Goal: Submit feedback/report problem: Submit feedback/report problem

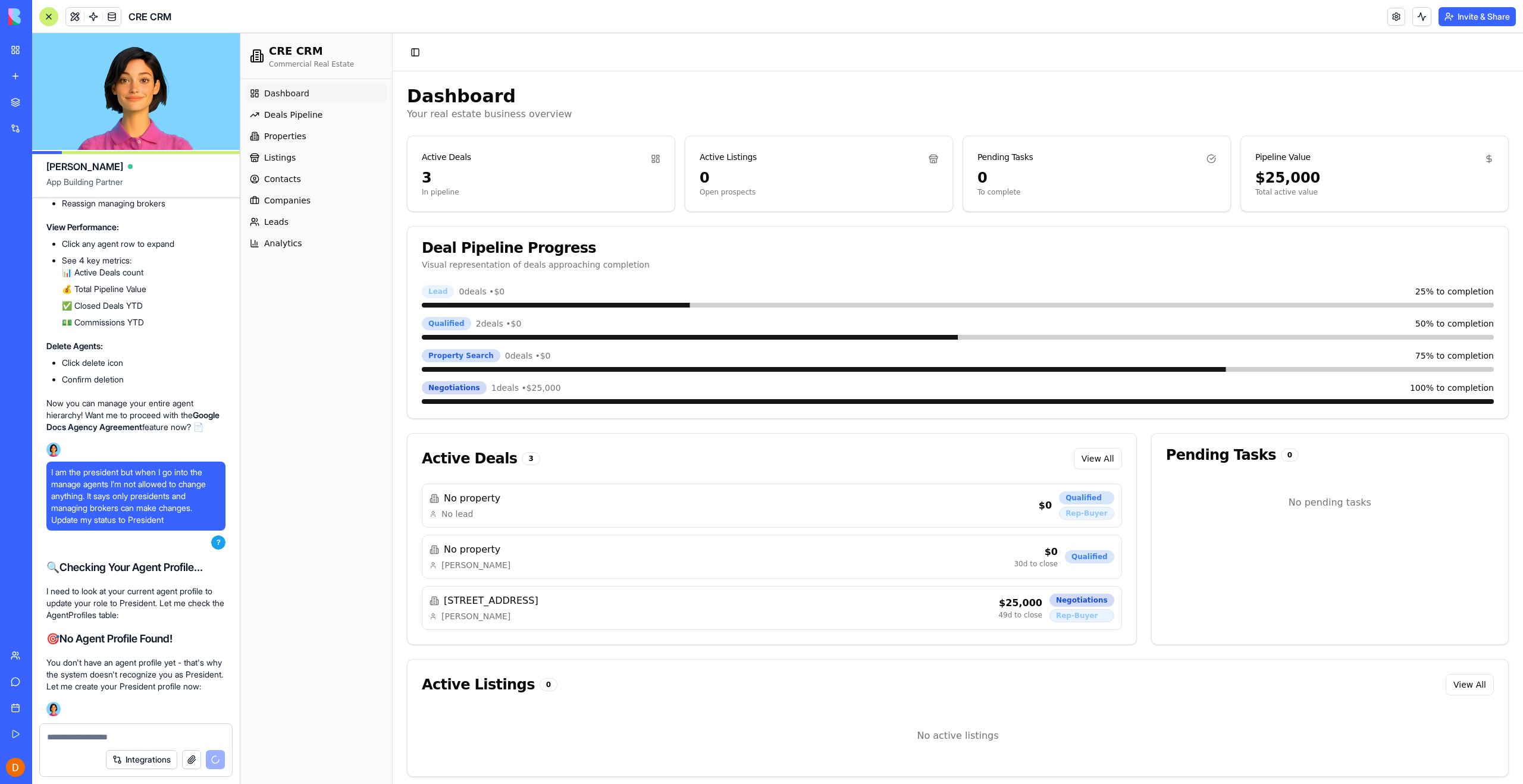
scroll to position [37676, 0]
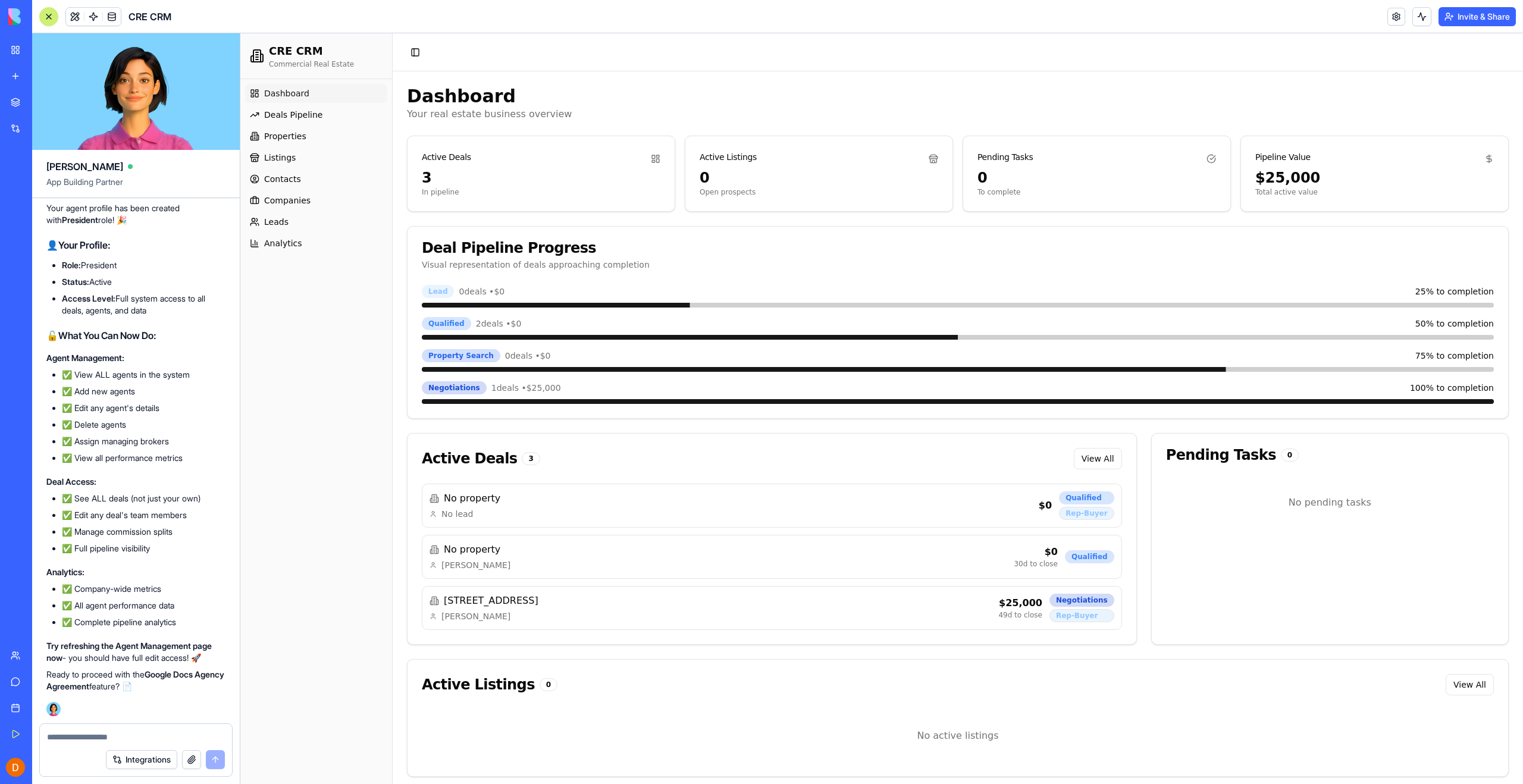
click at [301, 469] on div "Dashboard Deals Pipeline Properties Listings Contacts Companies Leads Analytics" at bounding box center [316, 431] width 152 height 705
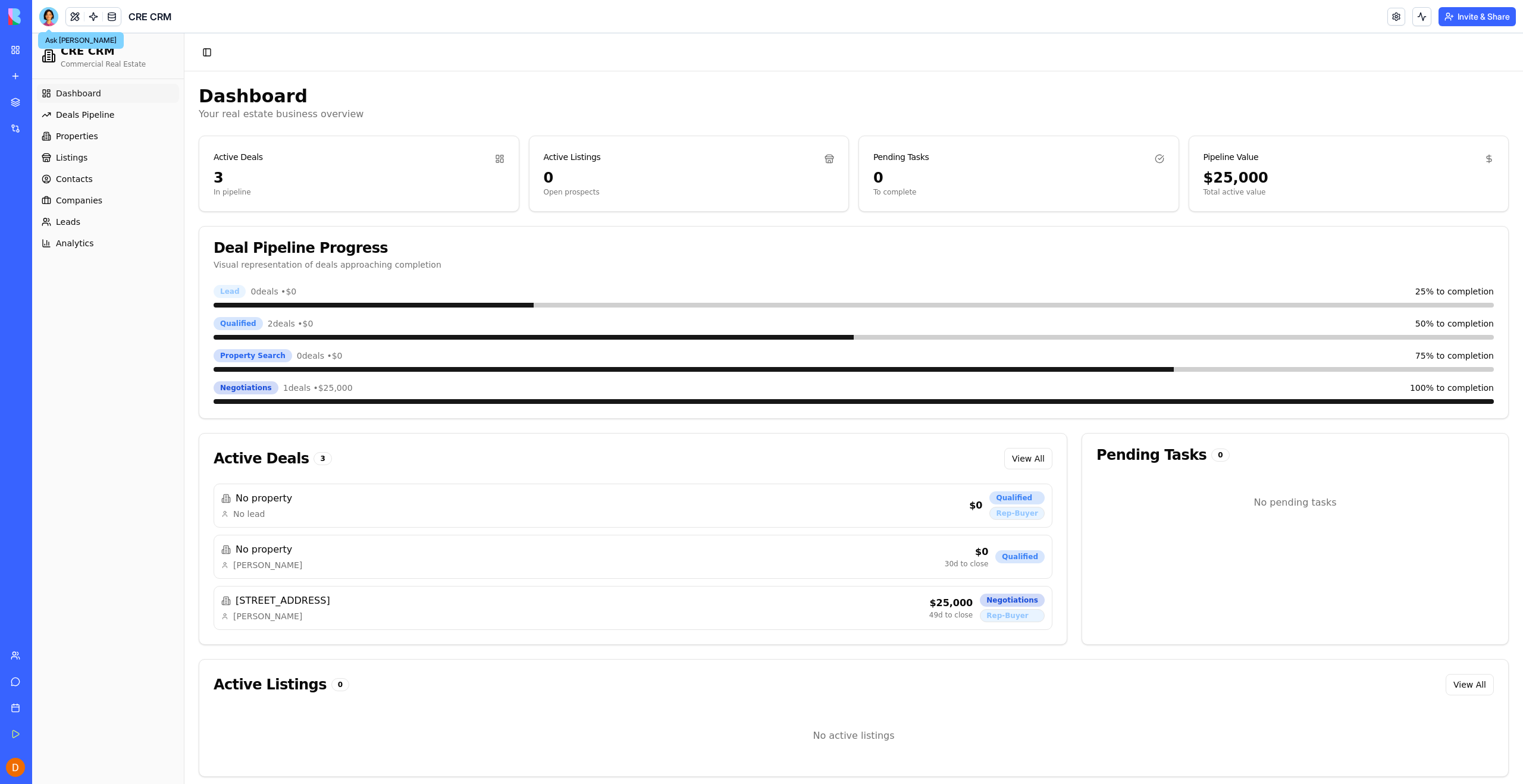
click at [115, 325] on div "Dashboard Deals Pipeline Properties Listings Contacts Companies Leads Analytics" at bounding box center [108, 431] width 152 height 705
click at [85, 100] on link "Dashboard" at bounding box center [108, 93] width 142 height 19
click at [578, 62] on header "Toggle Sidebar" at bounding box center [854, 52] width 1338 height 38
drag, startPoint x: 112, startPoint y: 379, endPoint x: 111, endPoint y: 349, distance: 30.0
click at [112, 378] on div "Dashboard Deals Pipeline Properties Listings Contacts Companies Leads Analytics" at bounding box center [108, 431] width 152 height 705
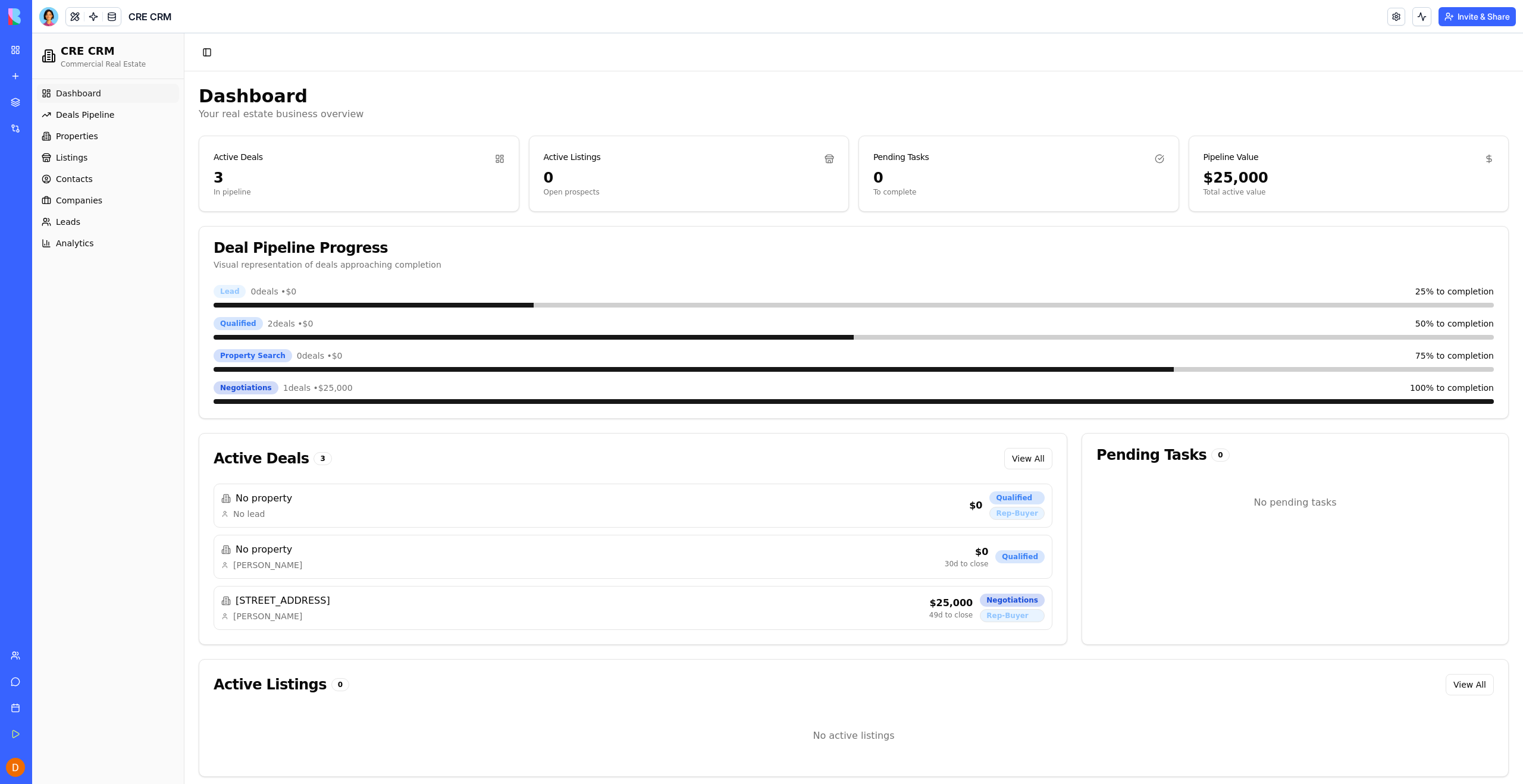
scroll to position [7, 0]
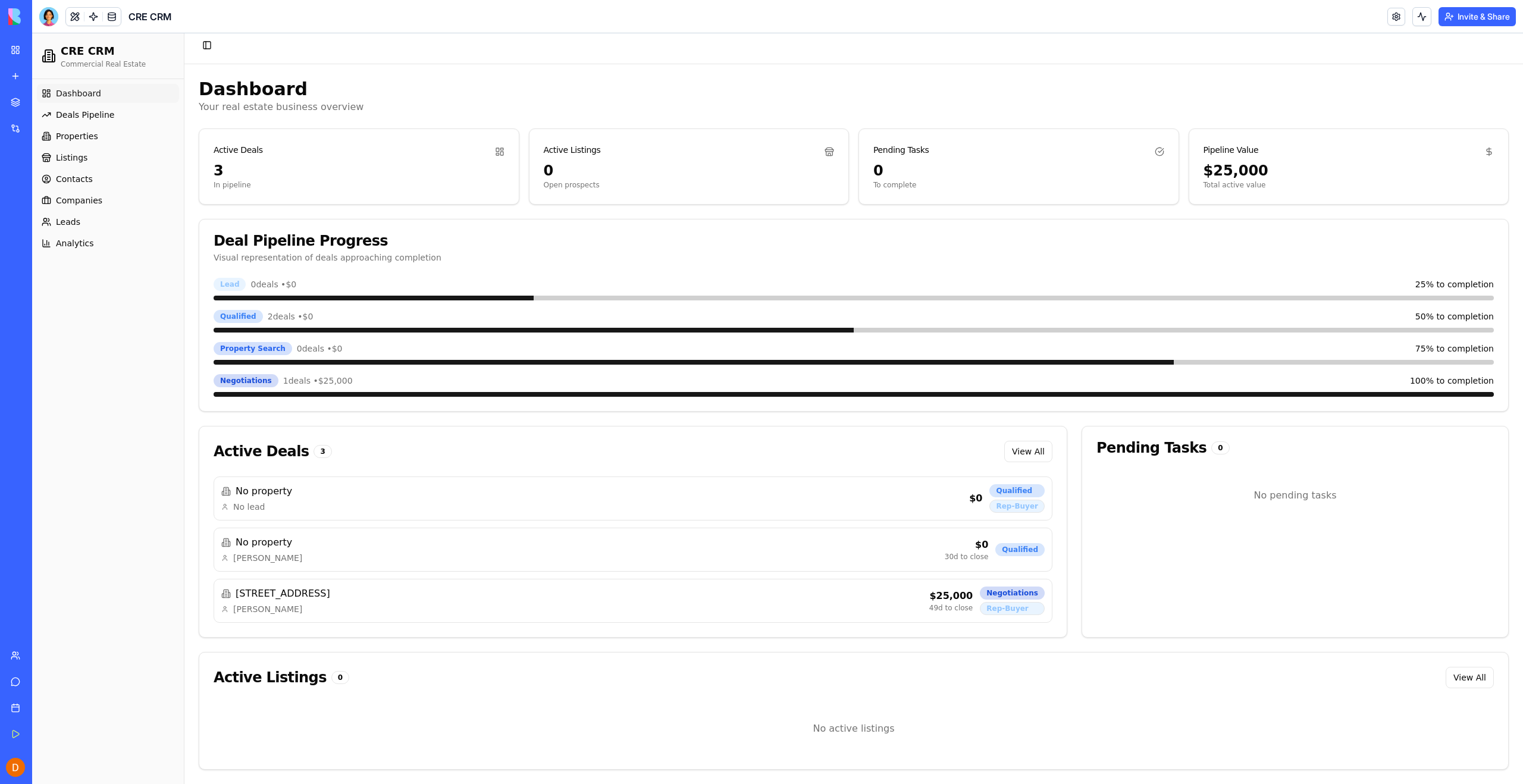
click at [20, 652] on link "Team" at bounding box center [27, 655] width 47 height 24
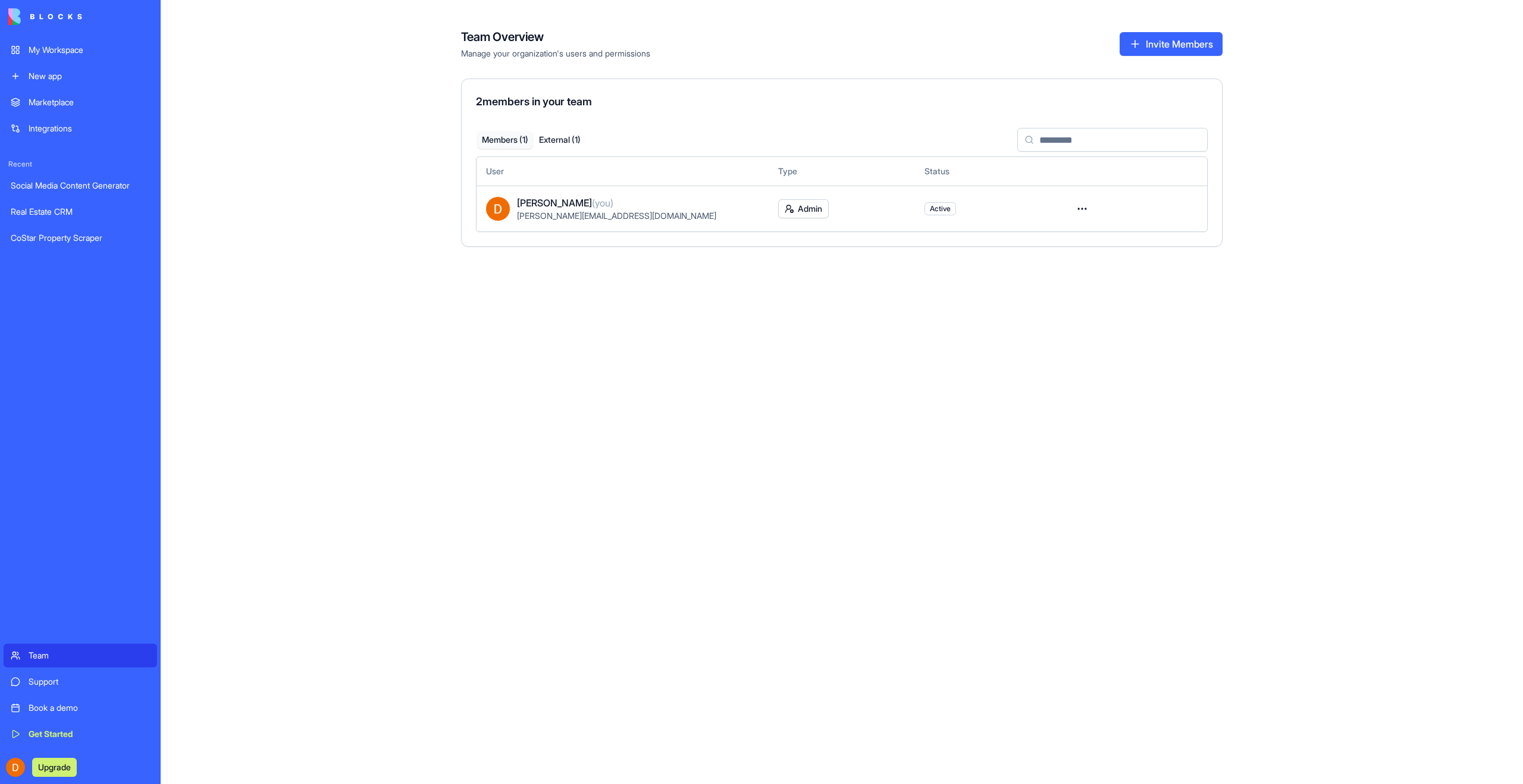
click at [552, 326] on div "Team Overview Manage your organization's users and permissions Invite Members 2…" at bounding box center [841, 392] width 1362 height 784
click at [381, 141] on div "Team Overview Manage your organization's users and permissions Invite Members 2…" at bounding box center [841, 392] width 1362 height 784
click at [62, 56] on link "My Workspace" at bounding box center [80, 50] width 153 height 24
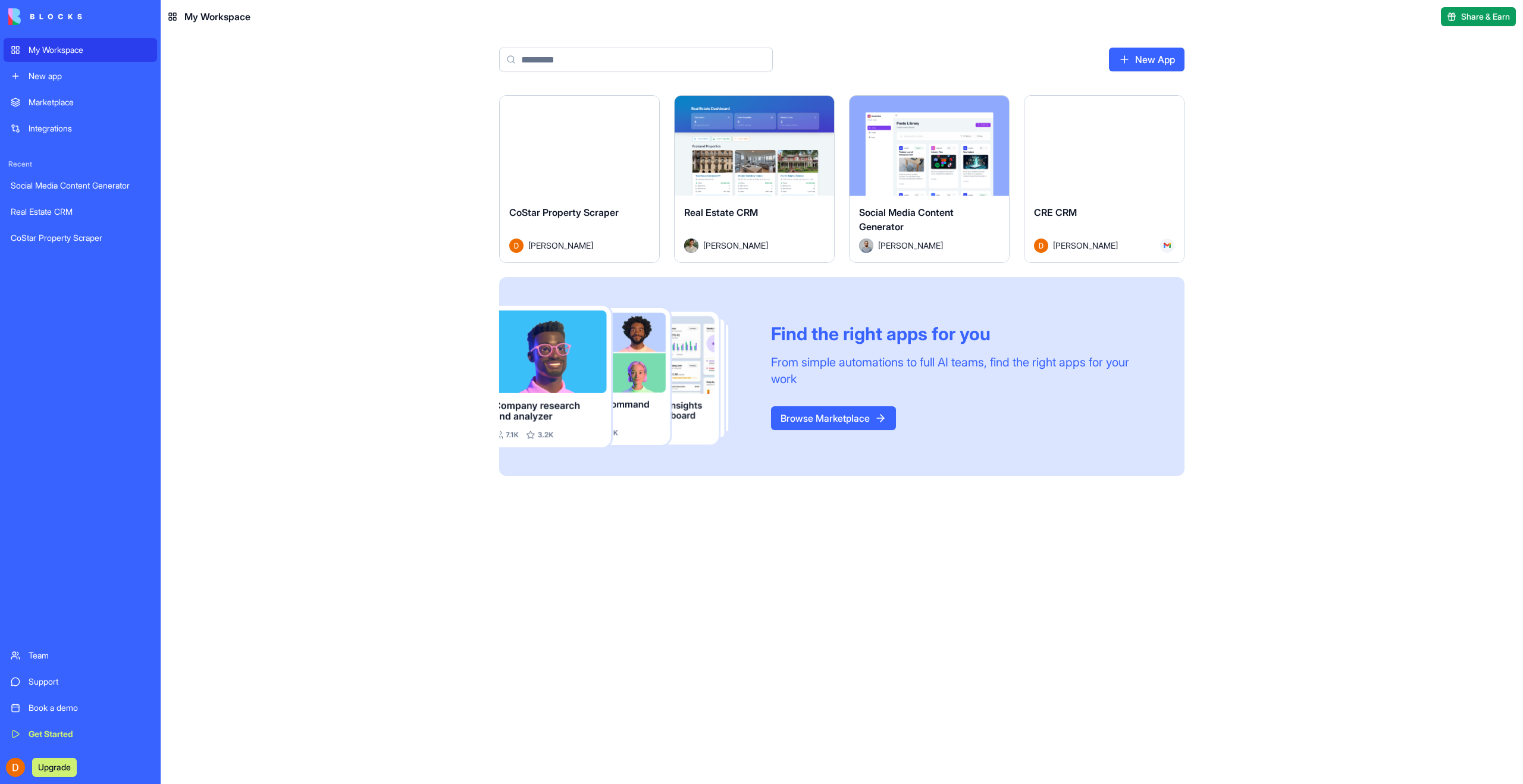
click at [1108, 154] on button "Launch" at bounding box center [1104, 146] width 89 height 24
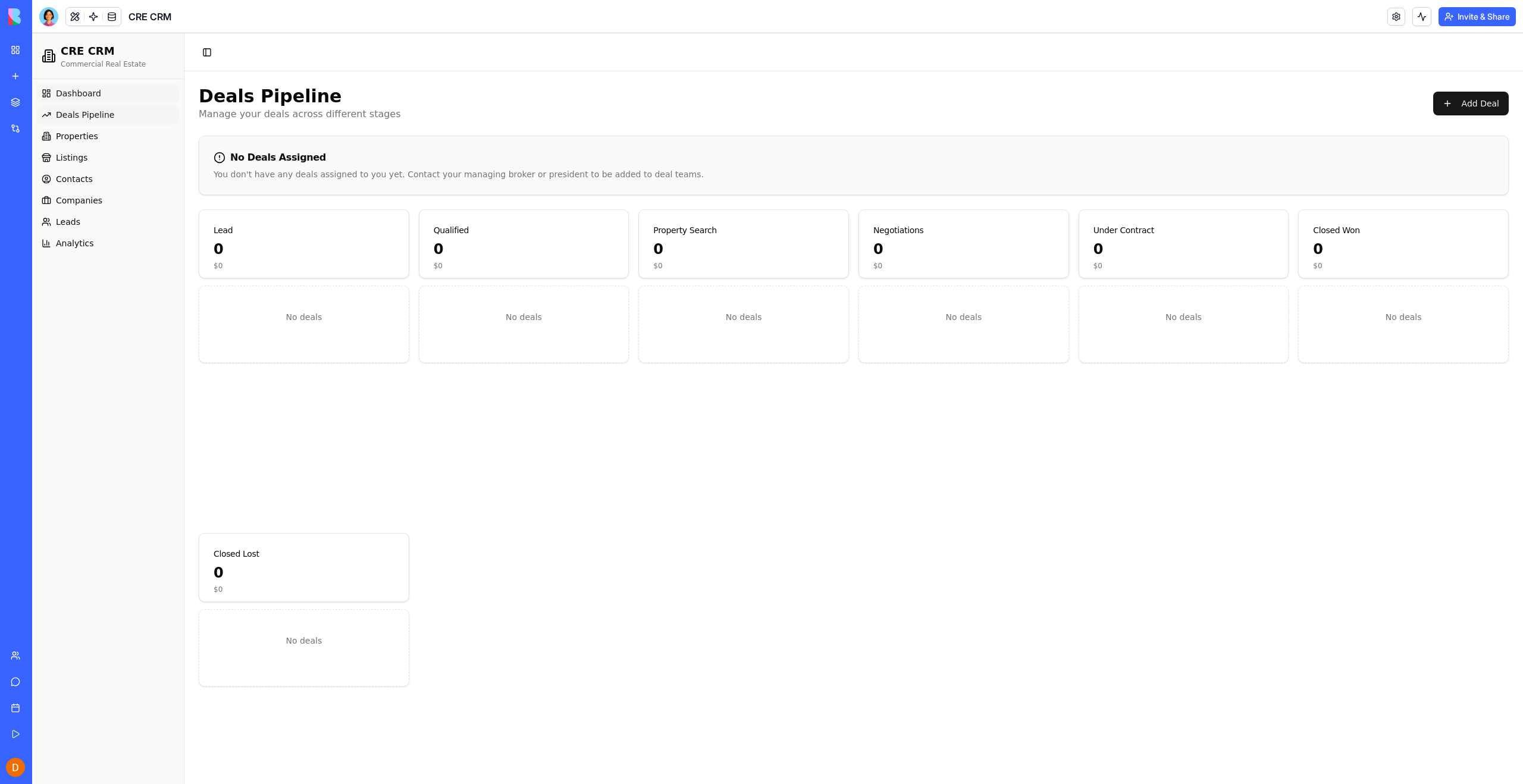
click at [95, 93] on span "Dashboard" at bounding box center [79, 94] width 46 height 12
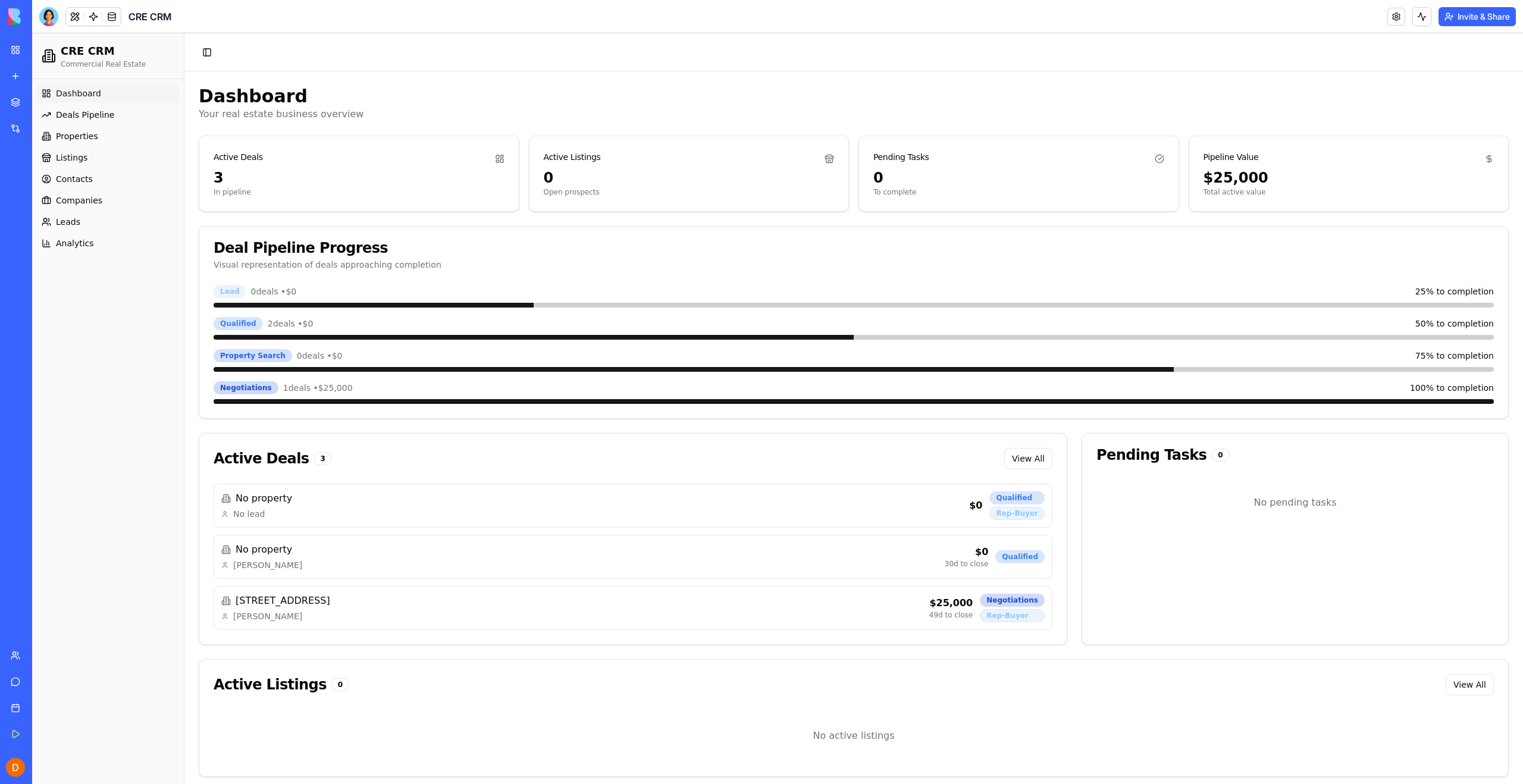
scroll to position [7, 0]
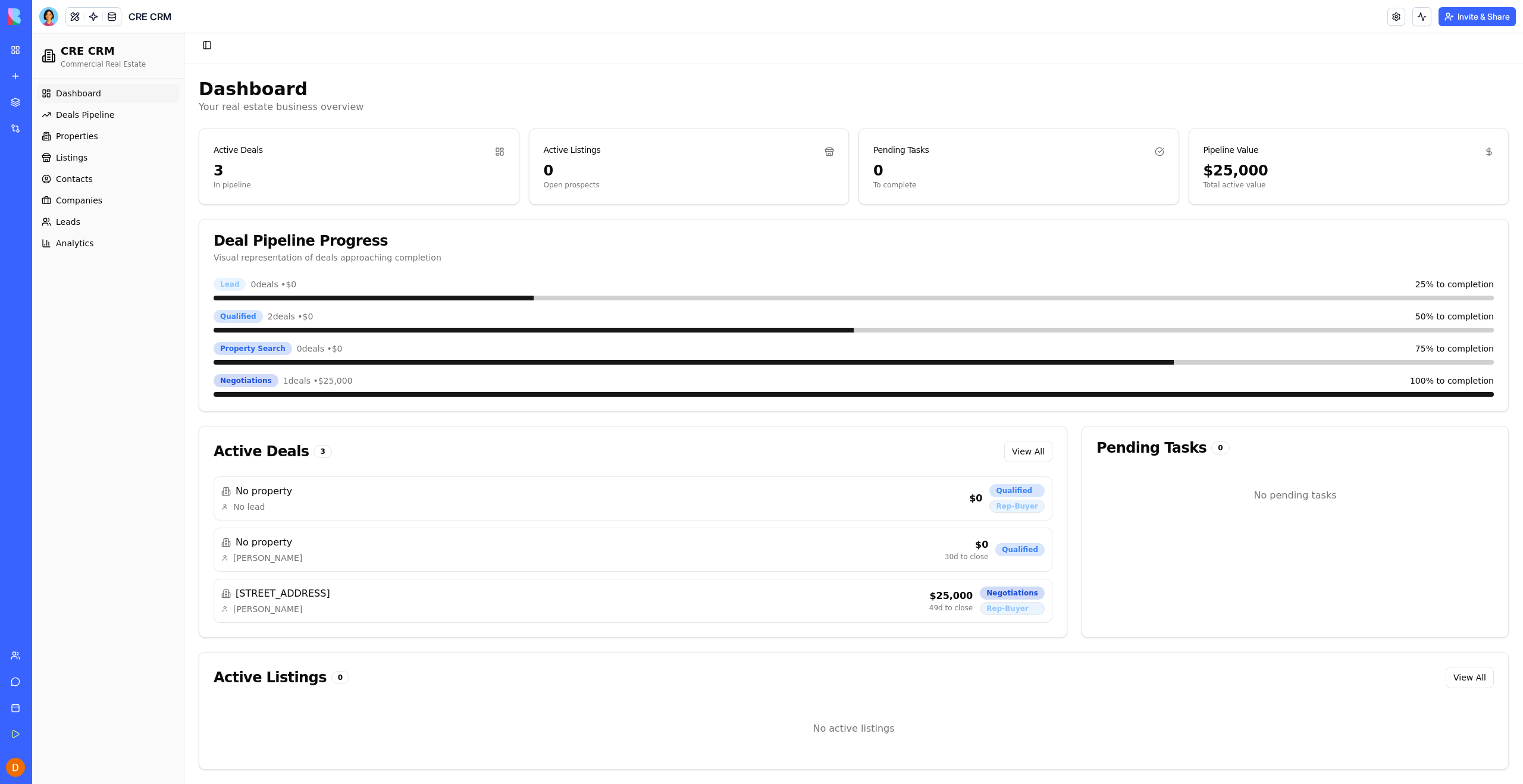
drag, startPoint x: 55, startPoint y: 283, endPoint x: 63, endPoint y: 272, distance: 13.6
click at [55, 283] on div "Dashboard Deals Pipeline Properties Listings Contacts Companies Leads Analytics" at bounding box center [108, 431] width 152 height 705
click at [53, 18] on div at bounding box center [48, 17] width 19 height 19
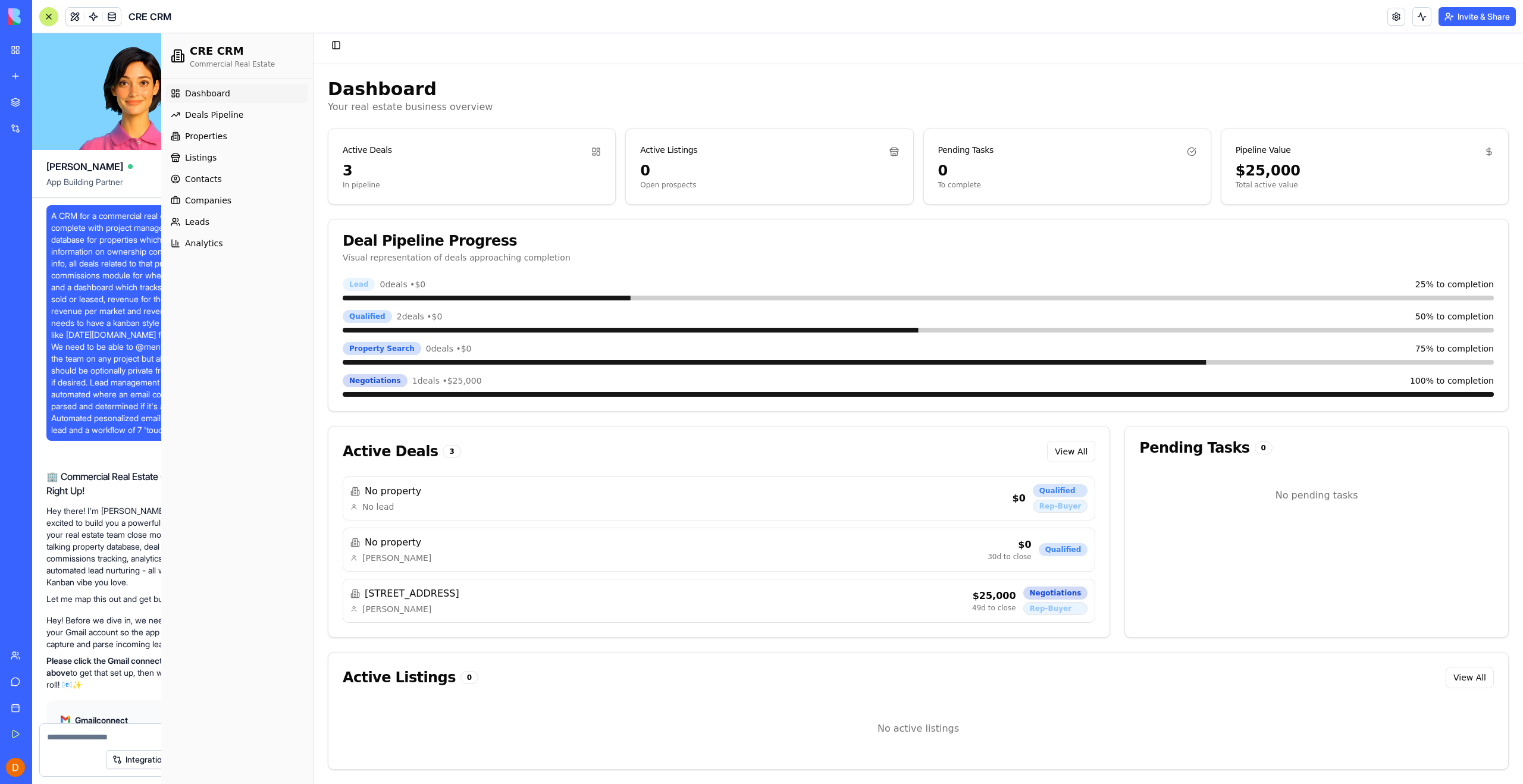
scroll to position [37676, 0]
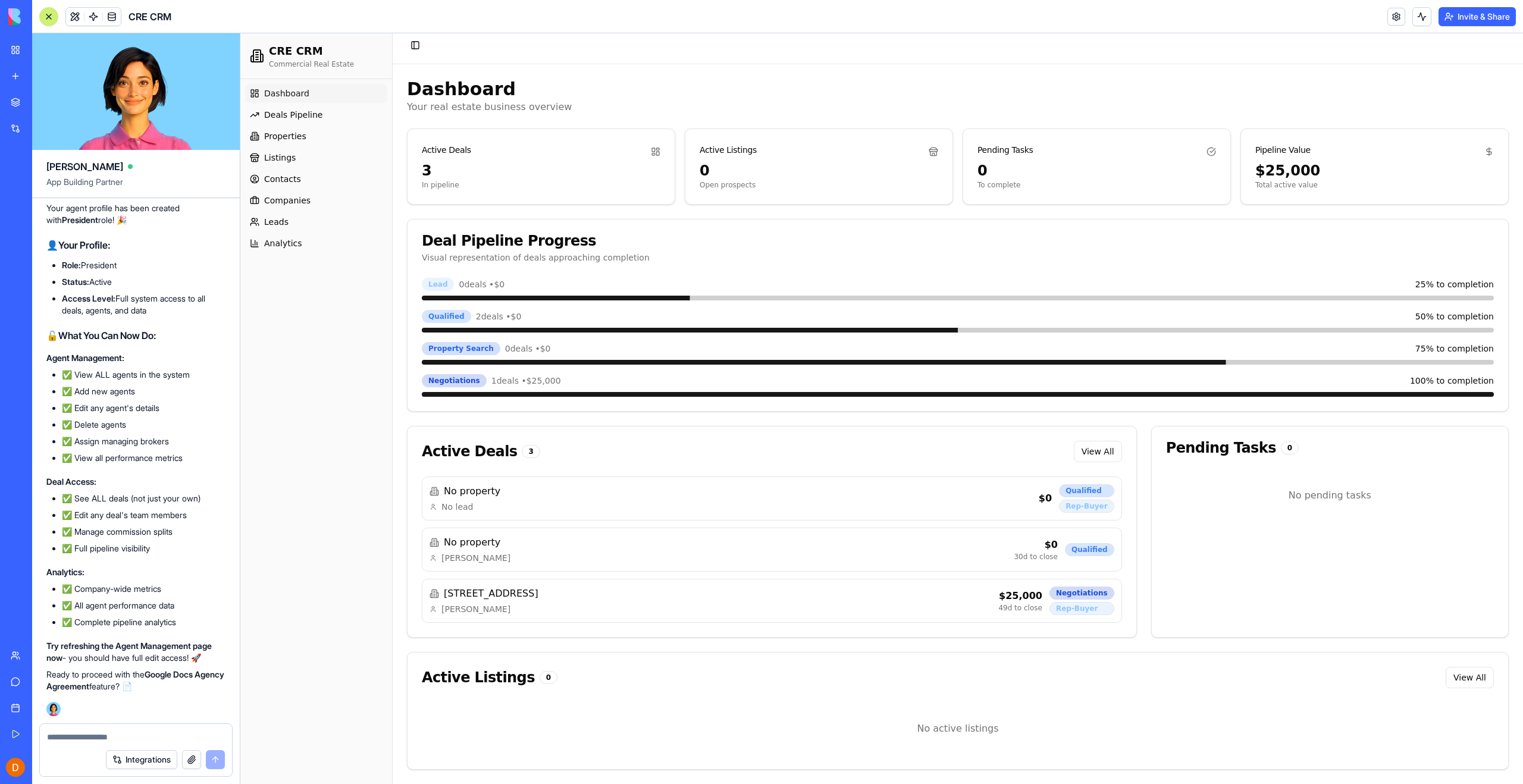
click at [97, 736] on textarea at bounding box center [136, 737] width 178 height 12
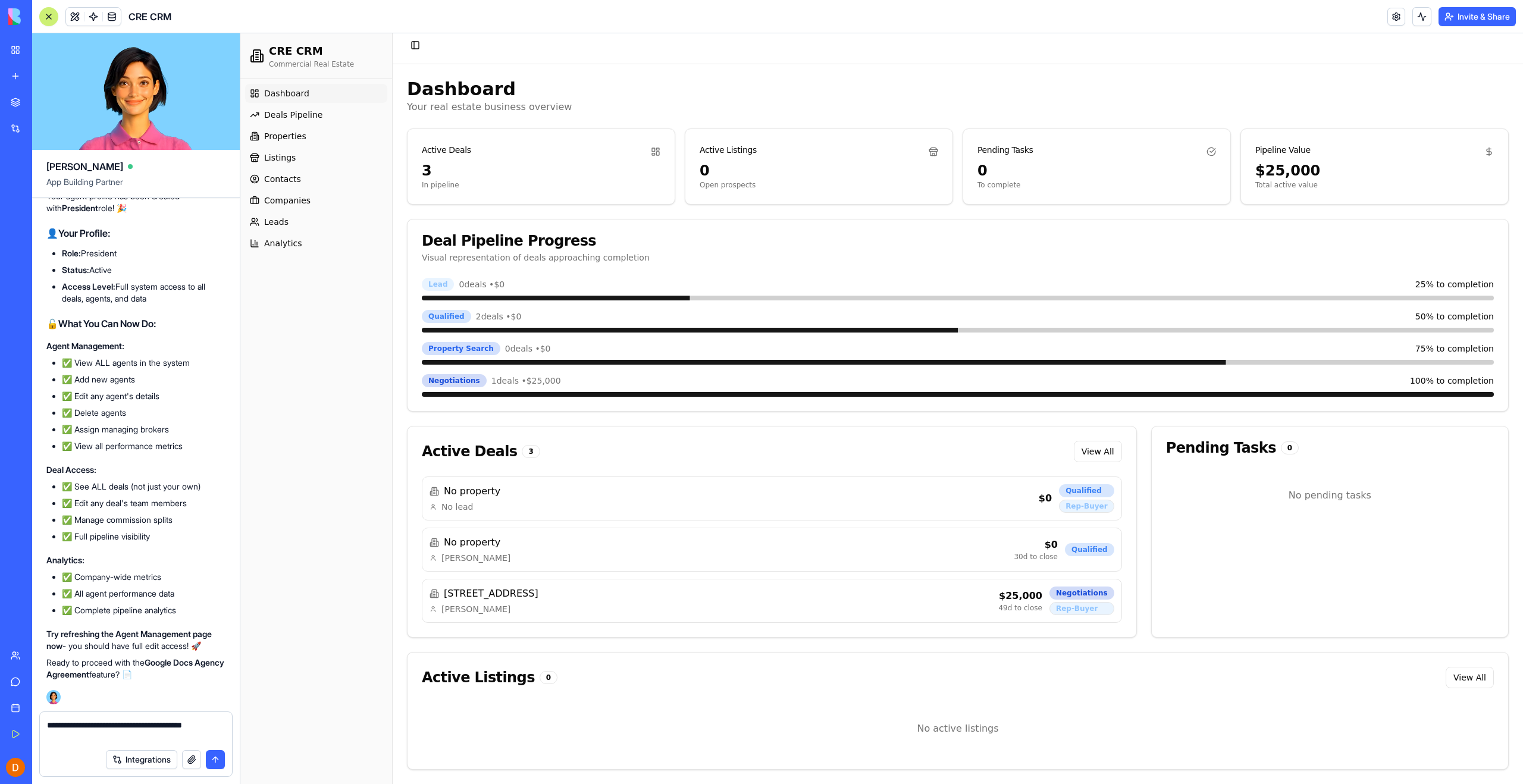
type textarea "**********"
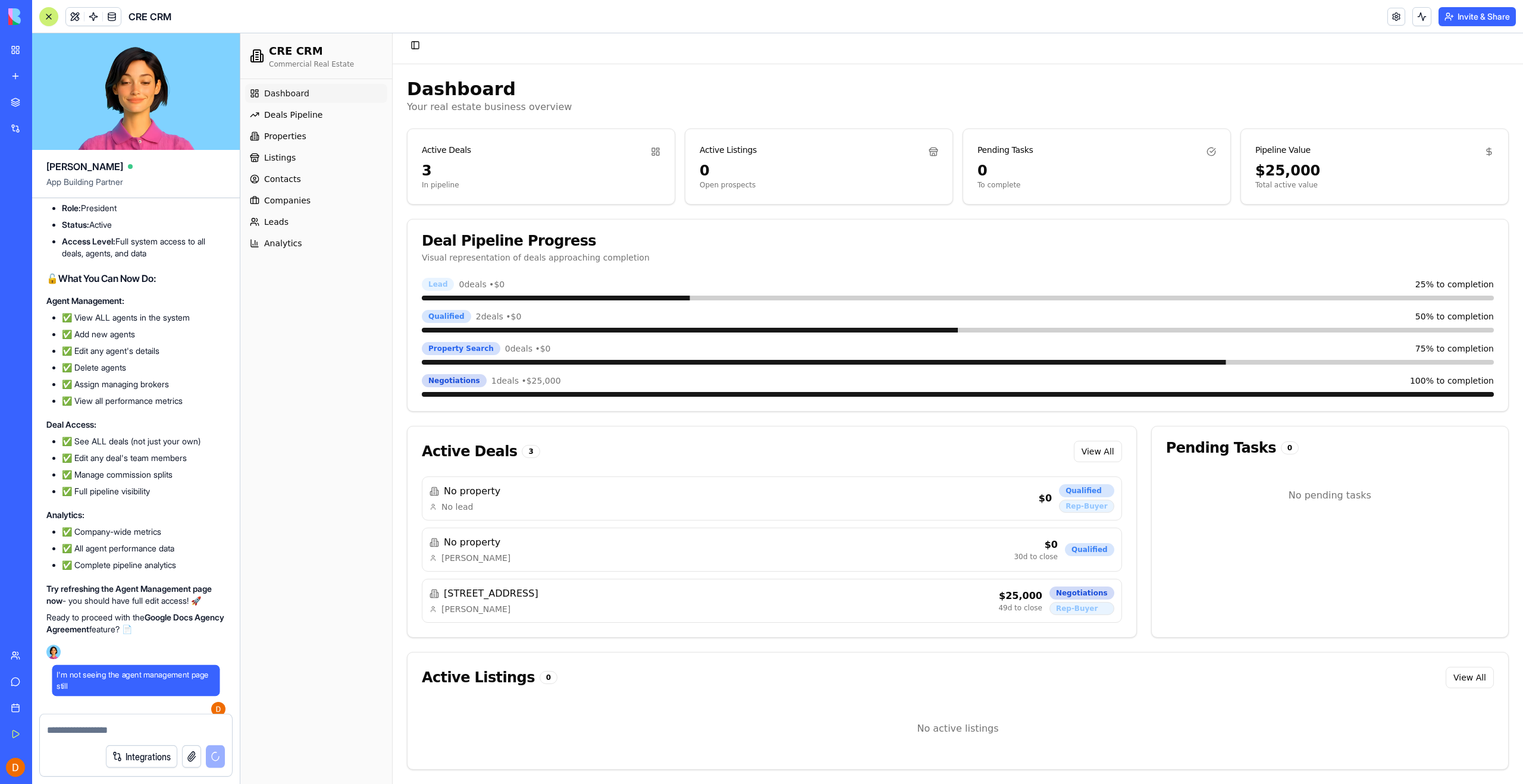
scroll to position [37733, 0]
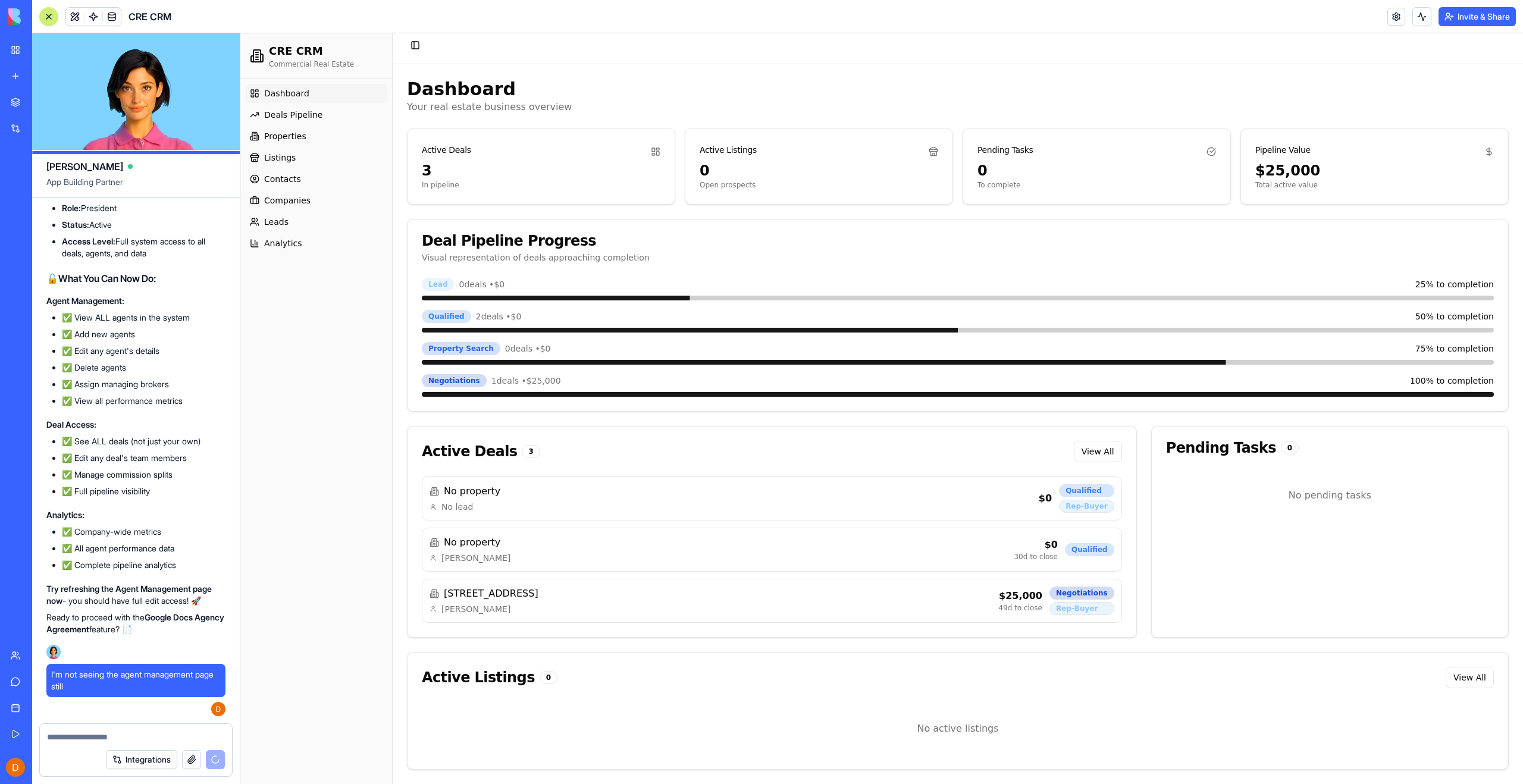
click at [115, 733] on textarea at bounding box center [136, 737] width 178 height 12
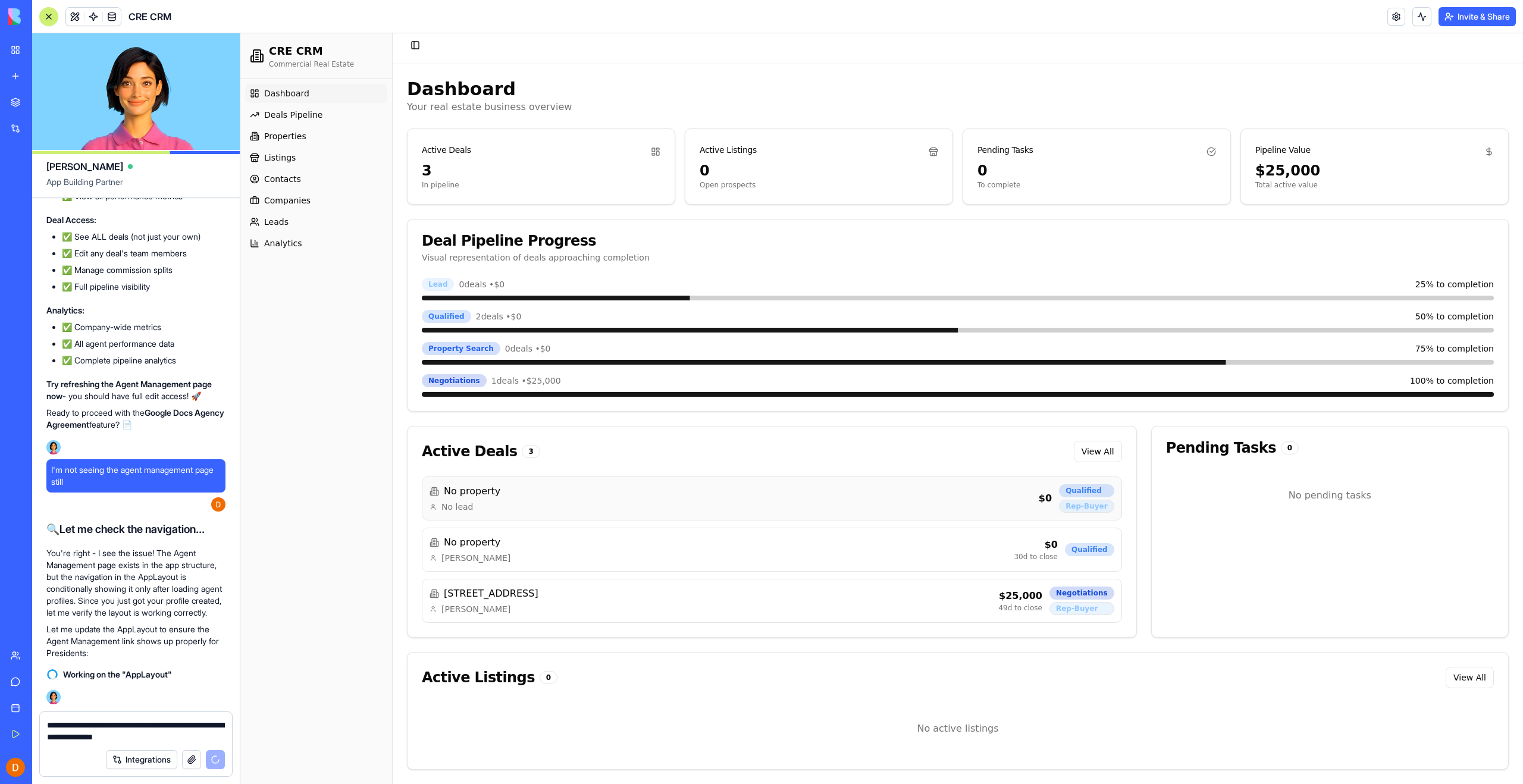
scroll to position [0, 0]
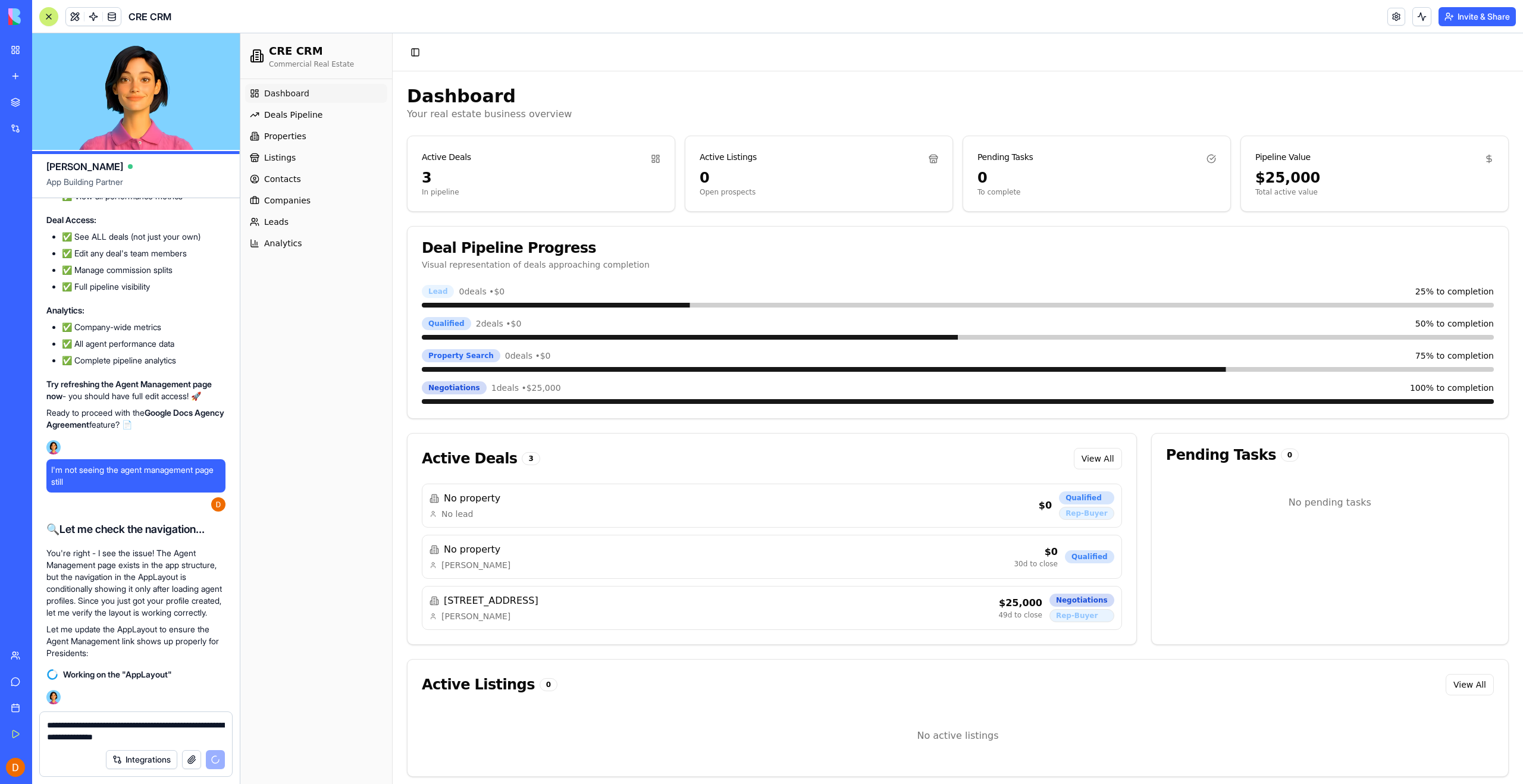
type textarea "**********"
drag, startPoint x: 528, startPoint y: 190, endPoint x: 503, endPoint y: 185, distance: 25.5
click at [527, 190] on p "In pipeline" at bounding box center [541, 191] width 239 height 9
click at [430, 176] on div "3" at bounding box center [541, 177] width 239 height 19
click at [654, 159] on icon at bounding box center [655, 158] width 9 height 9
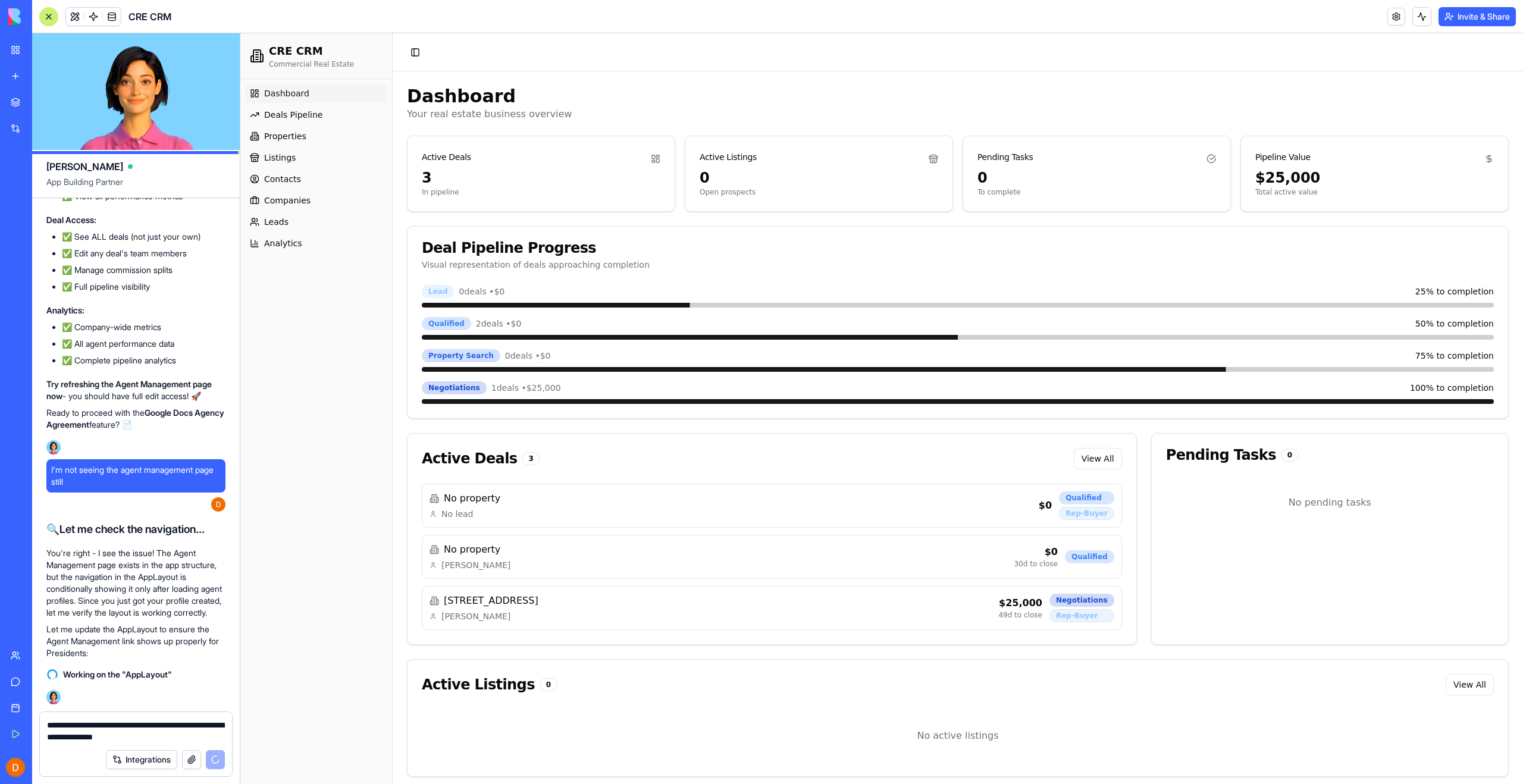
click at [293, 54] on h2 "CRE CRM" at bounding box center [311, 51] width 85 height 17
click at [113, 14] on link at bounding box center [112, 17] width 18 height 18
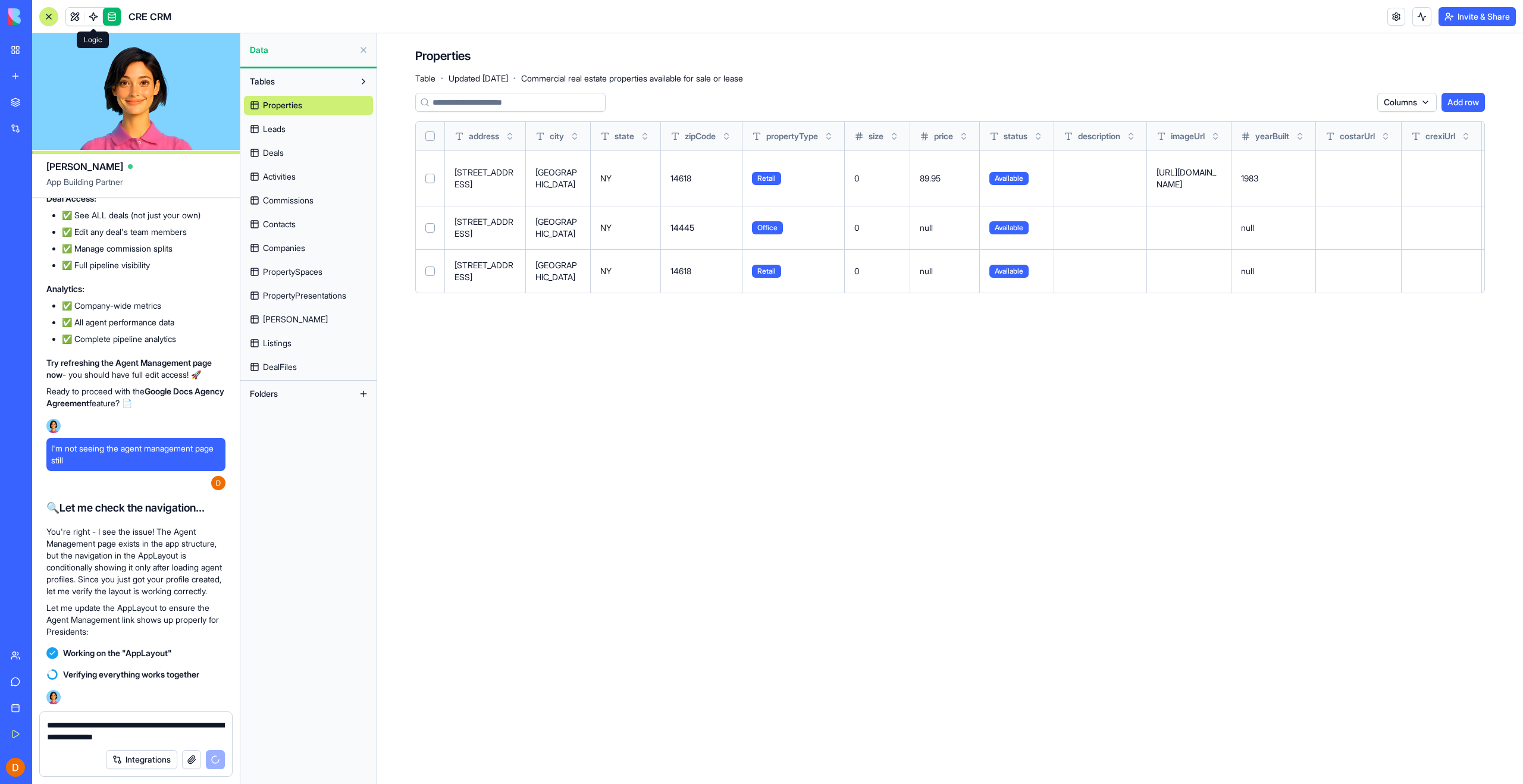
click at [85, 15] on link at bounding box center [94, 17] width 18 height 18
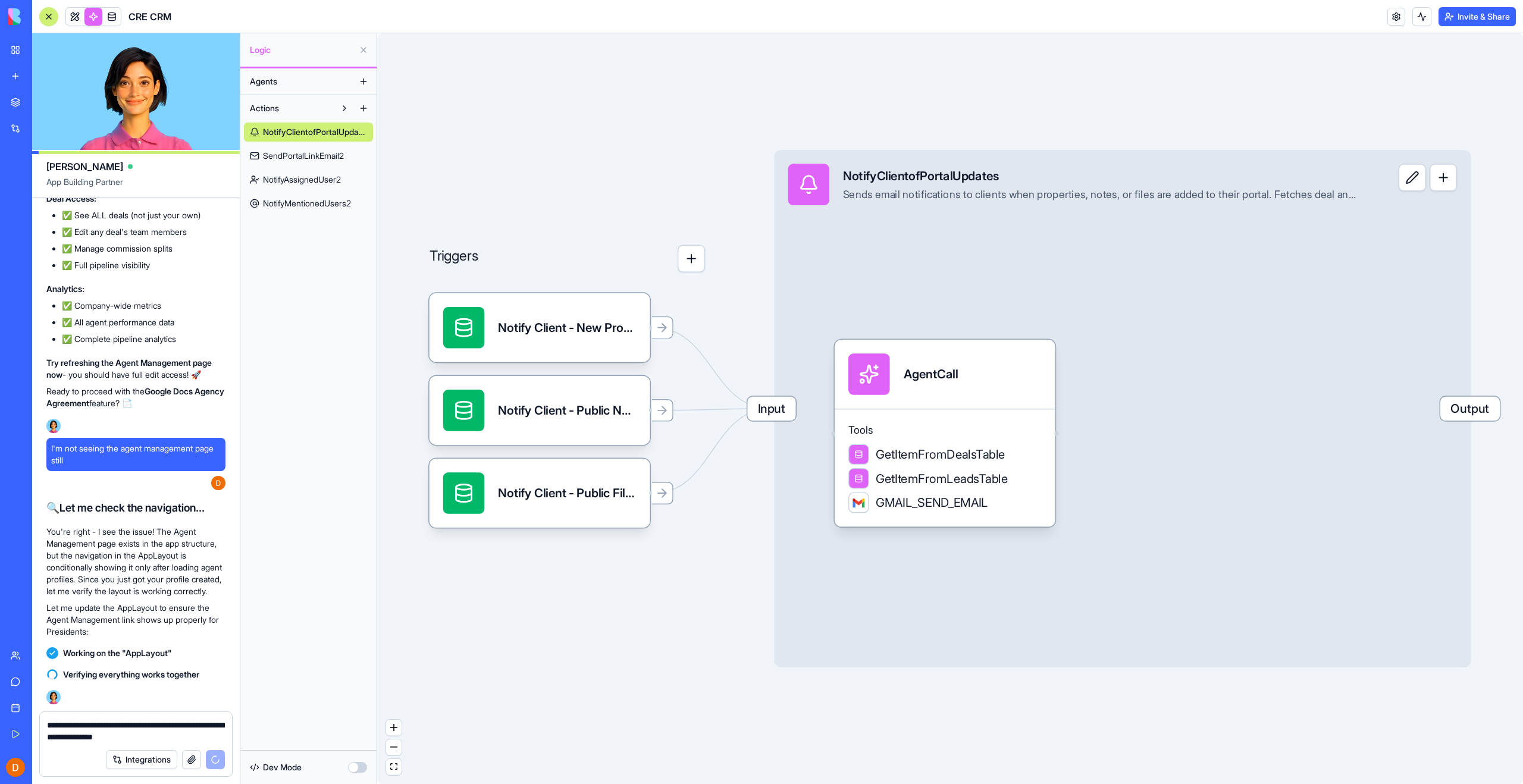
click at [666, 224] on div "Triggers" at bounding box center [567, 244] width 276 height 55
click at [1461, 412] on span "Output" at bounding box center [1470, 408] width 60 height 24
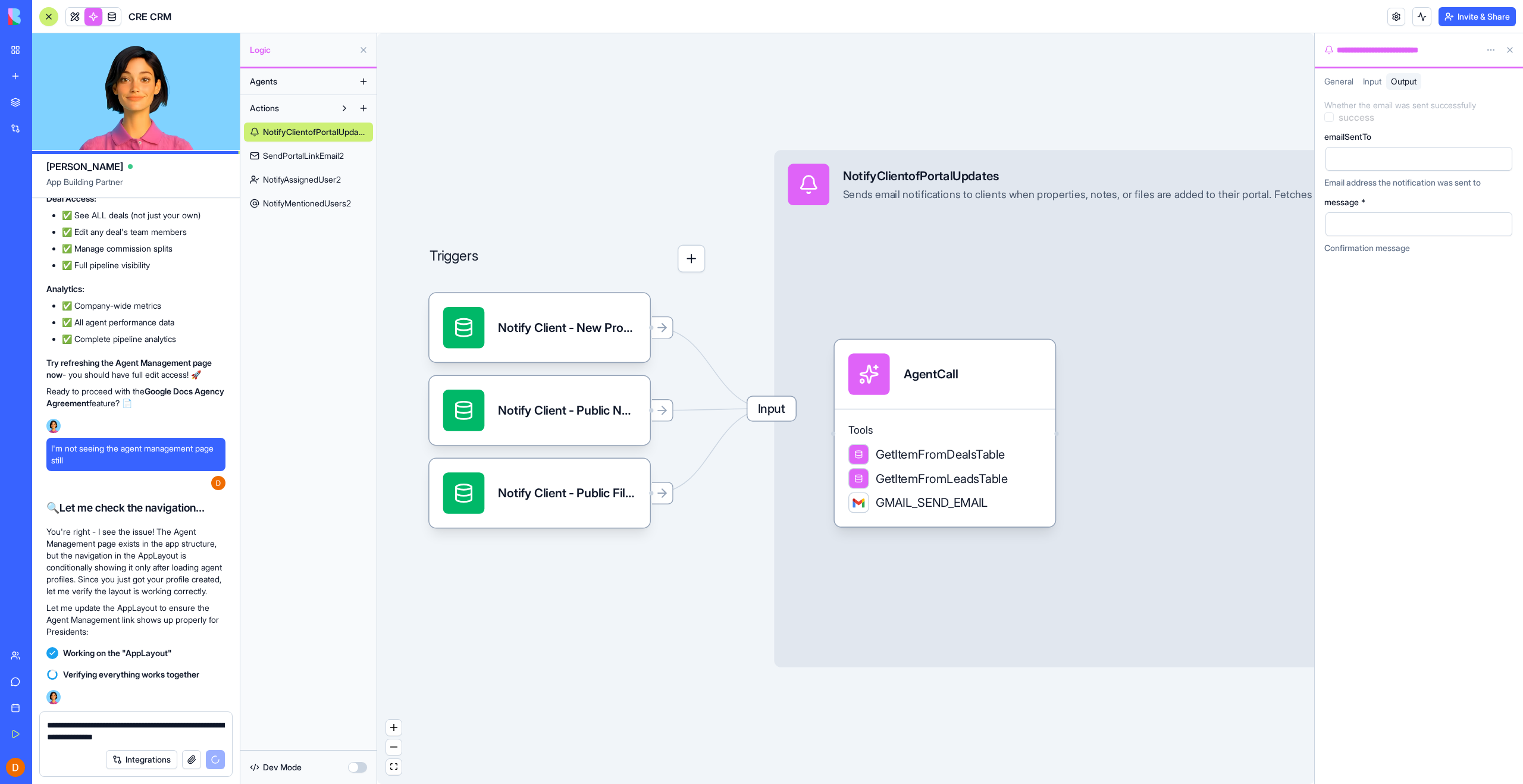
click at [1183, 105] on div "Triggers Notify Client - New PropertyTrigger Notify Client - Public NoteTrigger…" at bounding box center [845, 408] width 937 height 751
click at [1511, 48] on button at bounding box center [1510, 50] width 19 height 19
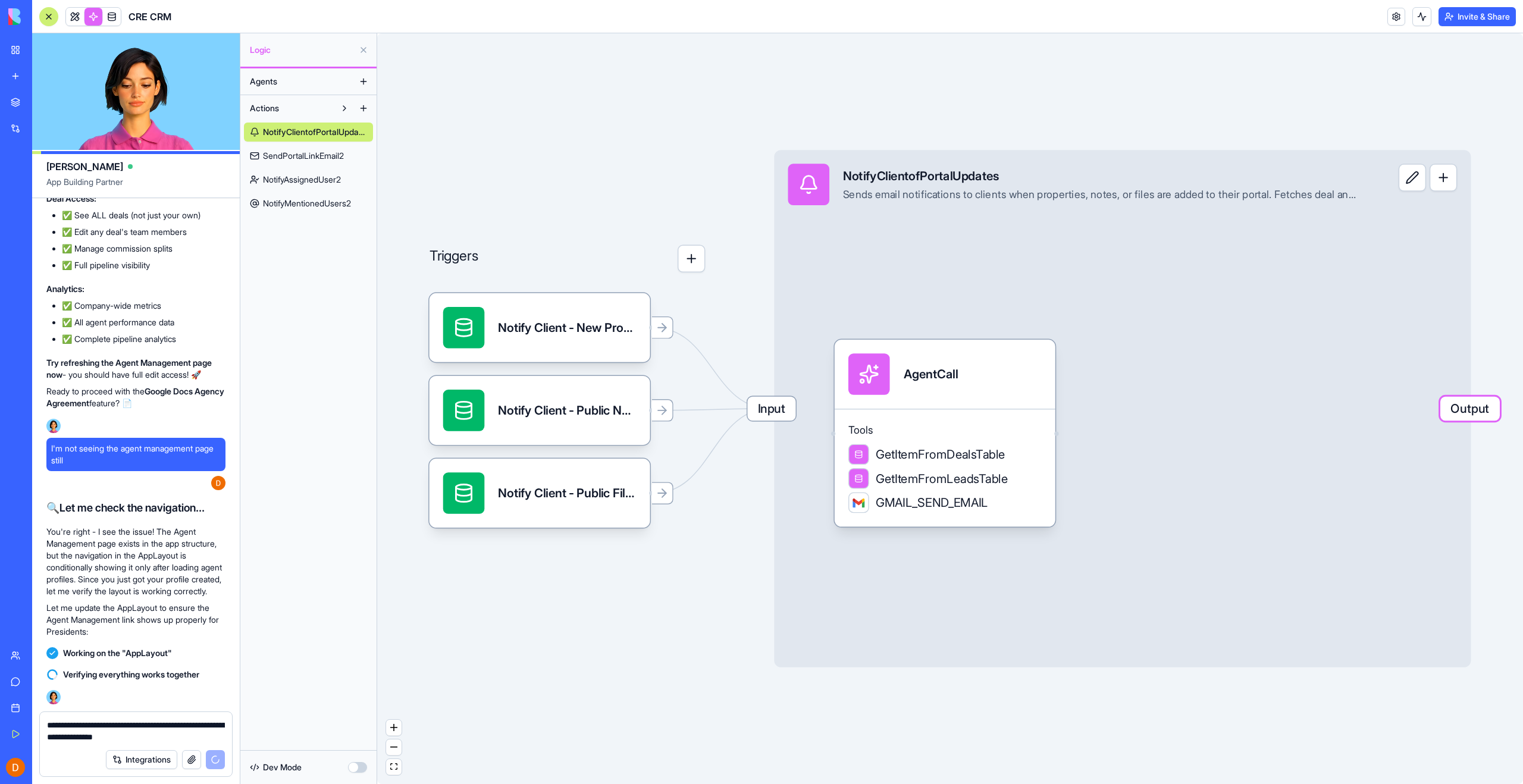
click at [783, 60] on div "Triggers Notify Client - New PropertyTrigger Notify Client - Public NoteTrigger…" at bounding box center [950, 408] width 1146 height 751
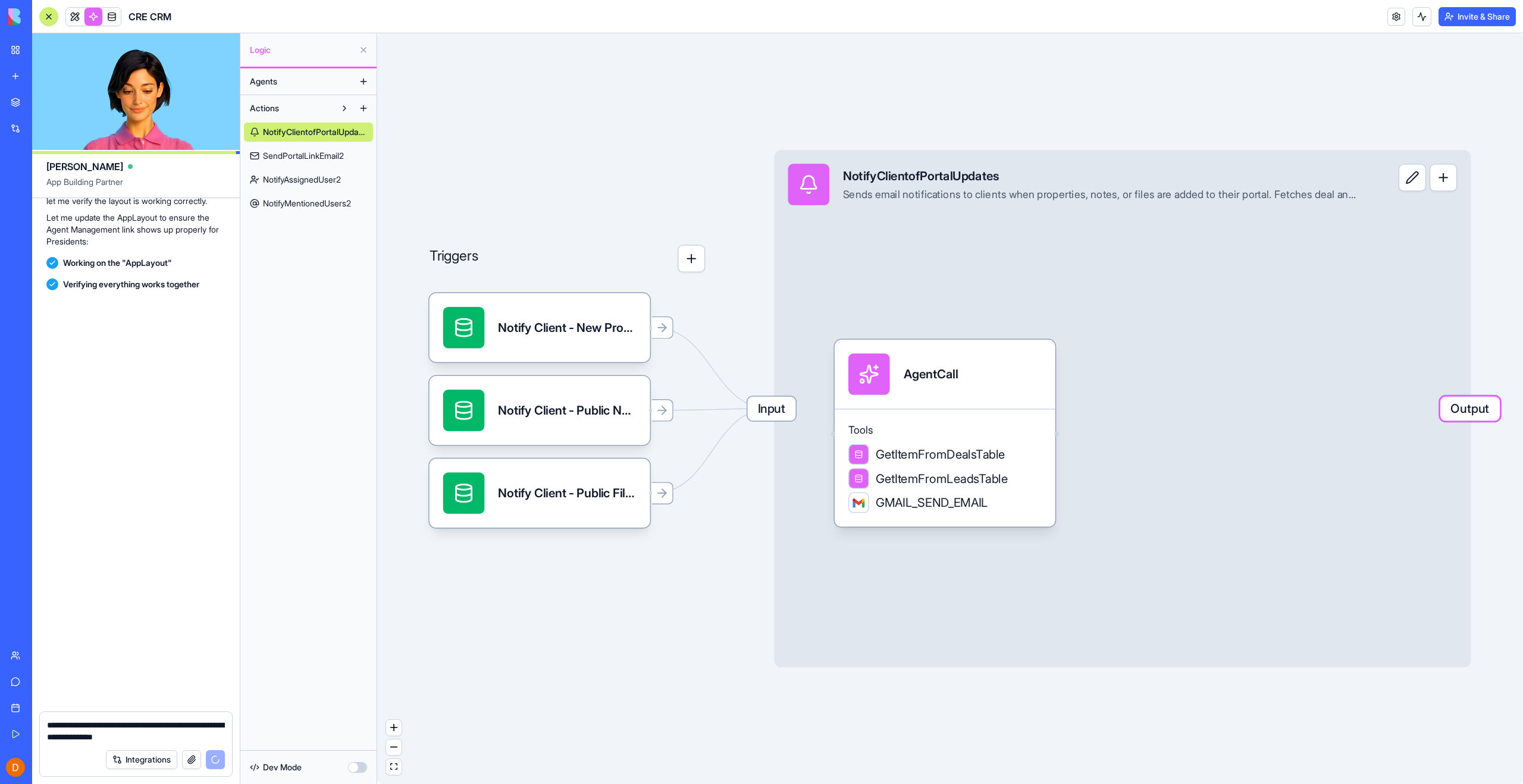
scroll to position [38361, 0]
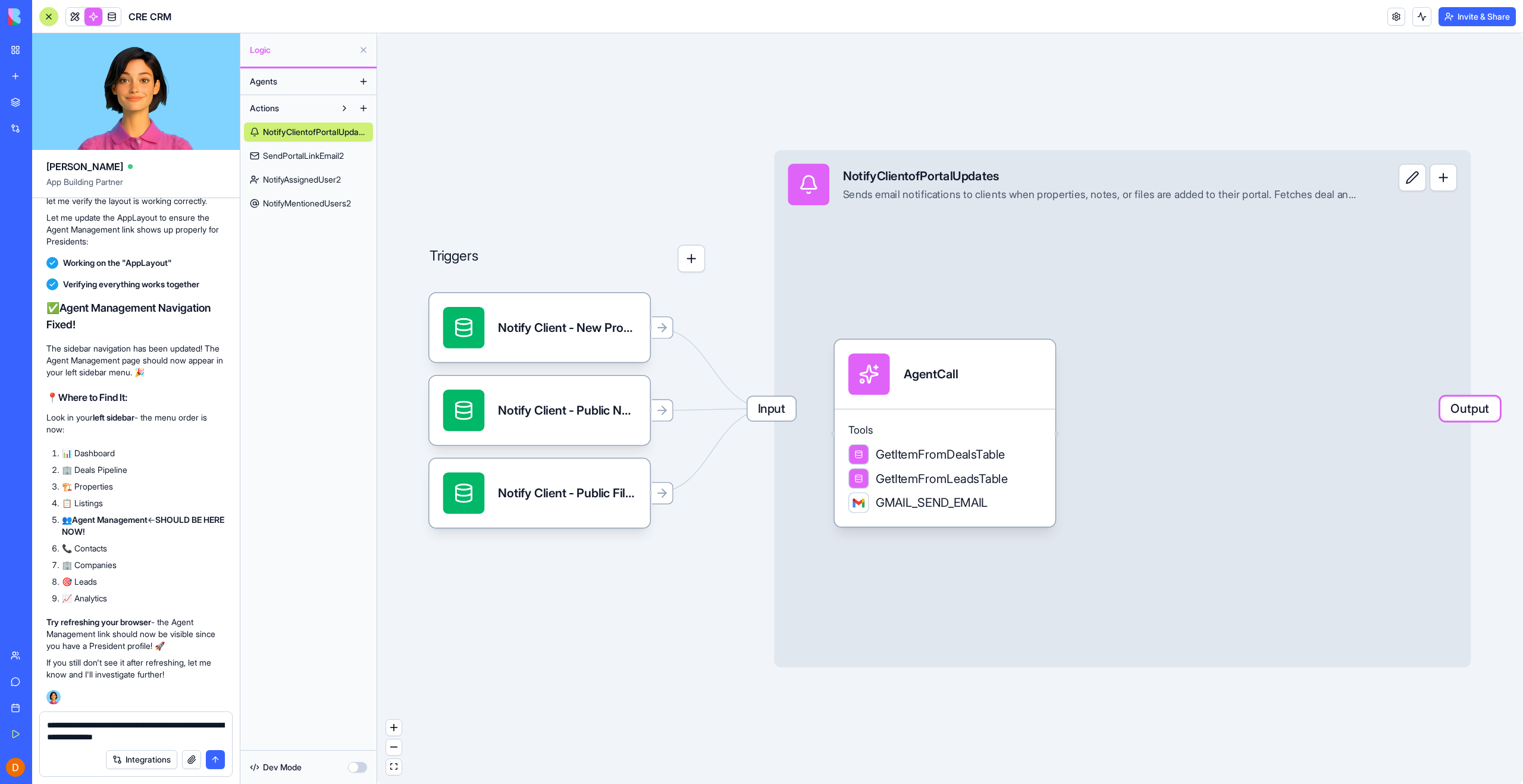
click at [364, 51] on button at bounding box center [363, 50] width 19 height 19
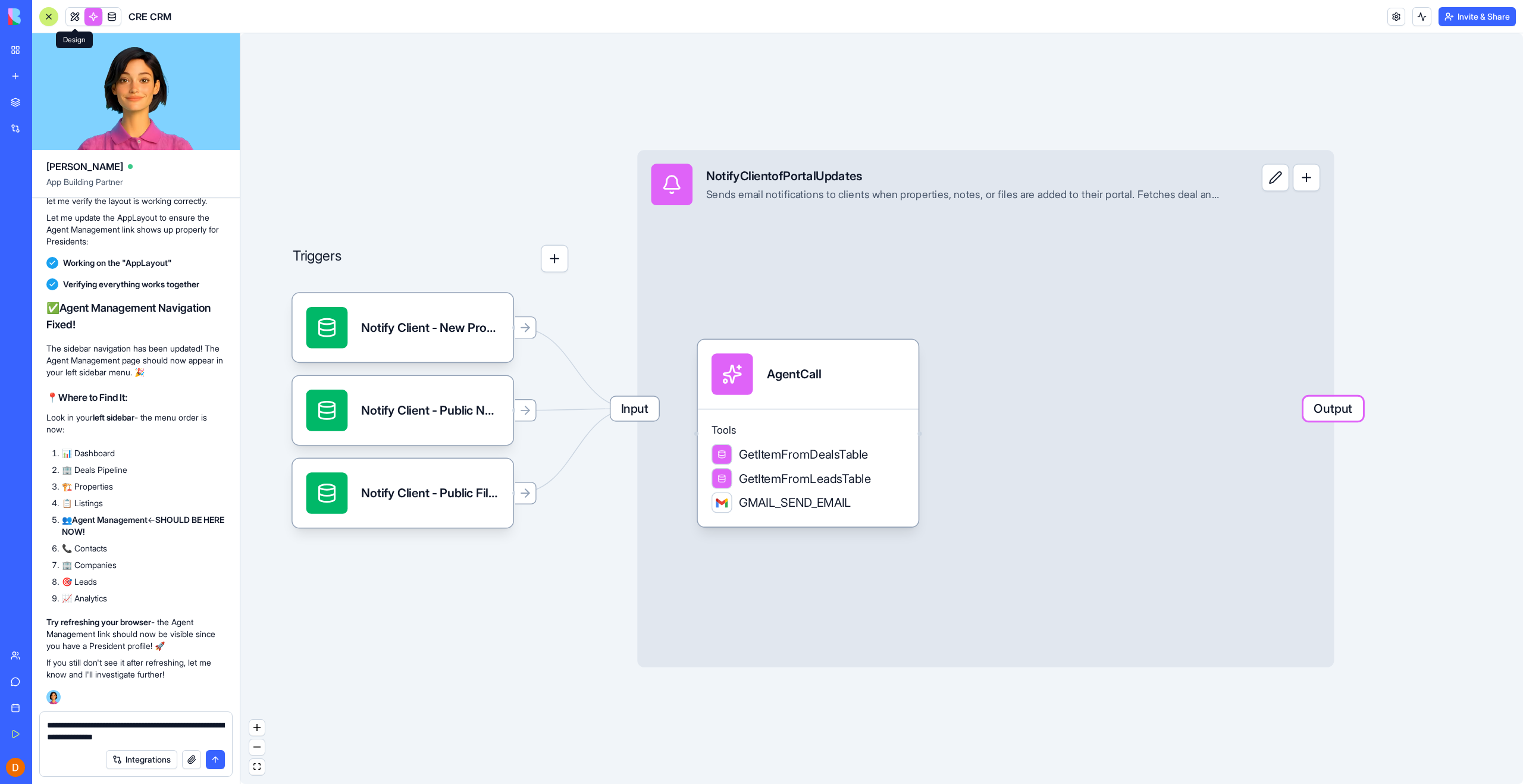
click at [80, 17] on link at bounding box center [75, 17] width 18 height 18
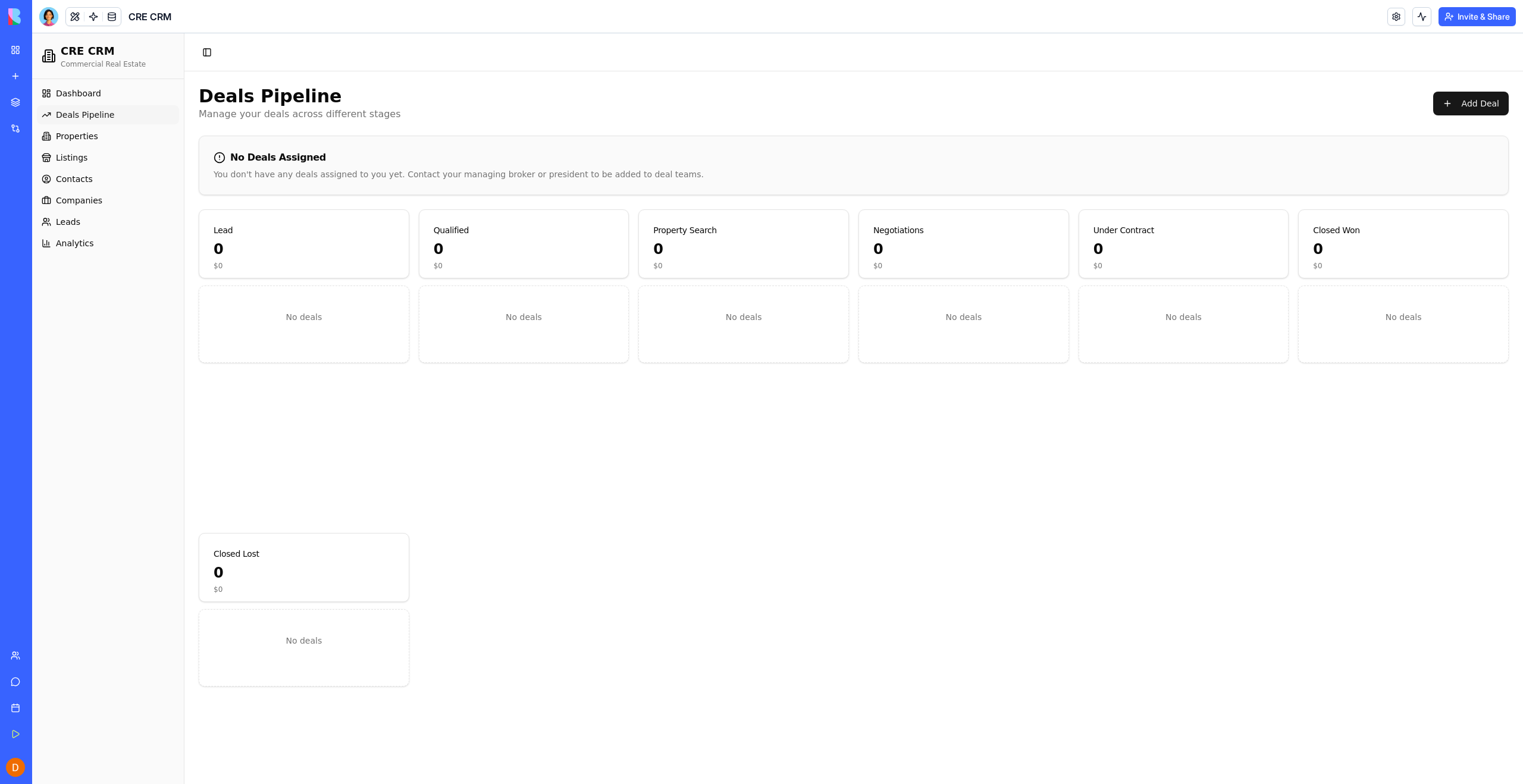
click at [70, 339] on div "Dashboard Deals Pipeline Properties Listings Contacts Companies Leads Analytics" at bounding box center [108, 431] width 152 height 705
click at [65, 95] on span "Dashboard" at bounding box center [79, 94] width 46 height 12
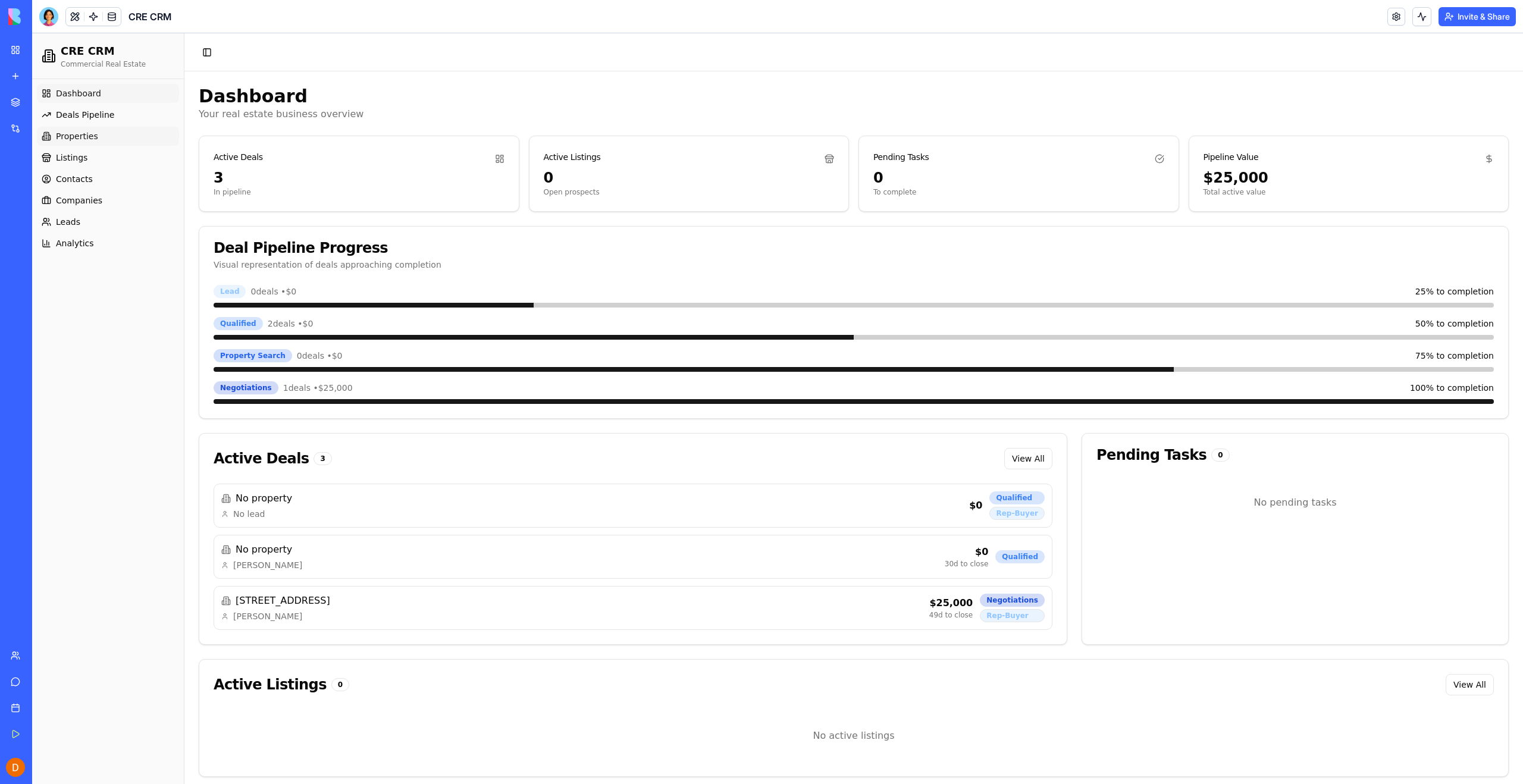
click at [66, 136] on span "Properties" at bounding box center [77, 136] width 42 height 12
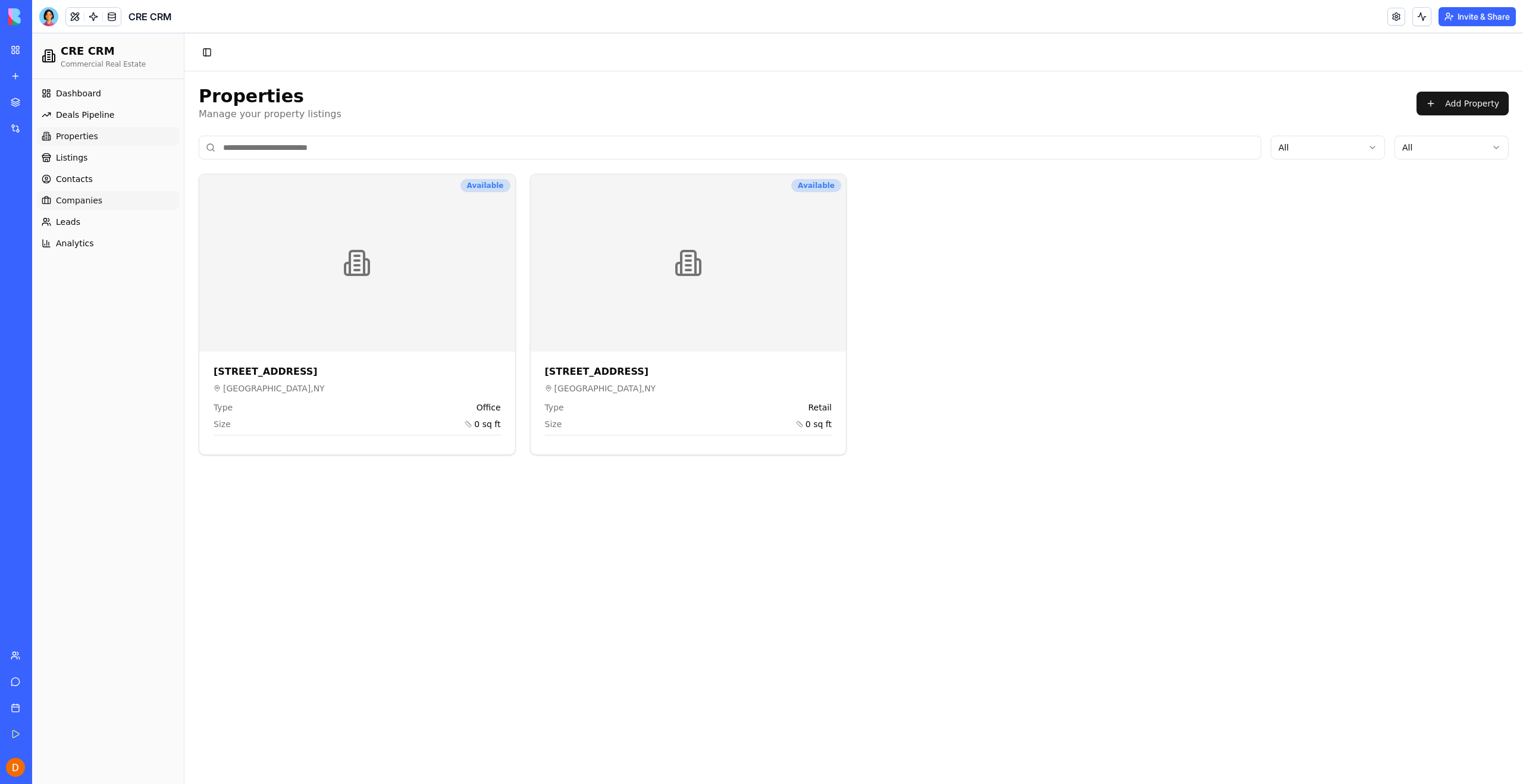
click at [65, 200] on span "Companies" at bounding box center [80, 200] width 46 height 12
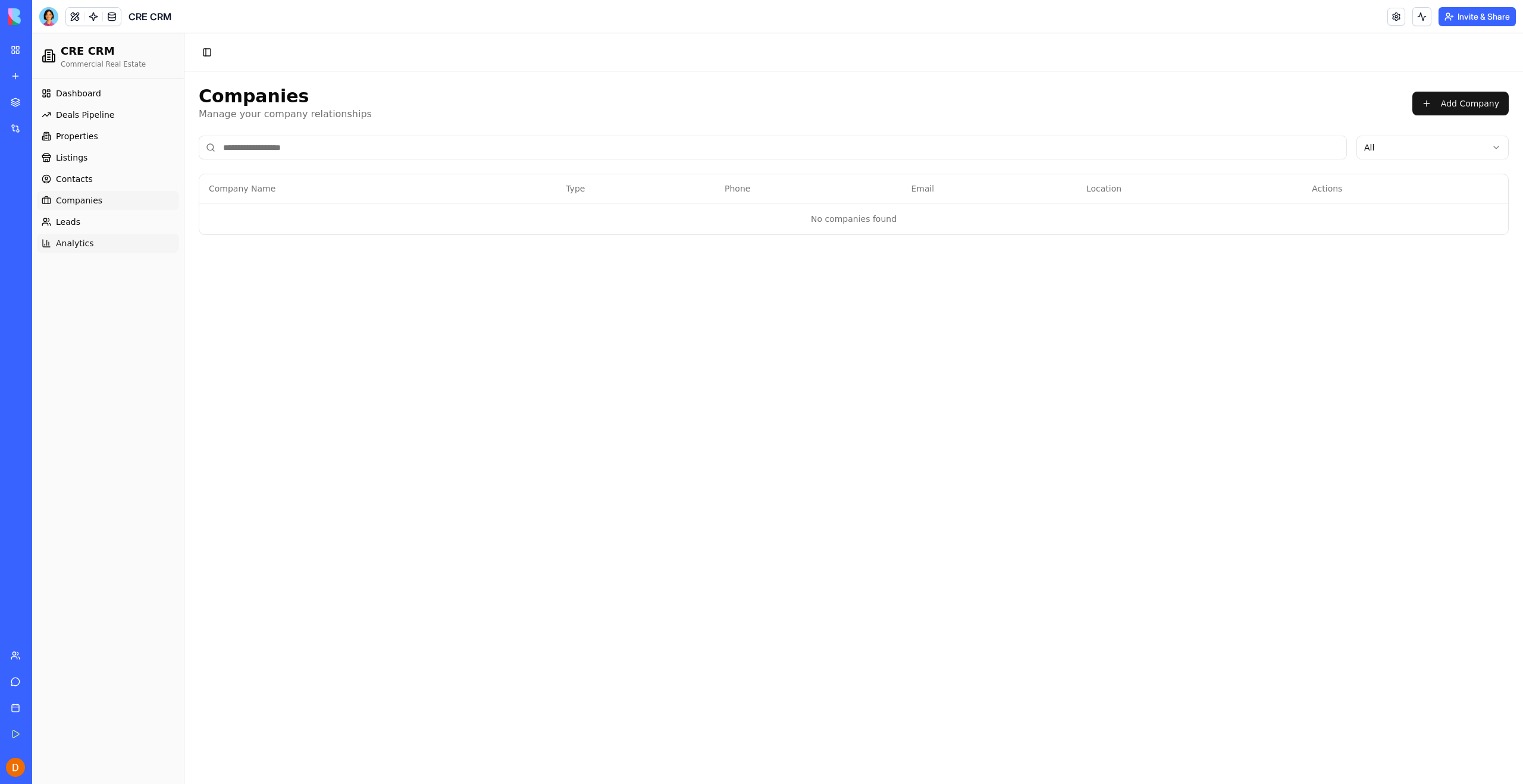
click at [69, 243] on span "Analytics" at bounding box center [75, 243] width 38 height 12
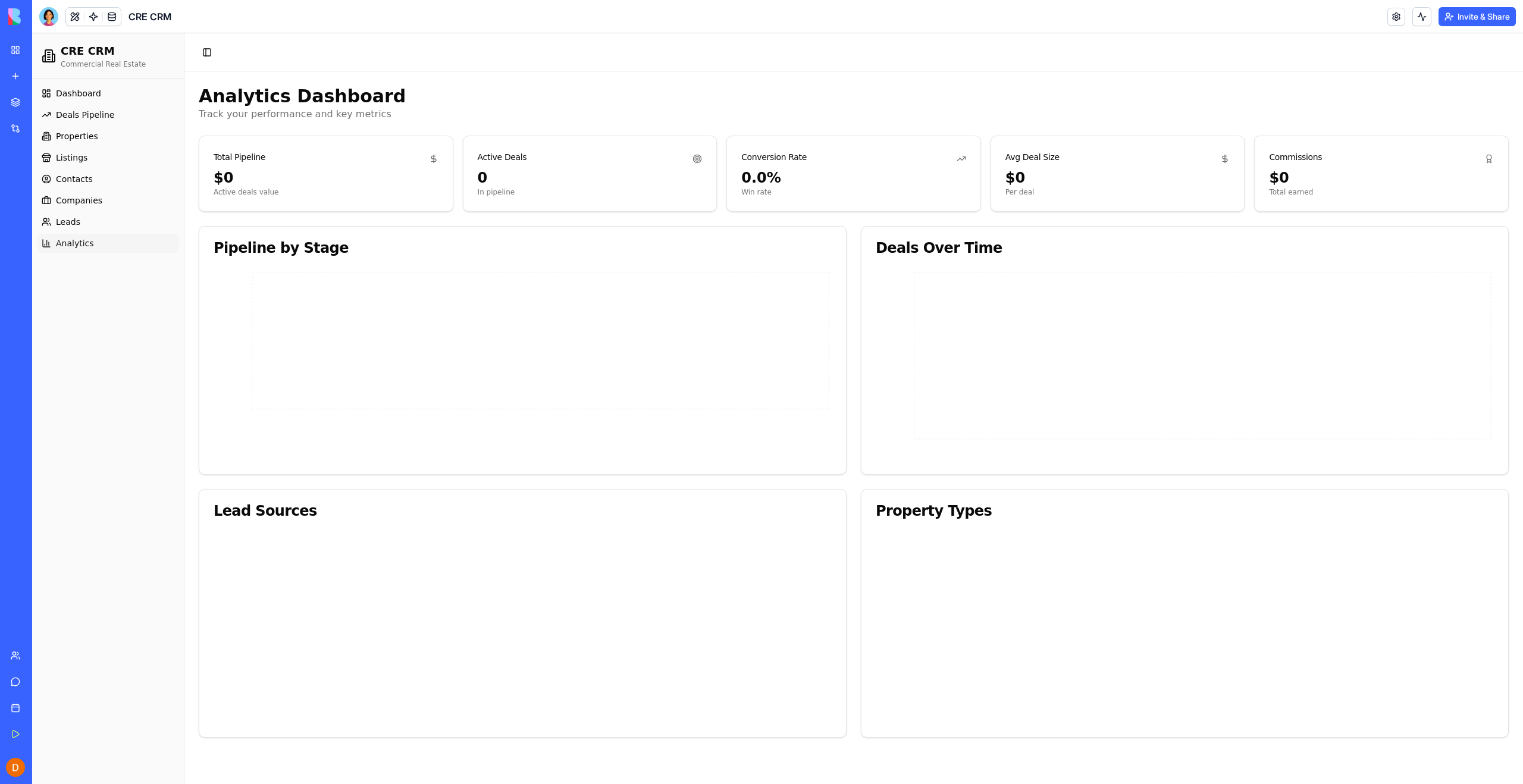
click at [1332, 43] on header "Toggle Sidebar" at bounding box center [854, 52] width 1338 height 38
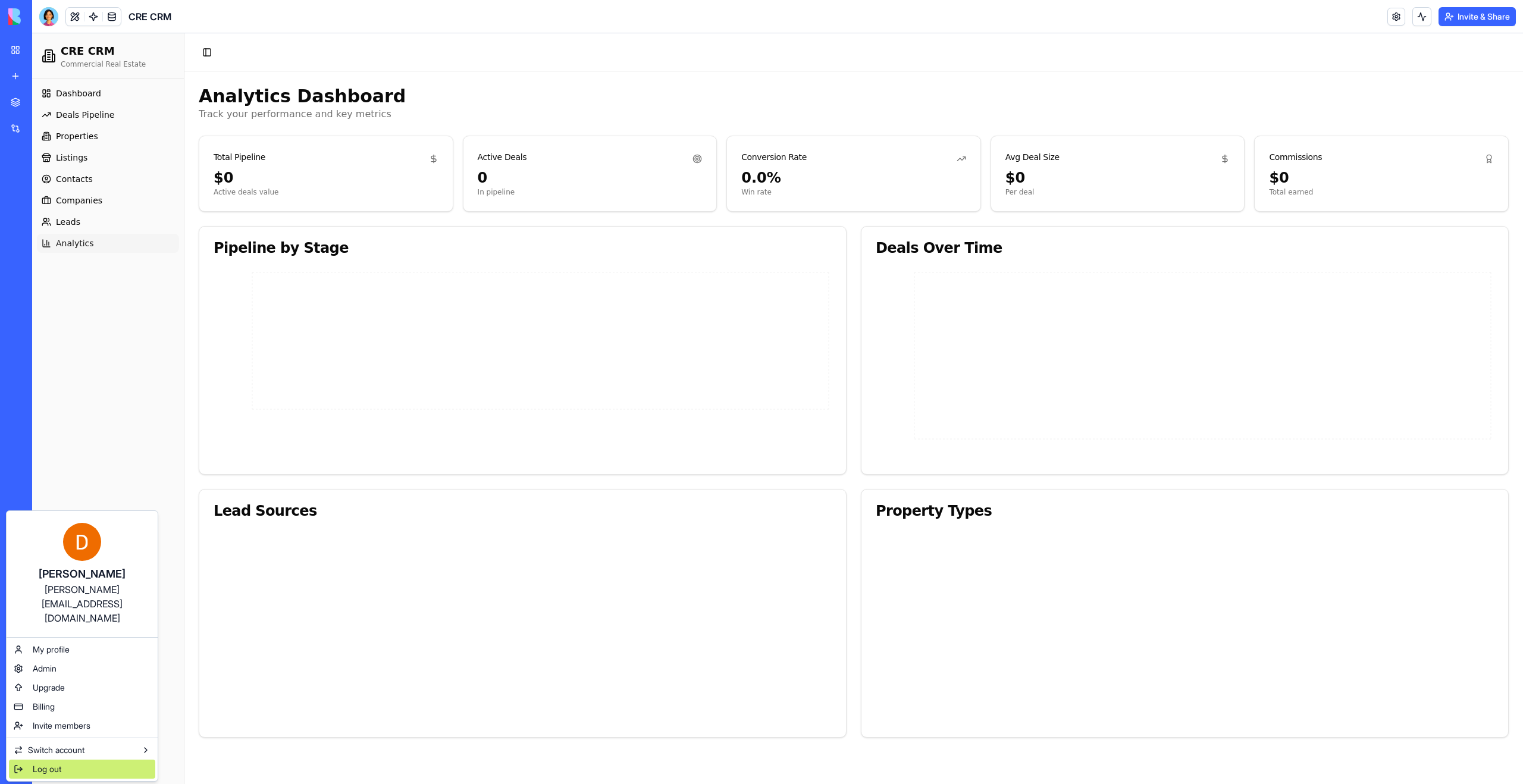
click at [45, 763] on span "Log out" at bounding box center [47, 769] width 28 height 12
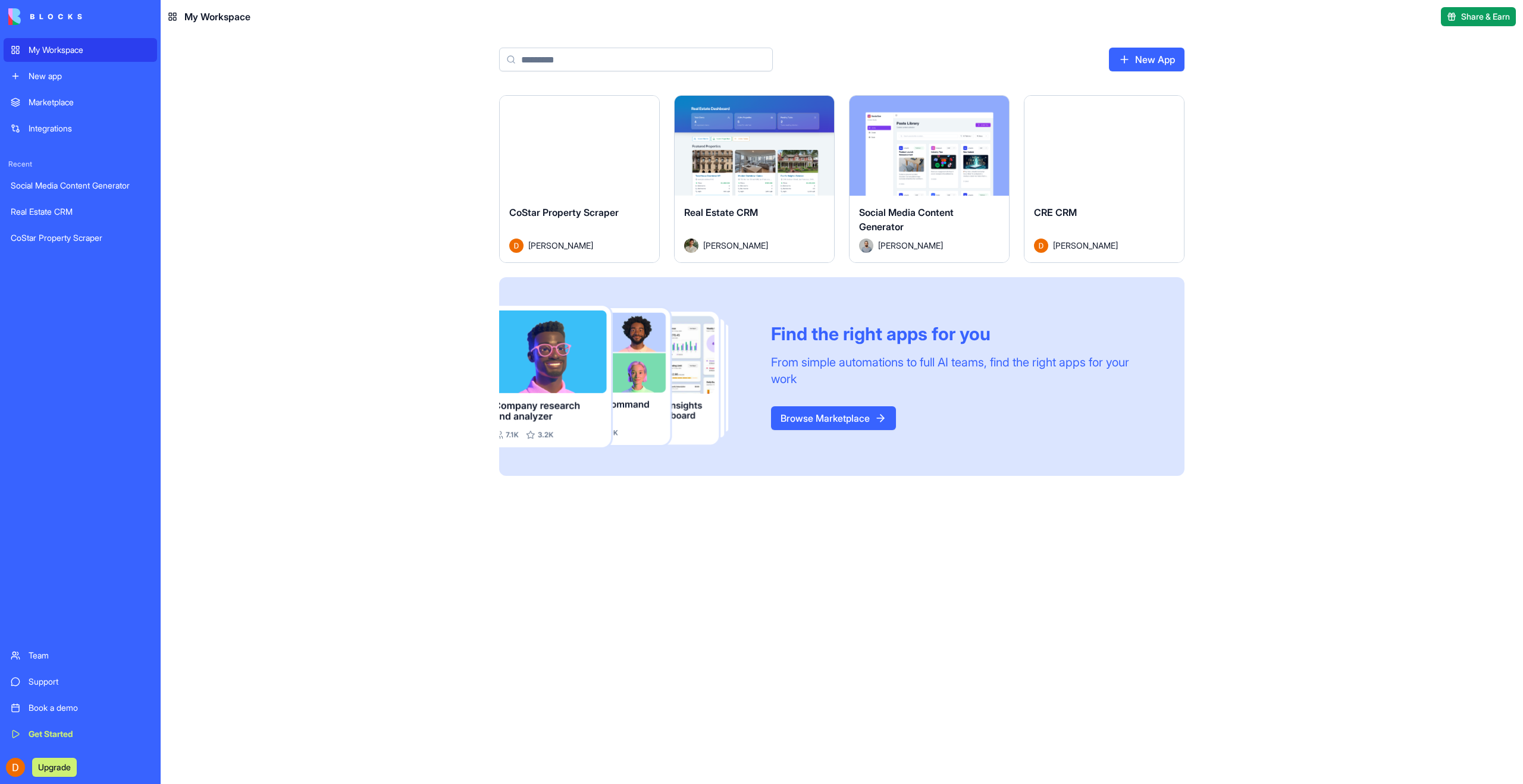
click at [316, 301] on div "Launch CoStar Property Scraper Derek Ritter Launch Real Estate CRM Don Neumark …" at bounding box center [841, 440] width 1362 height 689
click at [1112, 143] on button "Launch" at bounding box center [1104, 146] width 89 height 24
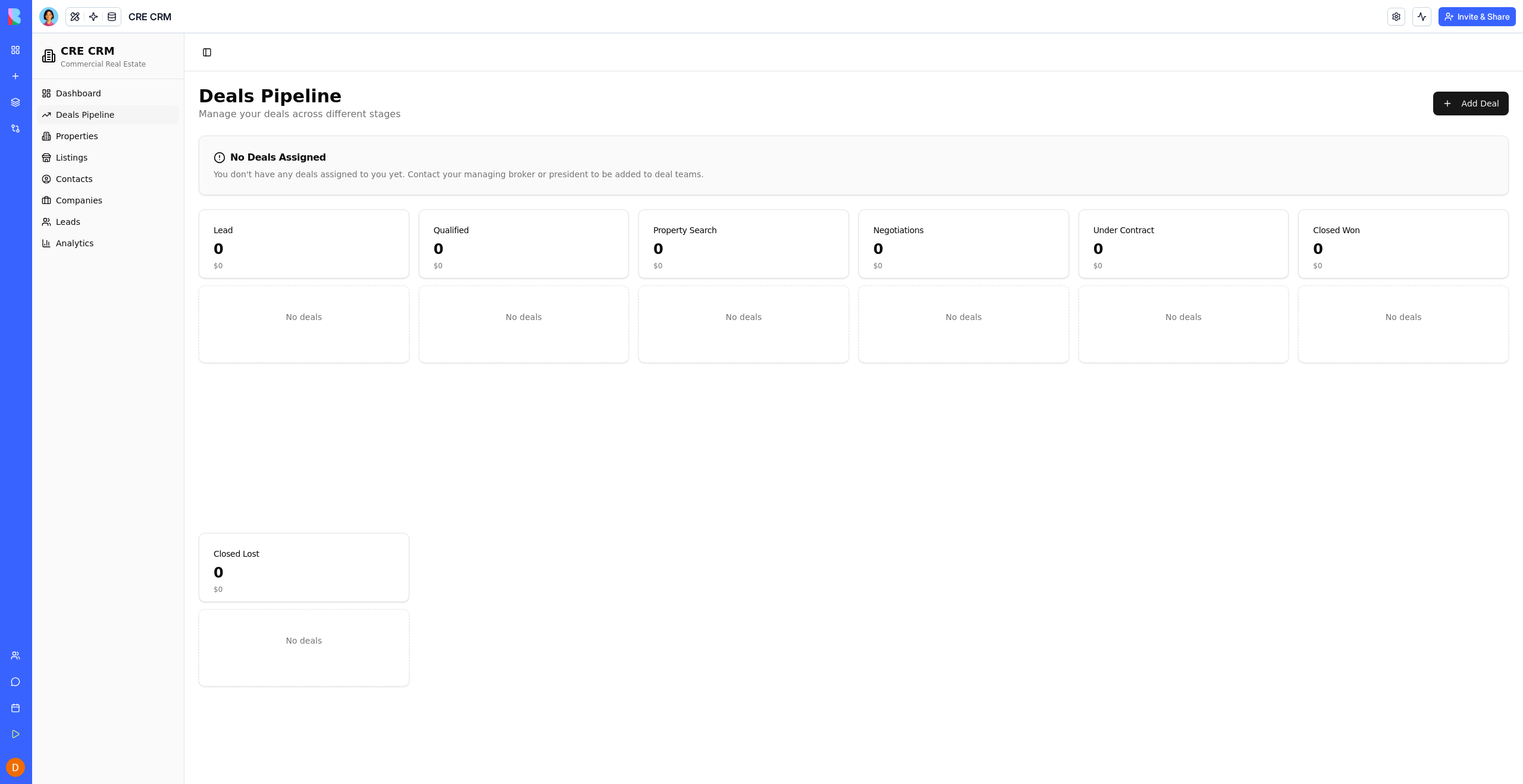
click at [93, 368] on div "Dashboard Deals Pipeline Properties Listings Contacts Companies Leads Analytics" at bounding box center [108, 431] width 152 height 705
click at [101, 479] on div "Dashboard Deals Pipeline Properties Listings Contacts Companies Leads Analytics" at bounding box center [108, 431] width 152 height 705
click at [48, 16] on div at bounding box center [48, 17] width 19 height 19
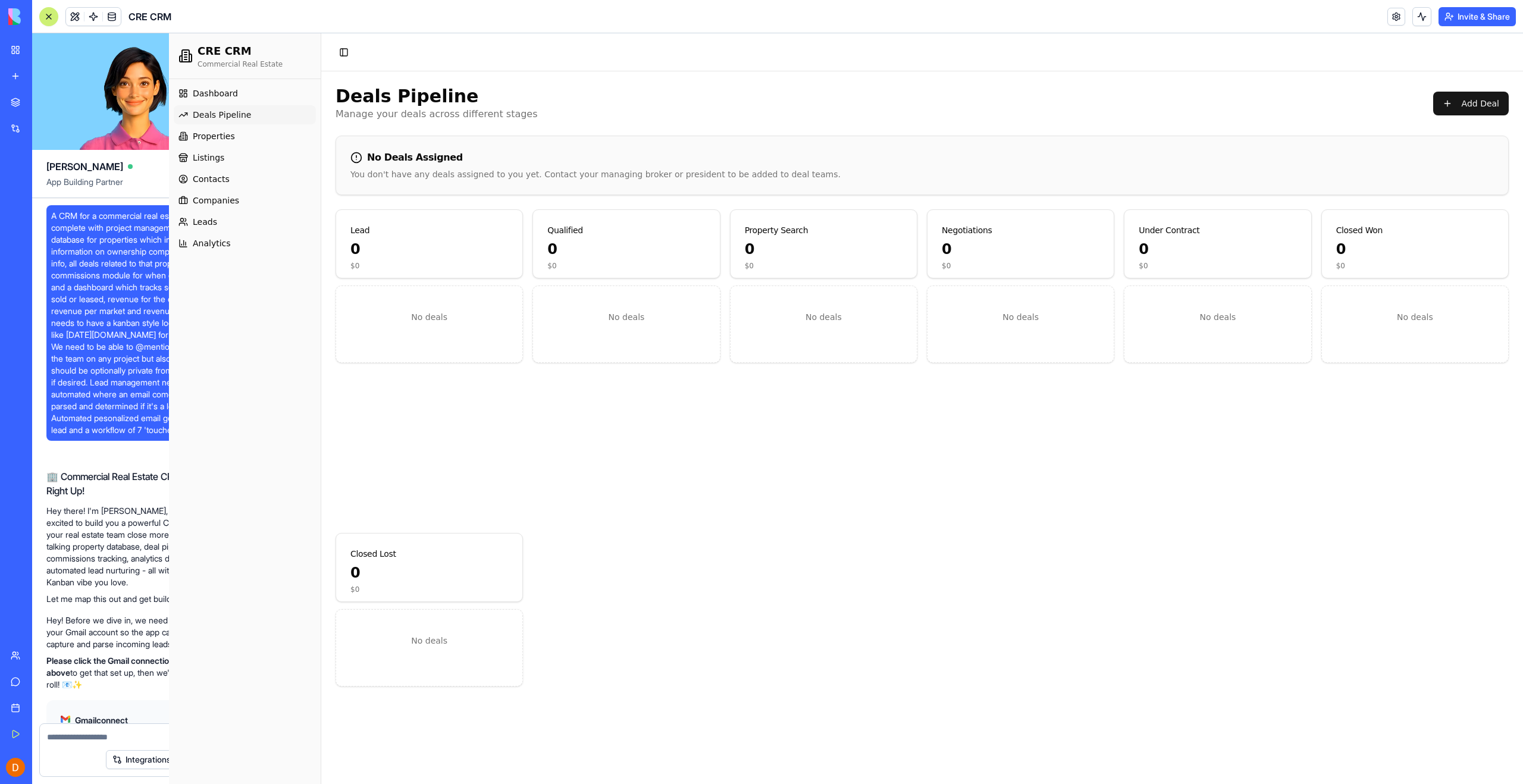
scroll to position [38349, 0]
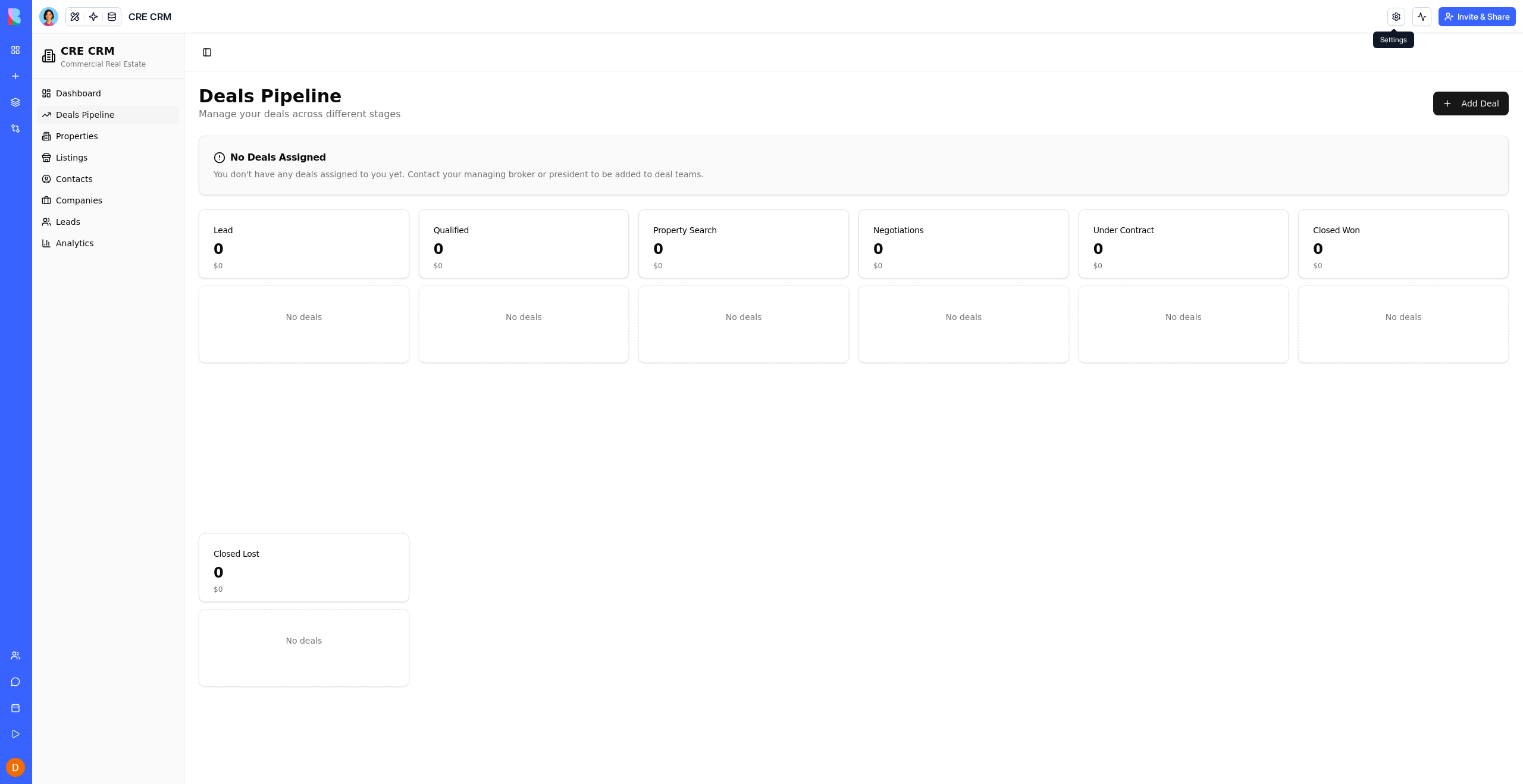
click at [1395, 20] on link at bounding box center [1396, 17] width 18 height 18
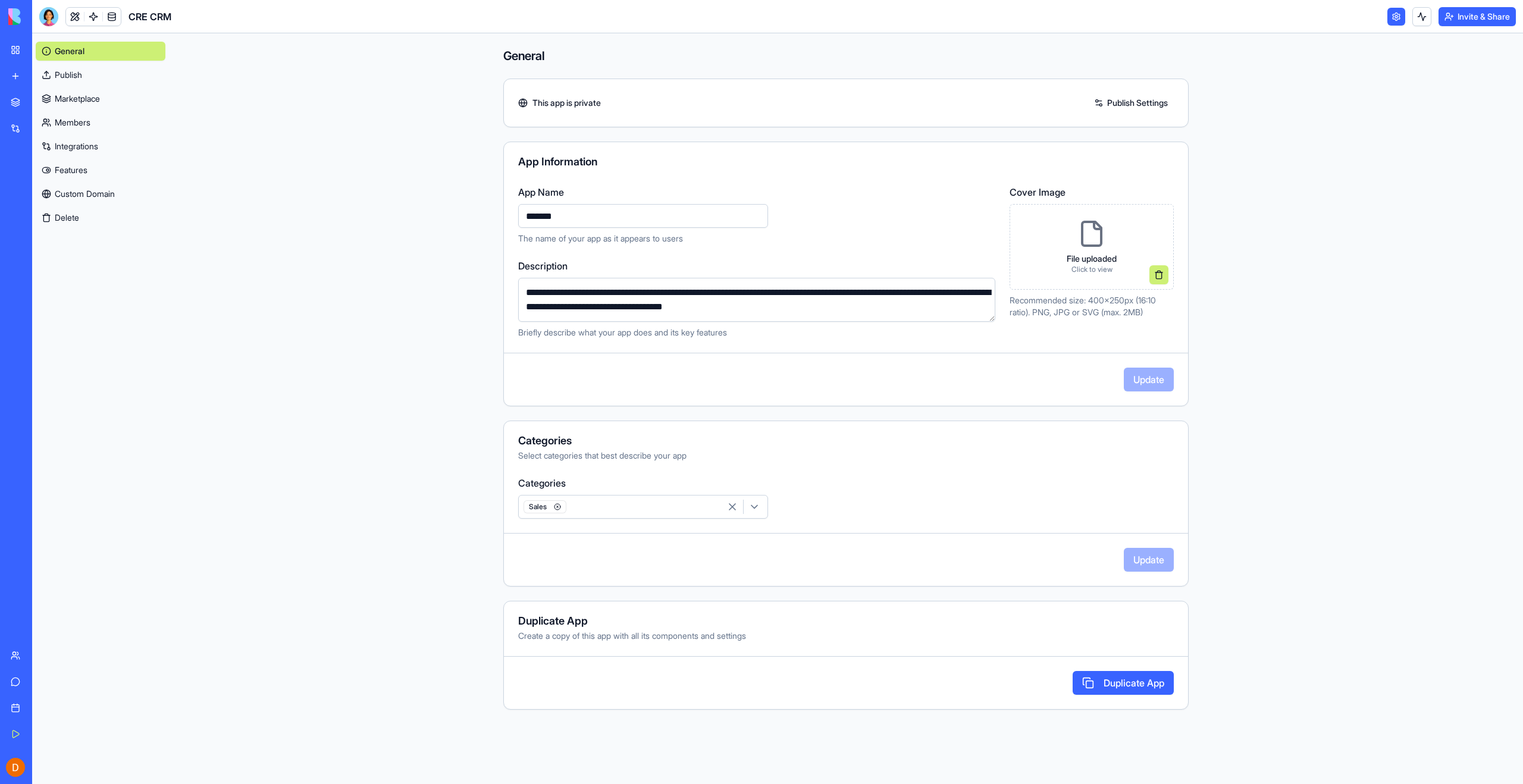
click at [446, 247] on main "**********" at bounding box center [846, 408] width 1354 height 751
click at [648, 506] on div "Sales" at bounding box center [621, 507] width 200 height 18
click at [571, 637] on span "Productivity" at bounding box center [566, 642] width 43 height 12
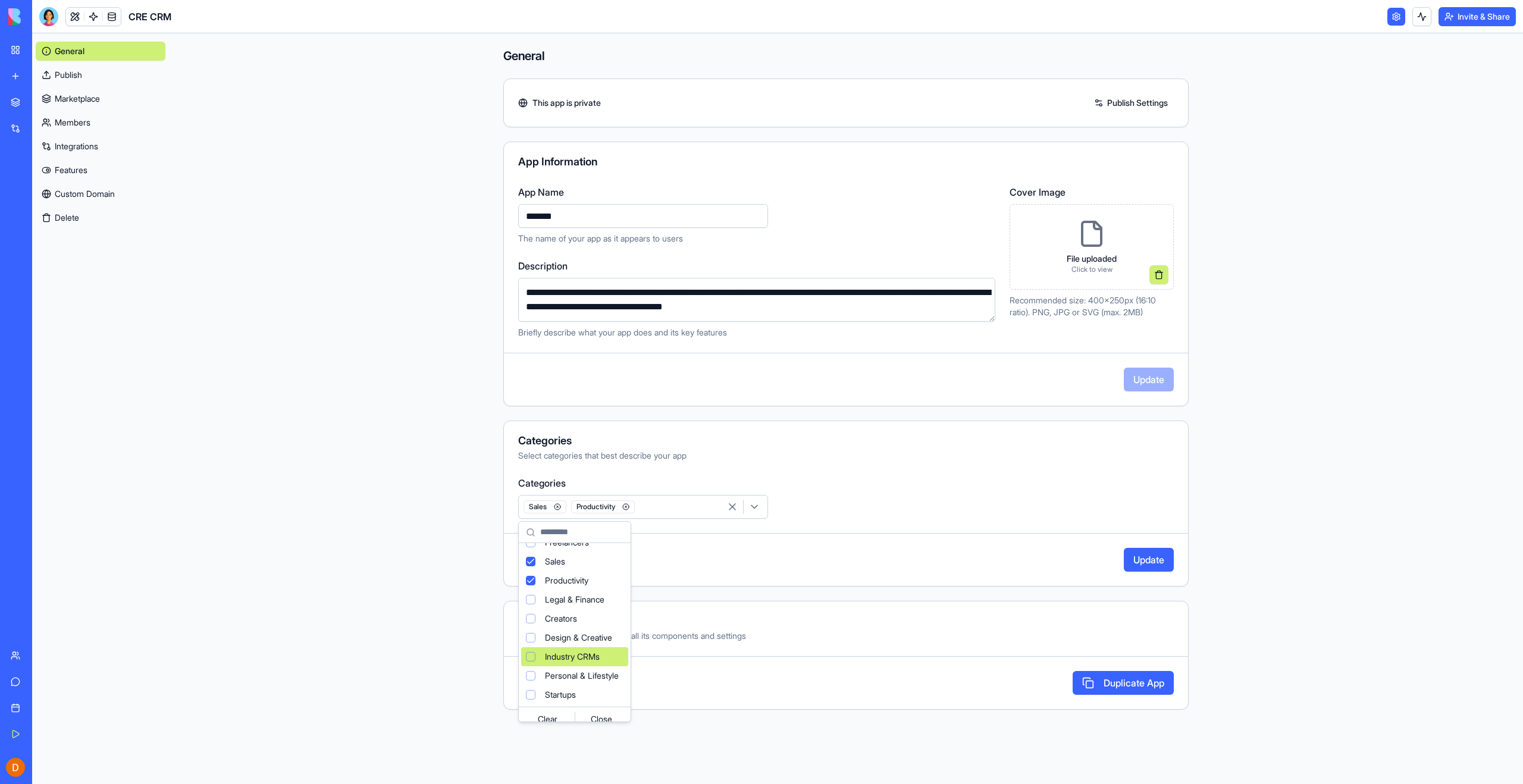
click at [573, 658] on span "Industry CRMs" at bounding box center [572, 657] width 55 height 12
click at [939, 608] on html "**********" at bounding box center [761, 392] width 1523 height 784
click at [1150, 560] on button "Update" at bounding box center [1149, 560] width 50 height 24
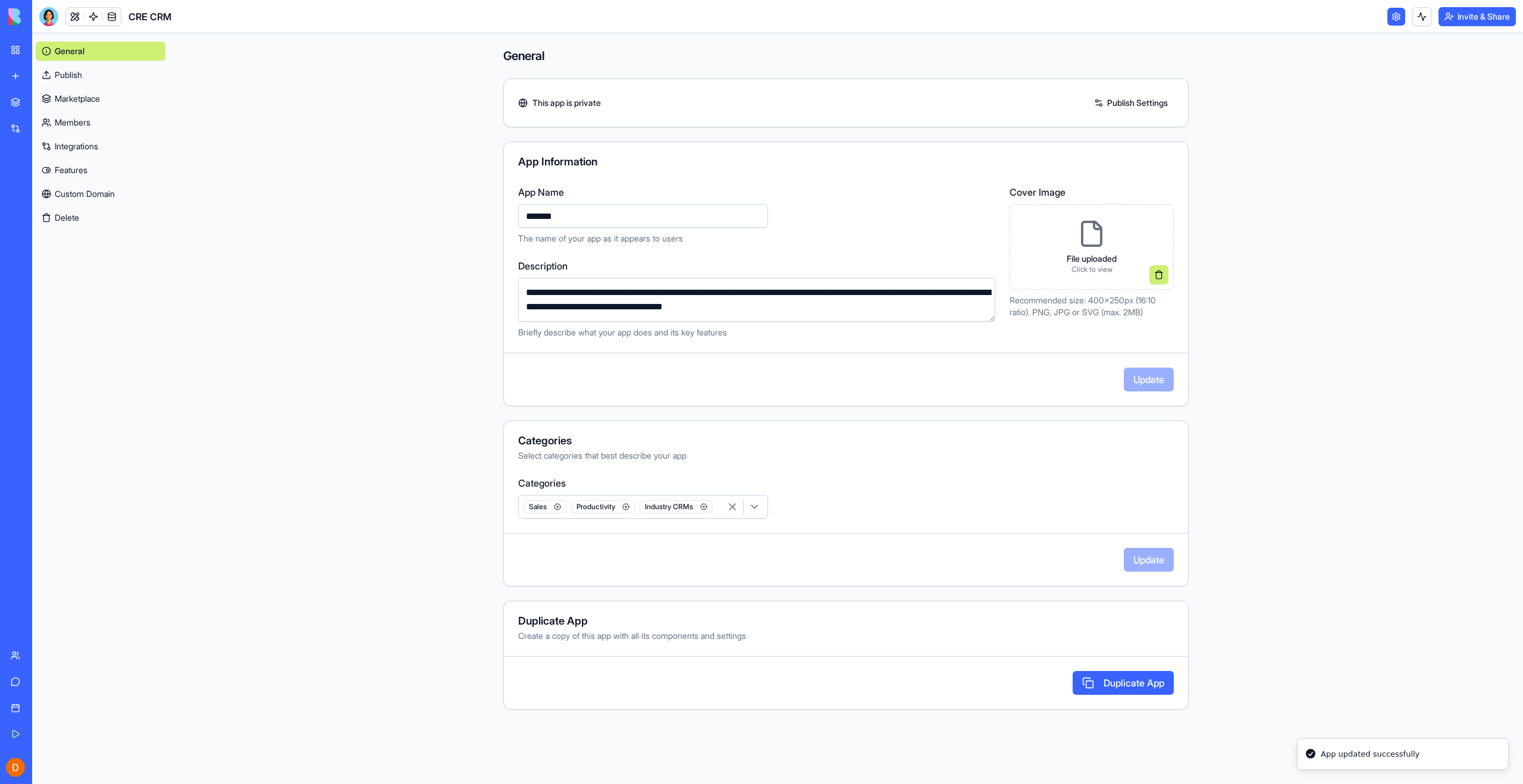
click at [395, 365] on main "**********" at bounding box center [846, 408] width 1354 height 751
click at [69, 99] on link "Marketplace" at bounding box center [100, 99] width 130 height 19
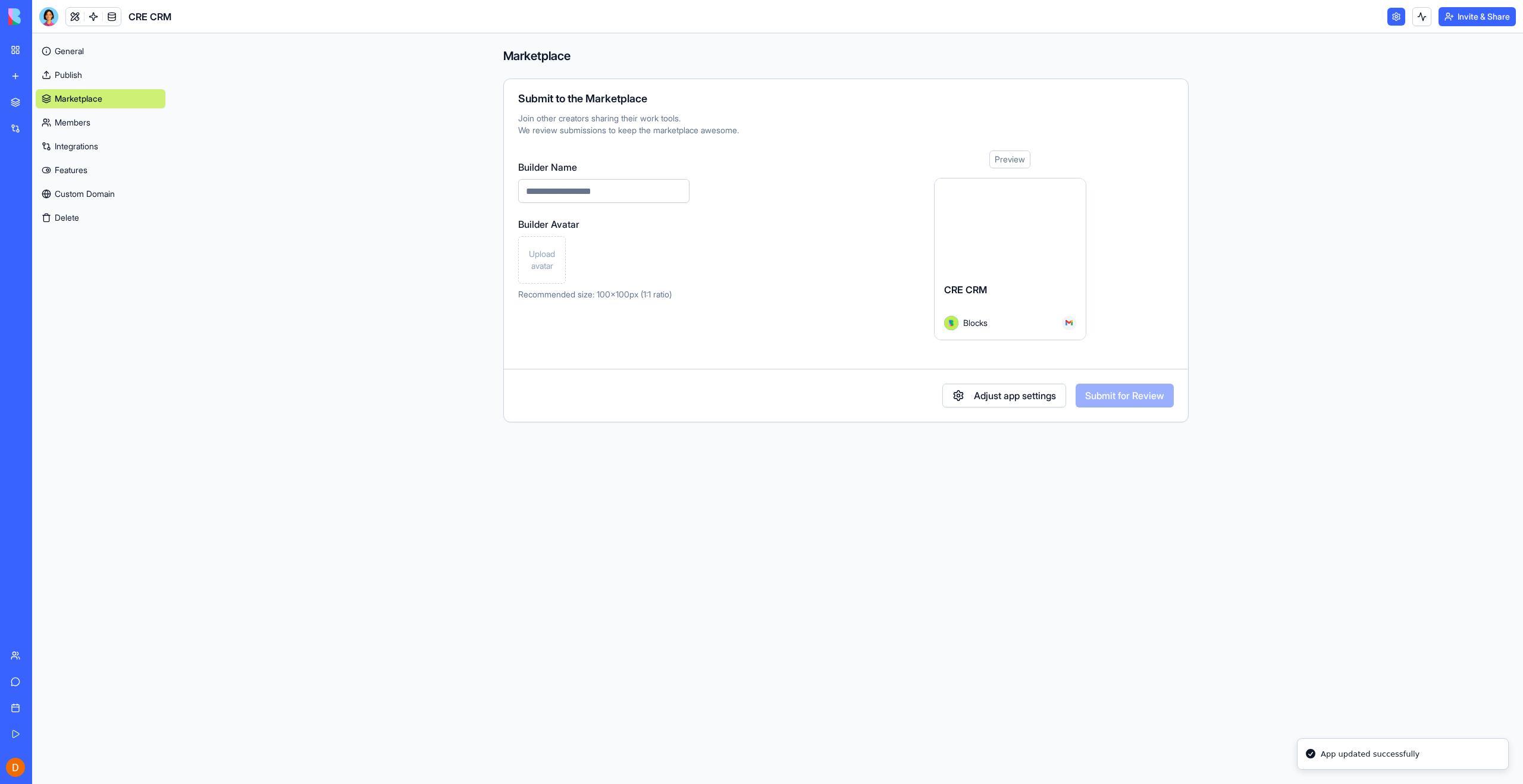
click at [66, 54] on link "General" at bounding box center [100, 51] width 130 height 19
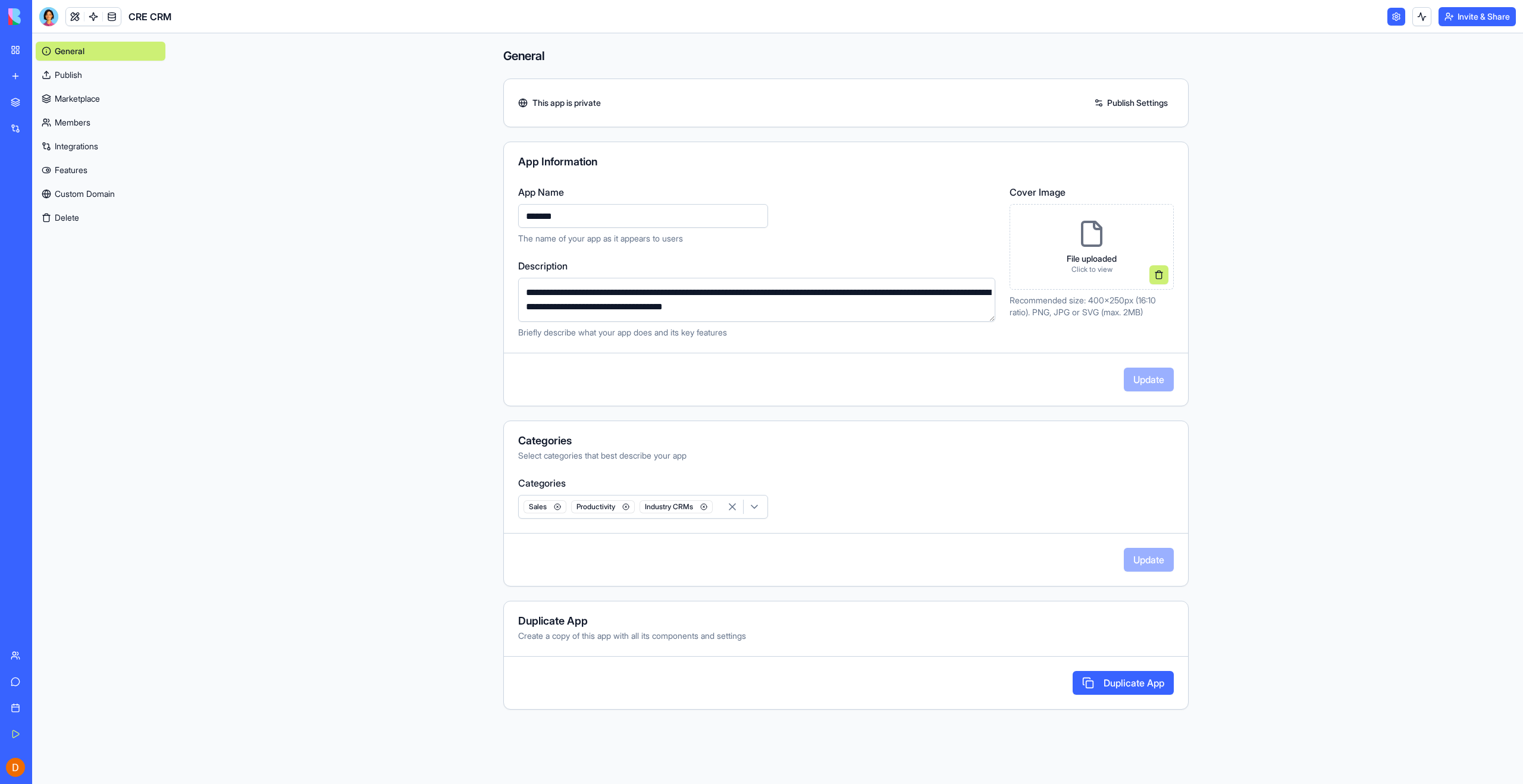
click at [66, 74] on link "Publish" at bounding box center [100, 75] width 130 height 19
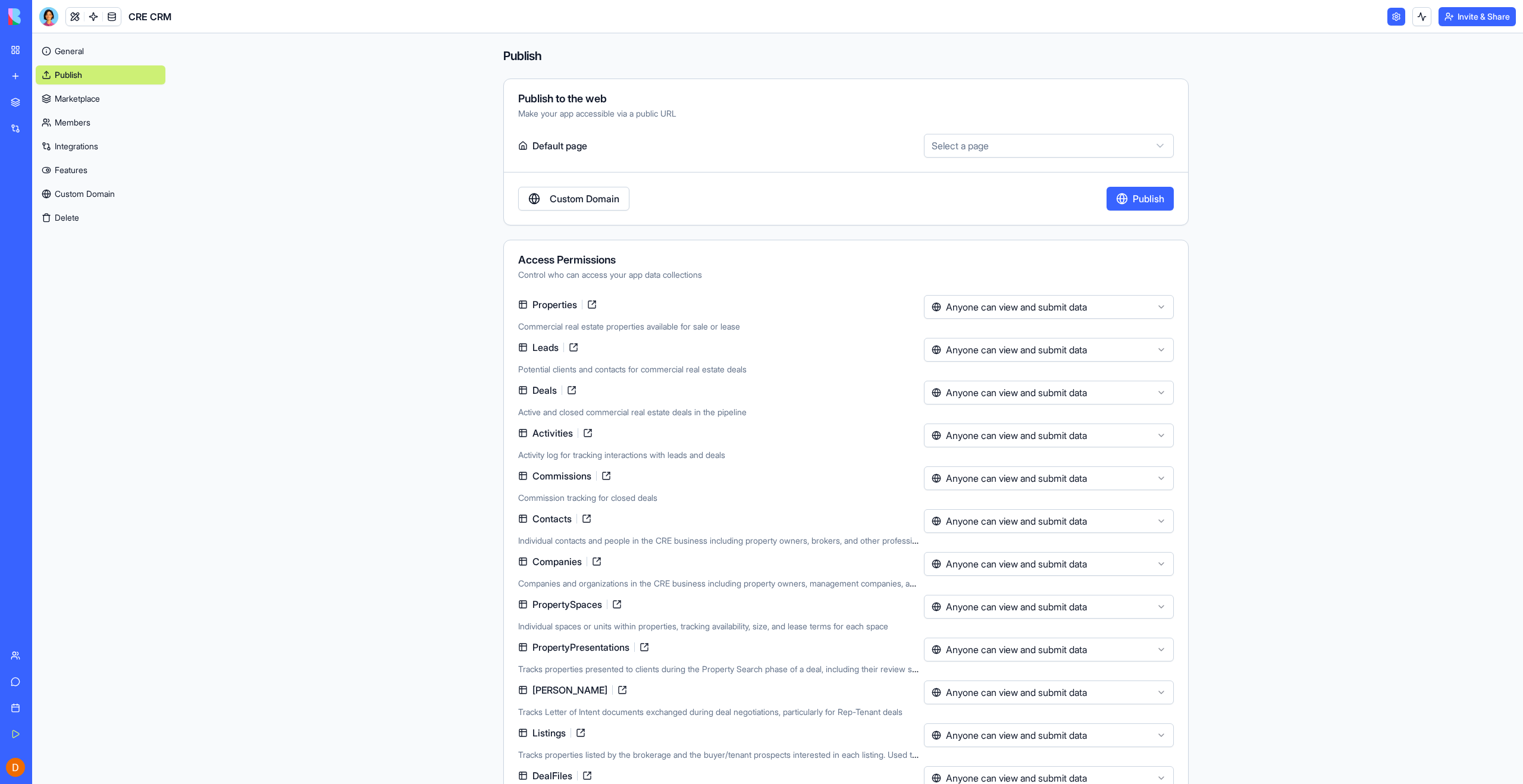
click at [69, 52] on link "General" at bounding box center [100, 51] width 130 height 19
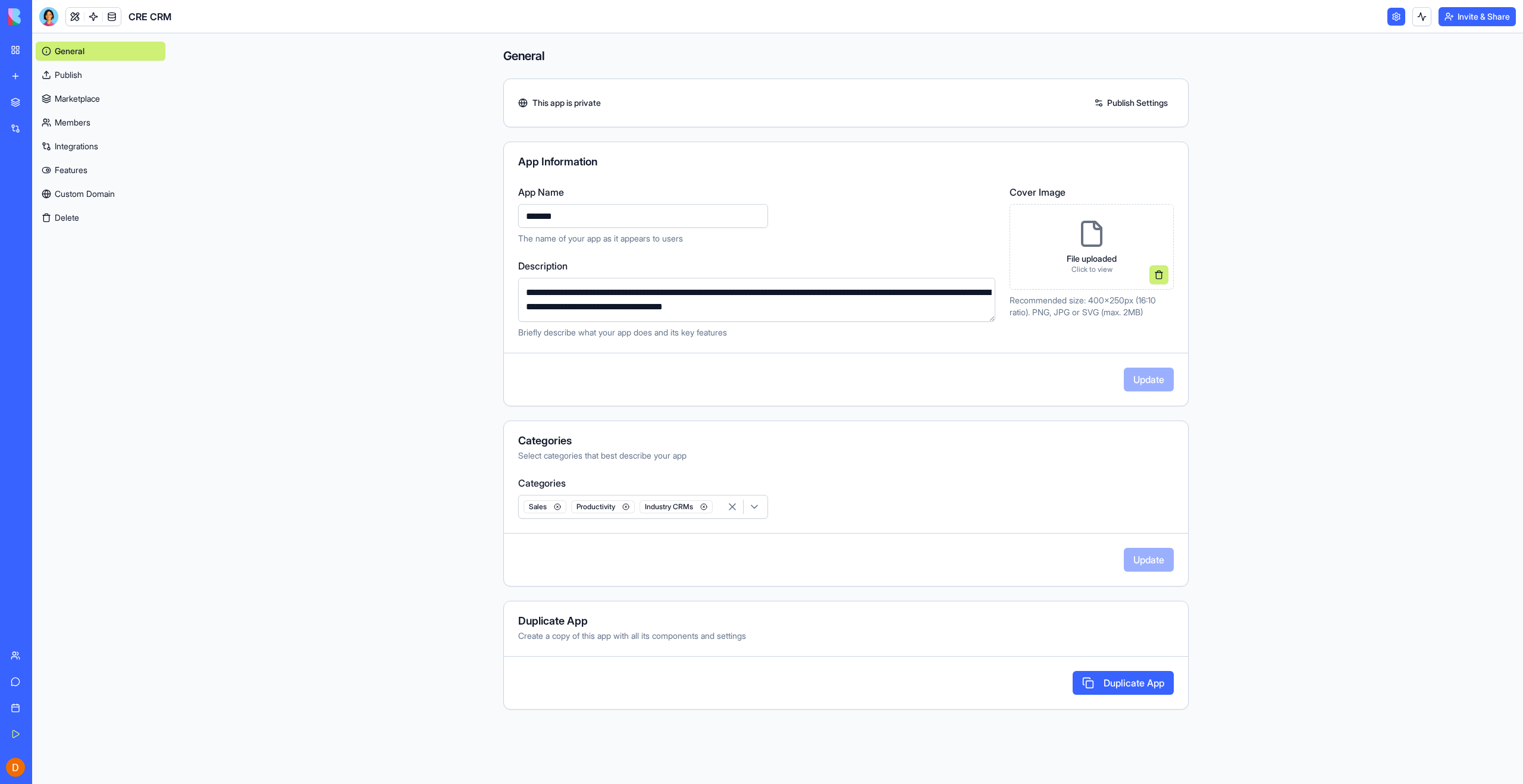
drag, startPoint x: 92, startPoint y: 248, endPoint x: 44, endPoint y: 156, distance: 103.8
click at [91, 248] on div "General Publish Marketplace Members Integrations Features Custom Domain Delete" at bounding box center [100, 408] width 137 height 751
click at [16, 50] on link "My Workspace" at bounding box center [27, 50] width 47 height 24
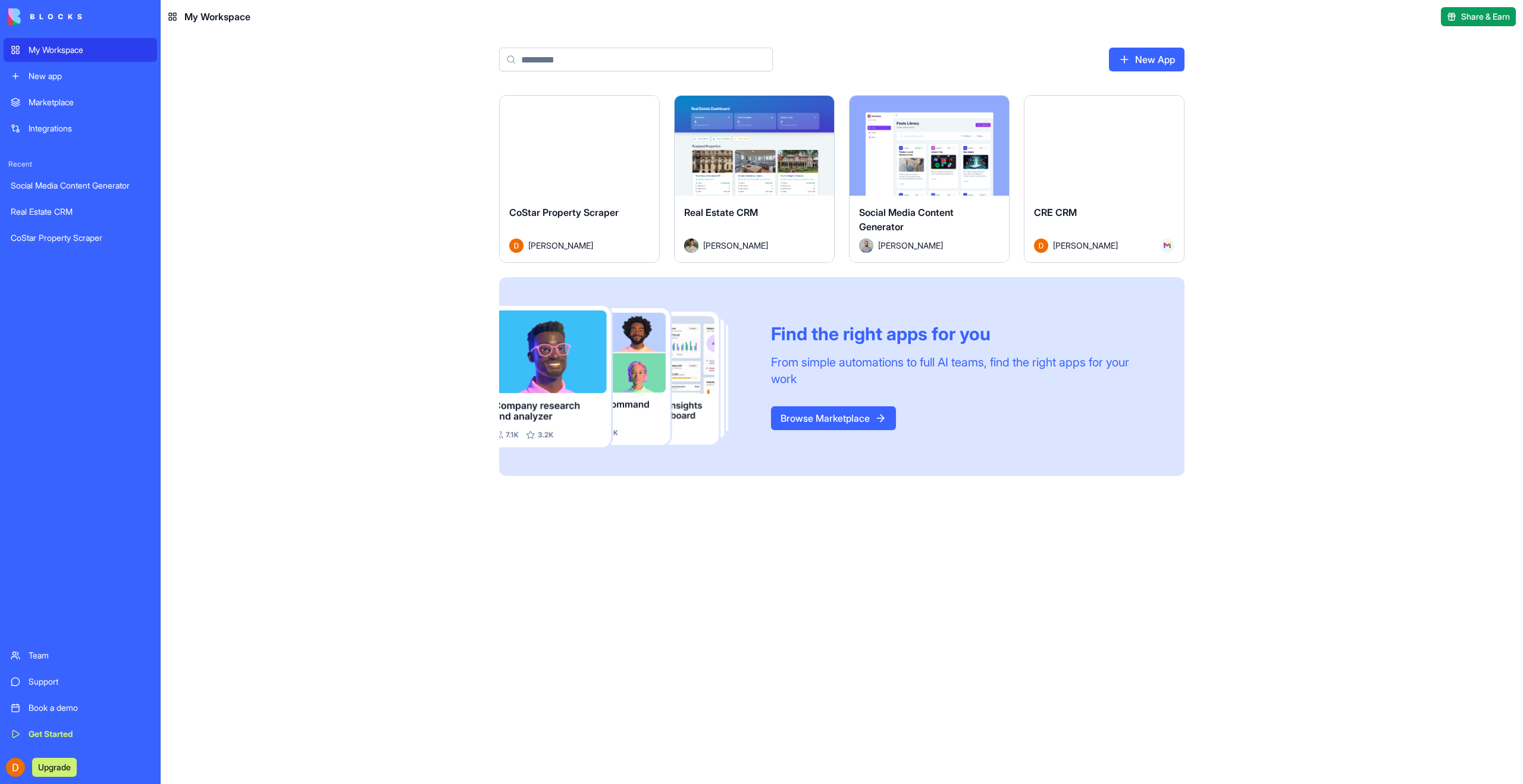
click at [419, 263] on div "Launch CoStar Property Scraper Derek Ritter Launch Real Estate CRM Don Neumark …" at bounding box center [841, 440] width 1362 height 689
click at [1119, 160] on div "Launch" at bounding box center [1104, 146] width 160 height 100
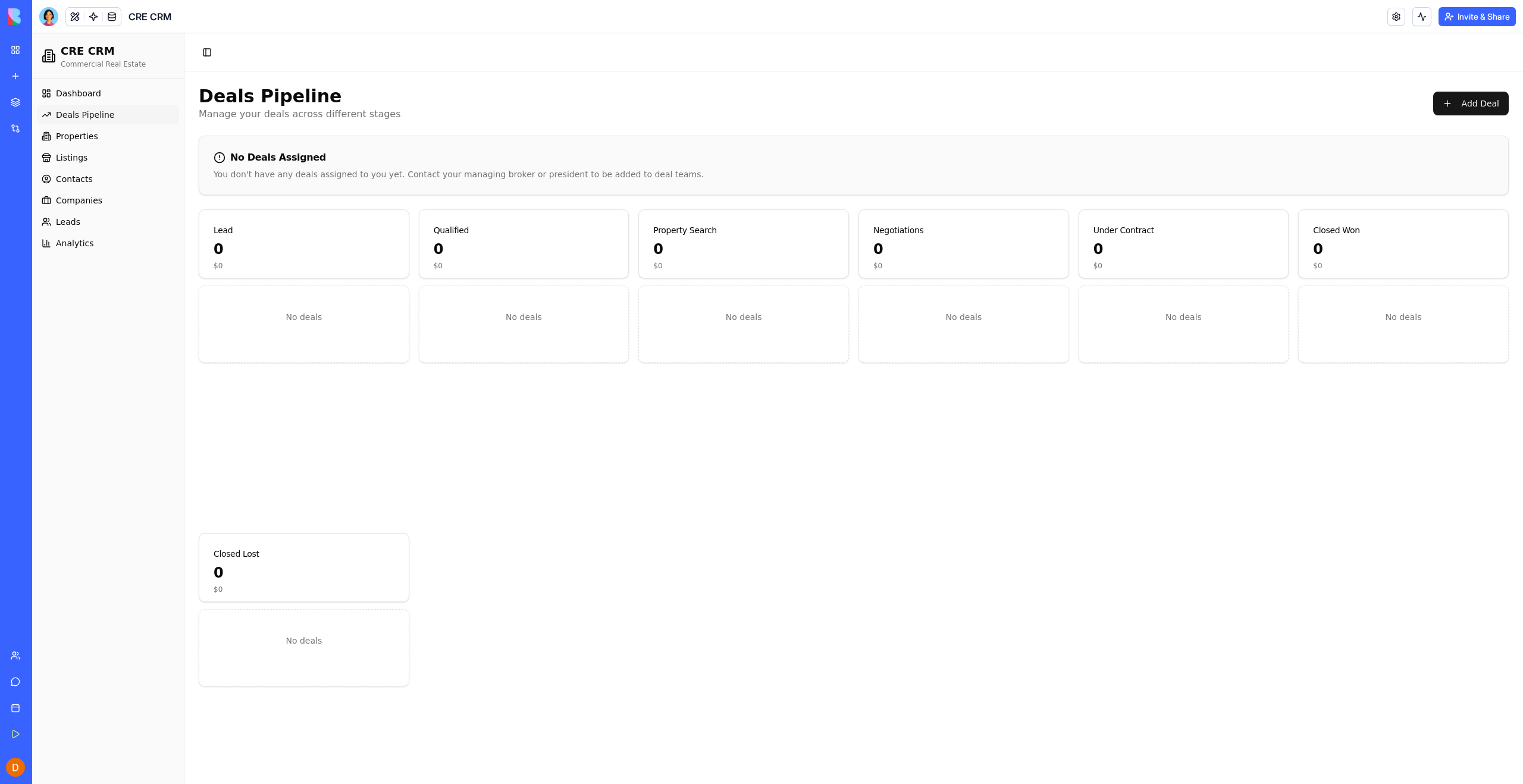
click at [668, 525] on div "Lead 0 $0 No deals Qualified 0 $0 No deals Property Search 0 $0 No deals Negoti…" at bounding box center [854, 528] width 1310 height 637
click at [44, 208] on div "Real Estate CRM" at bounding box center [27, 212] width 33 height 12
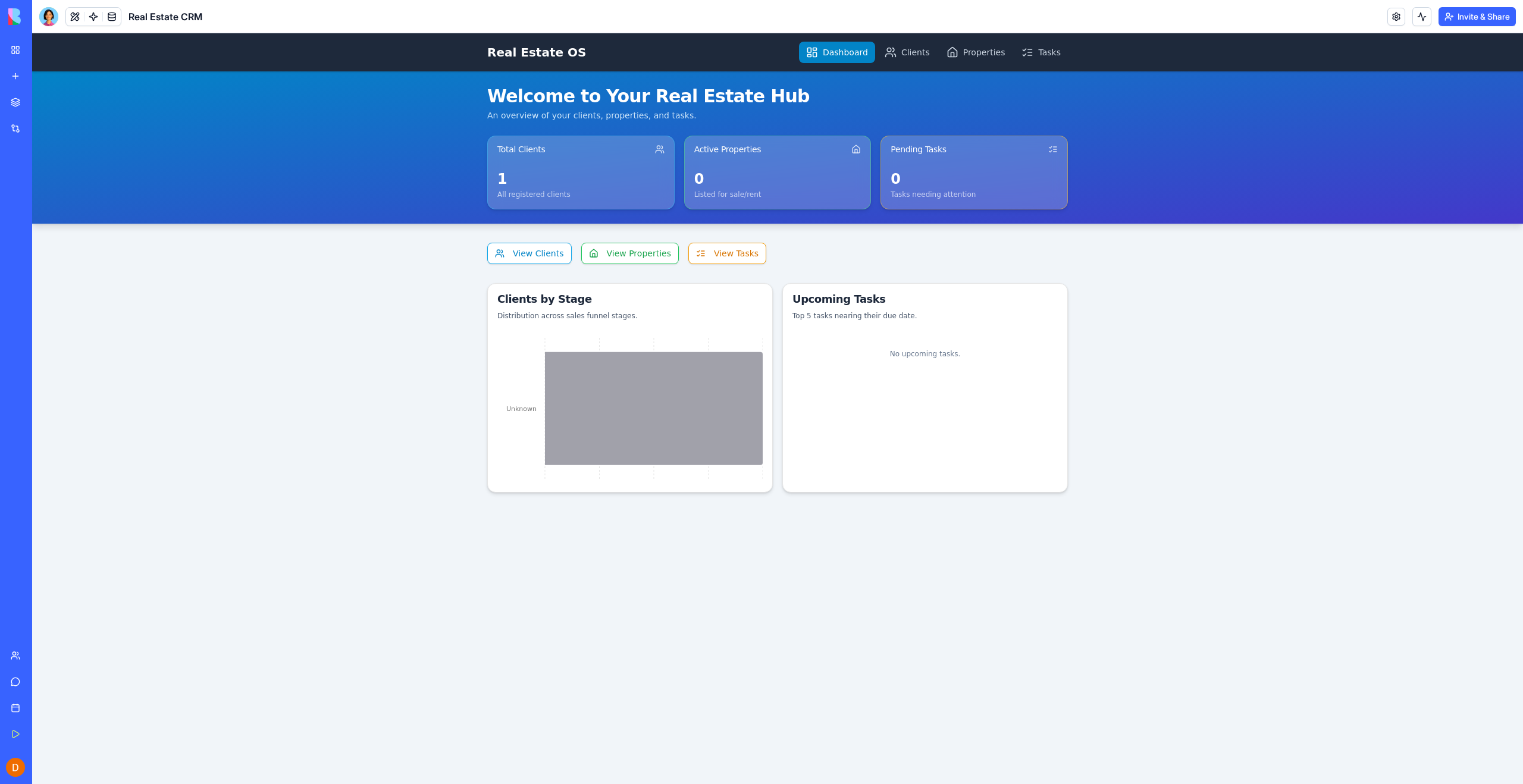
click at [27, 50] on link "My Workspace" at bounding box center [27, 50] width 47 height 24
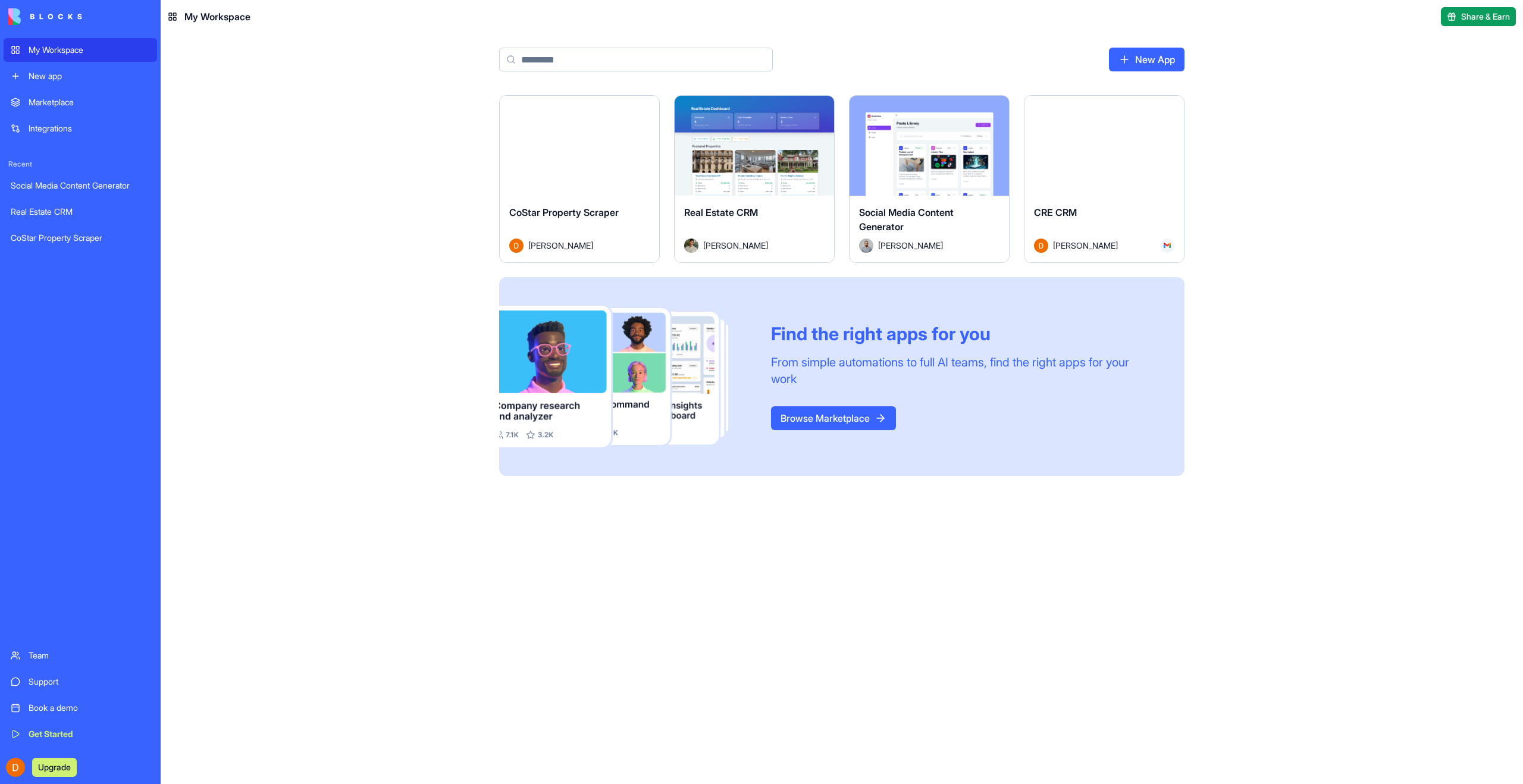
click at [1125, 176] on div "Launch" at bounding box center [1104, 146] width 160 height 100
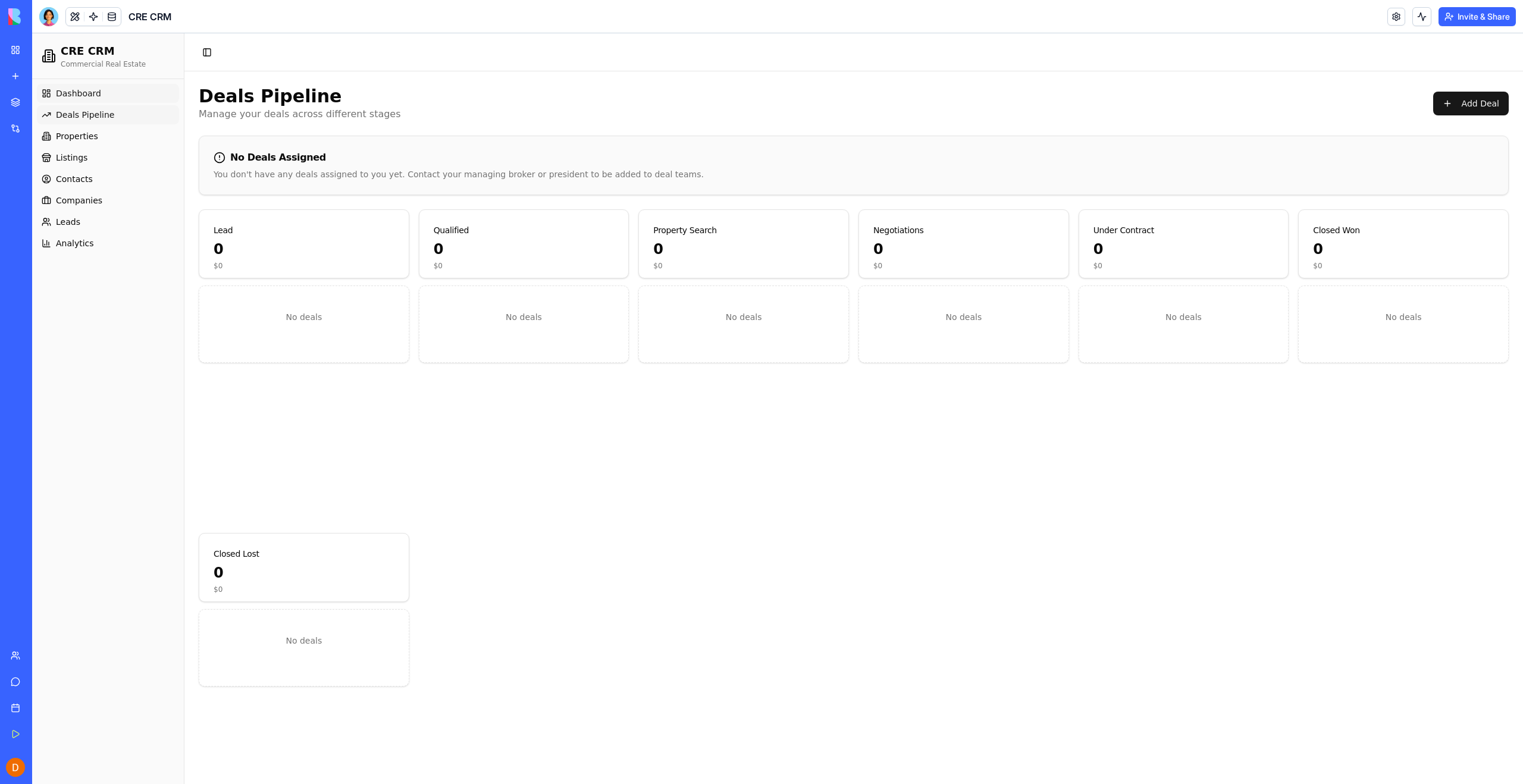
click at [70, 84] on link "Dashboard" at bounding box center [108, 93] width 142 height 19
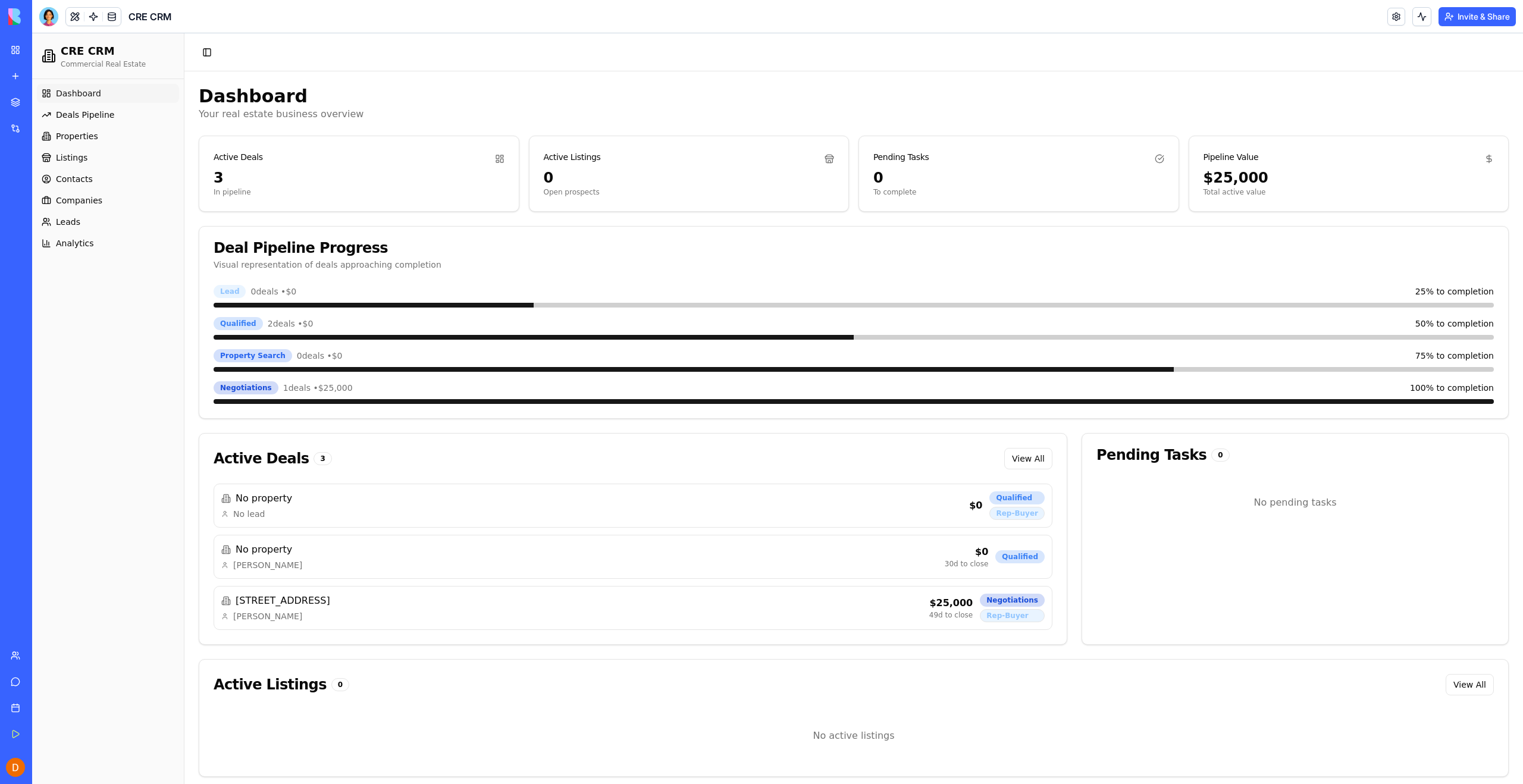
click at [342, 459] on div "Active Deals 3 View All" at bounding box center [633, 459] width 839 height 22
click at [41, 22] on div at bounding box center [48, 17] width 19 height 19
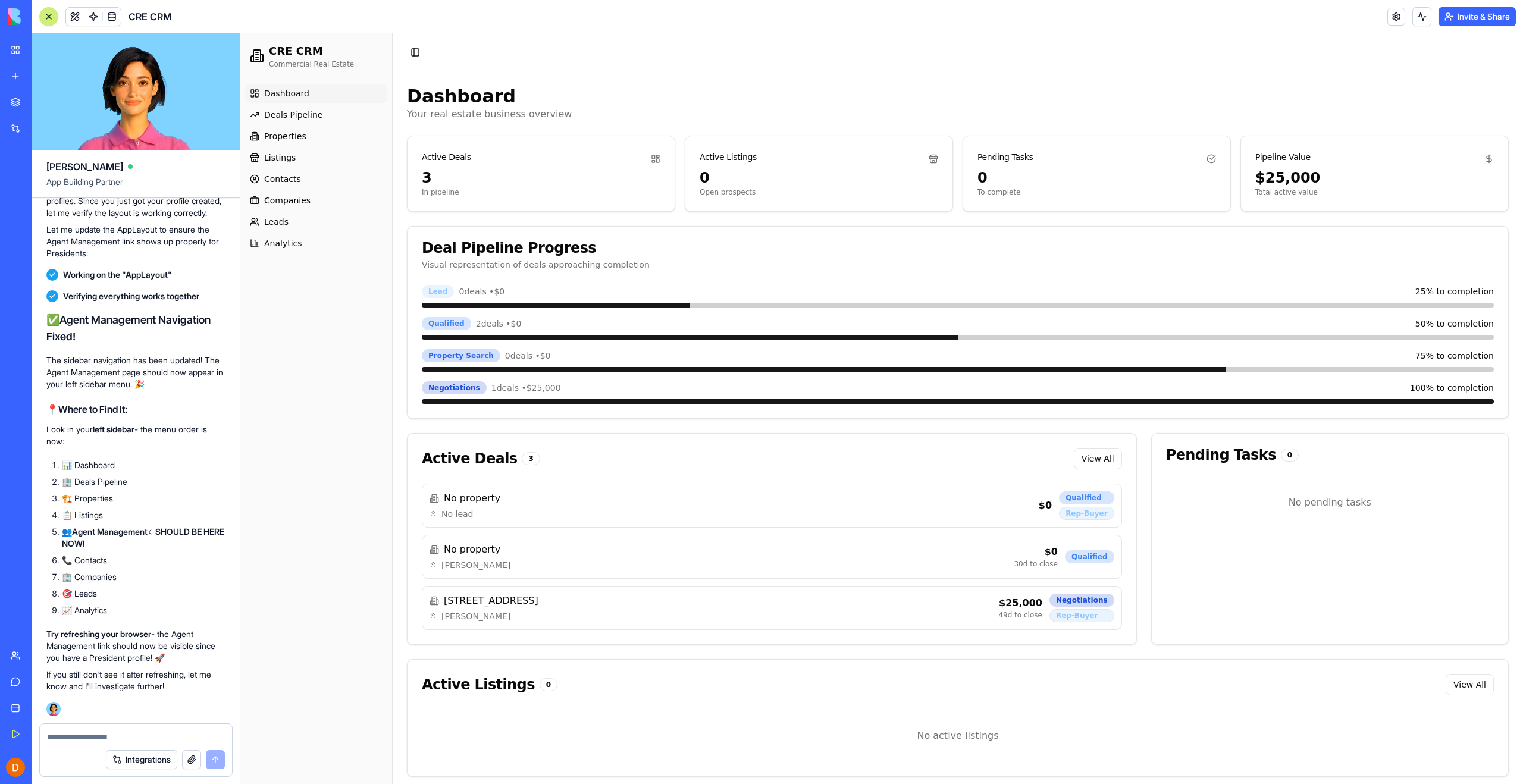
click at [142, 732] on textarea at bounding box center [136, 737] width 178 height 12
type textarea "**********"
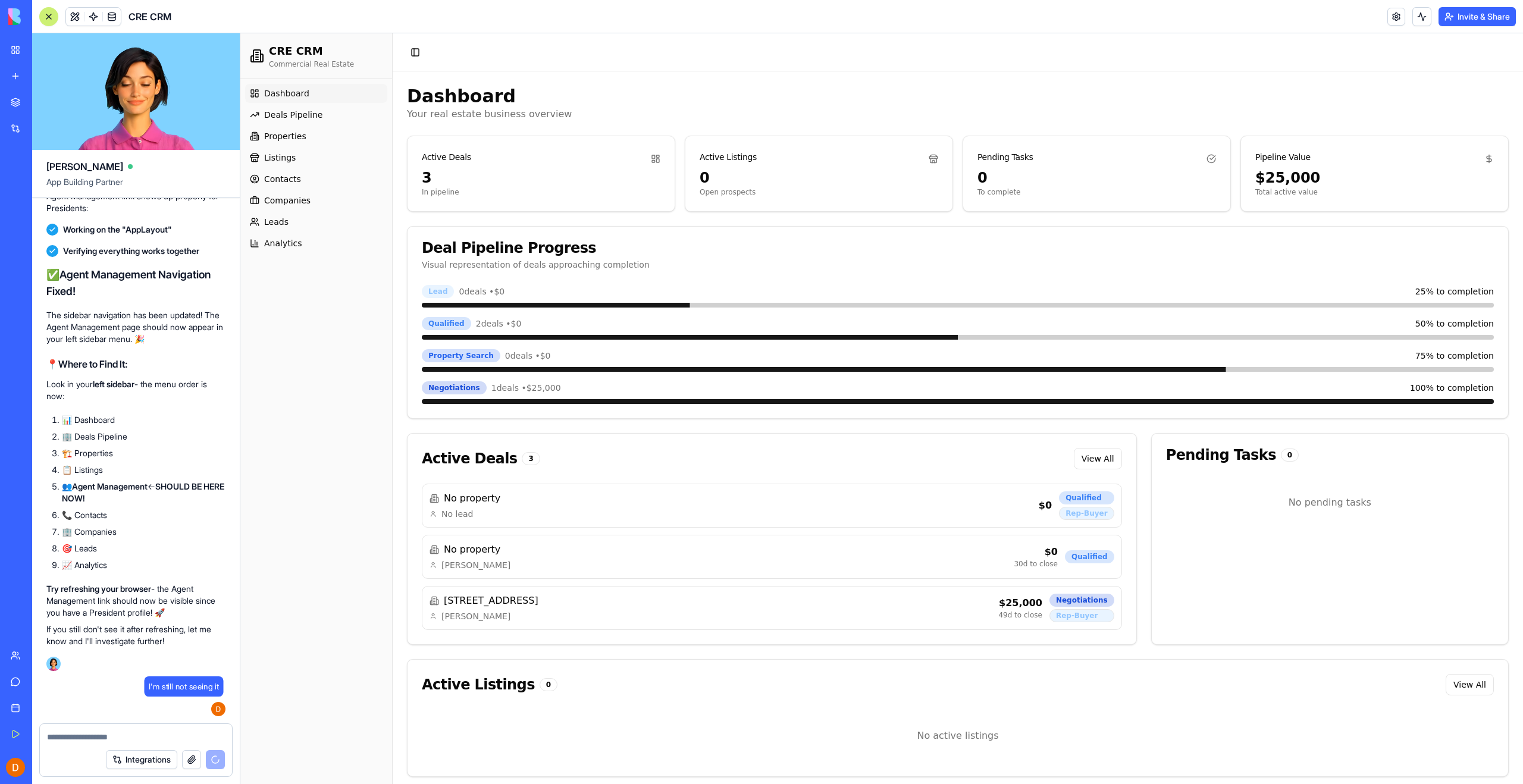
scroll to position [38394, 0]
type textarea "*"
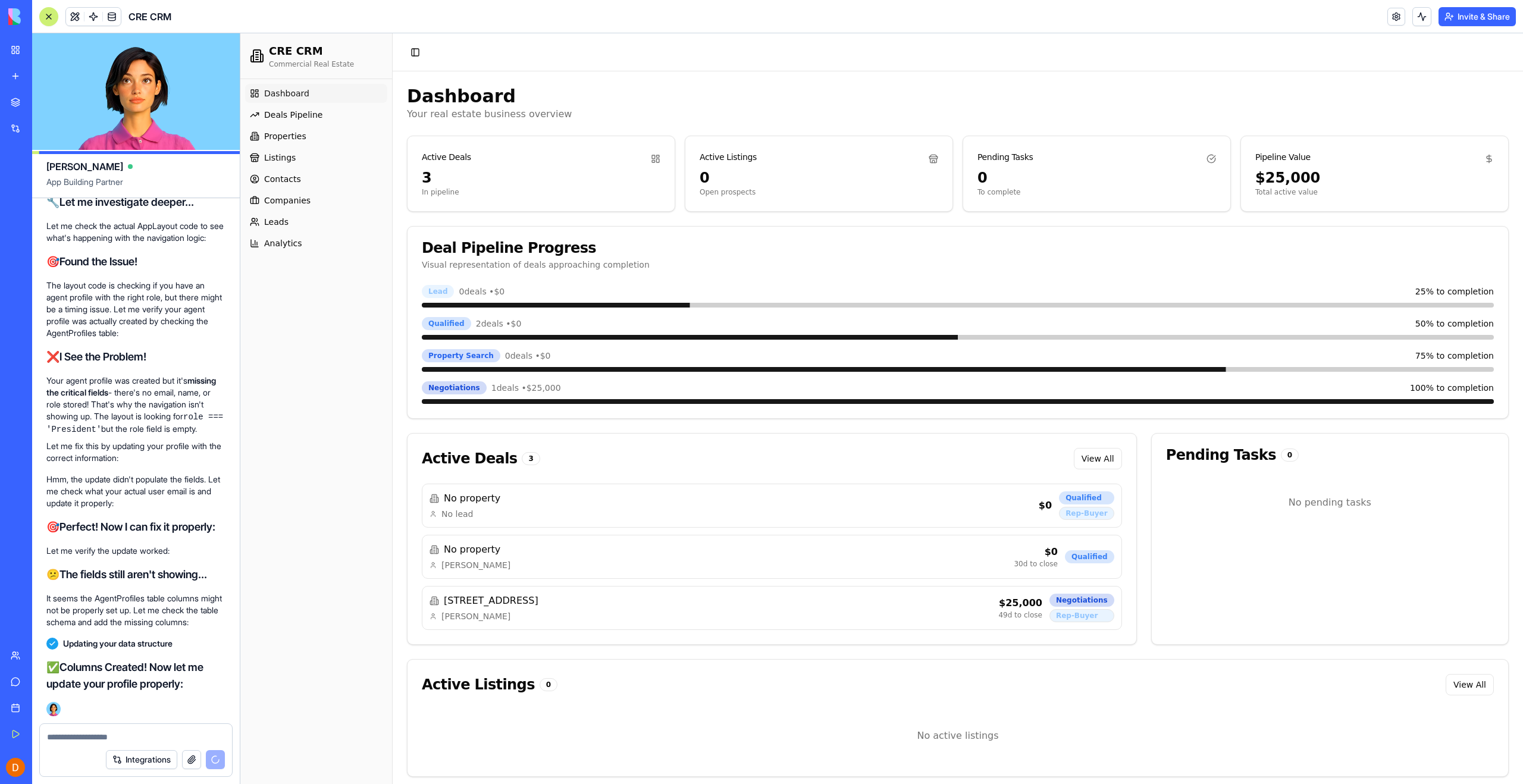
scroll to position [39334, 0]
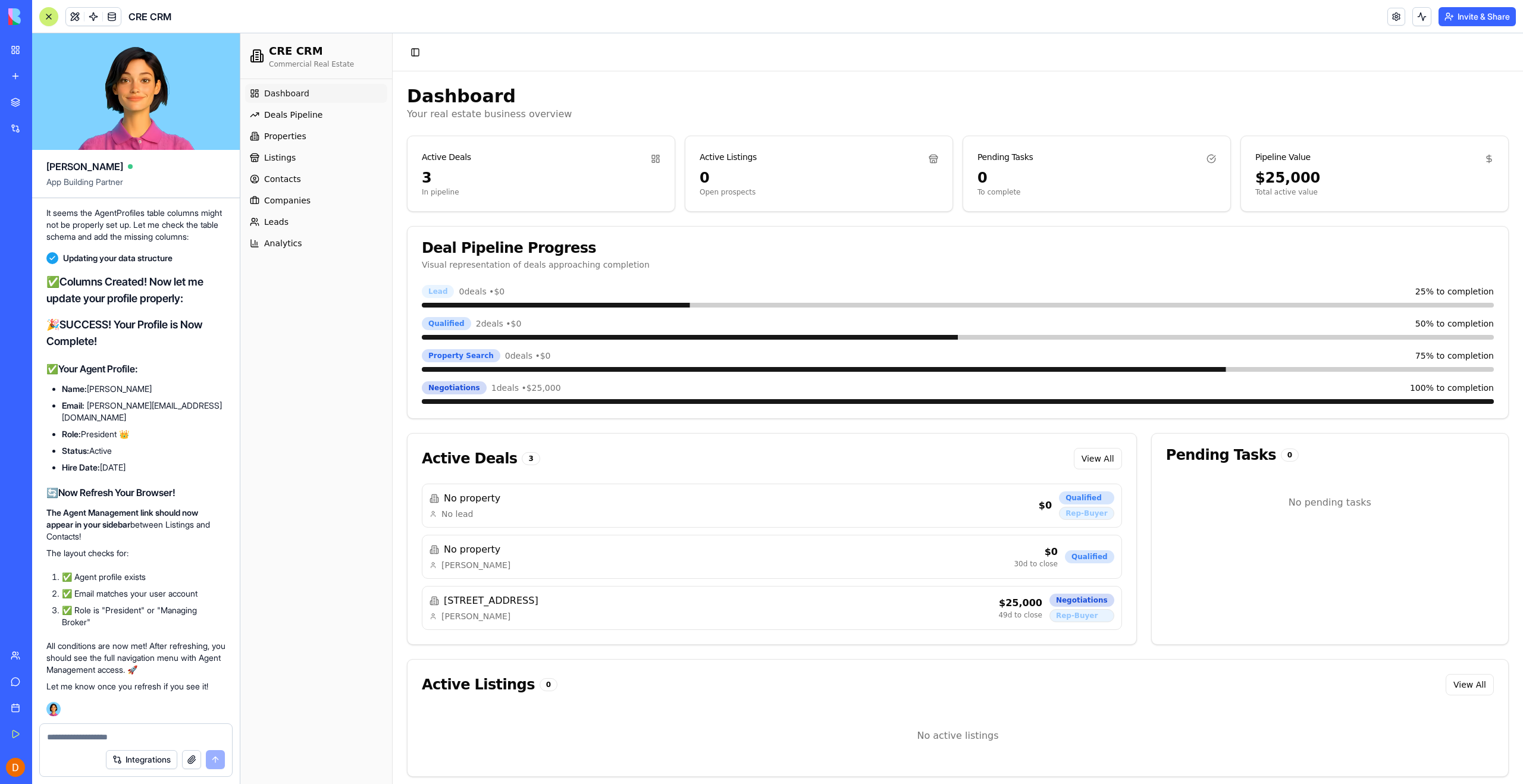
click at [301, 594] on div "Dashboard Deals Pipeline Properties Listings Contacts Companies Leads Analytics" at bounding box center [316, 431] width 152 height 705
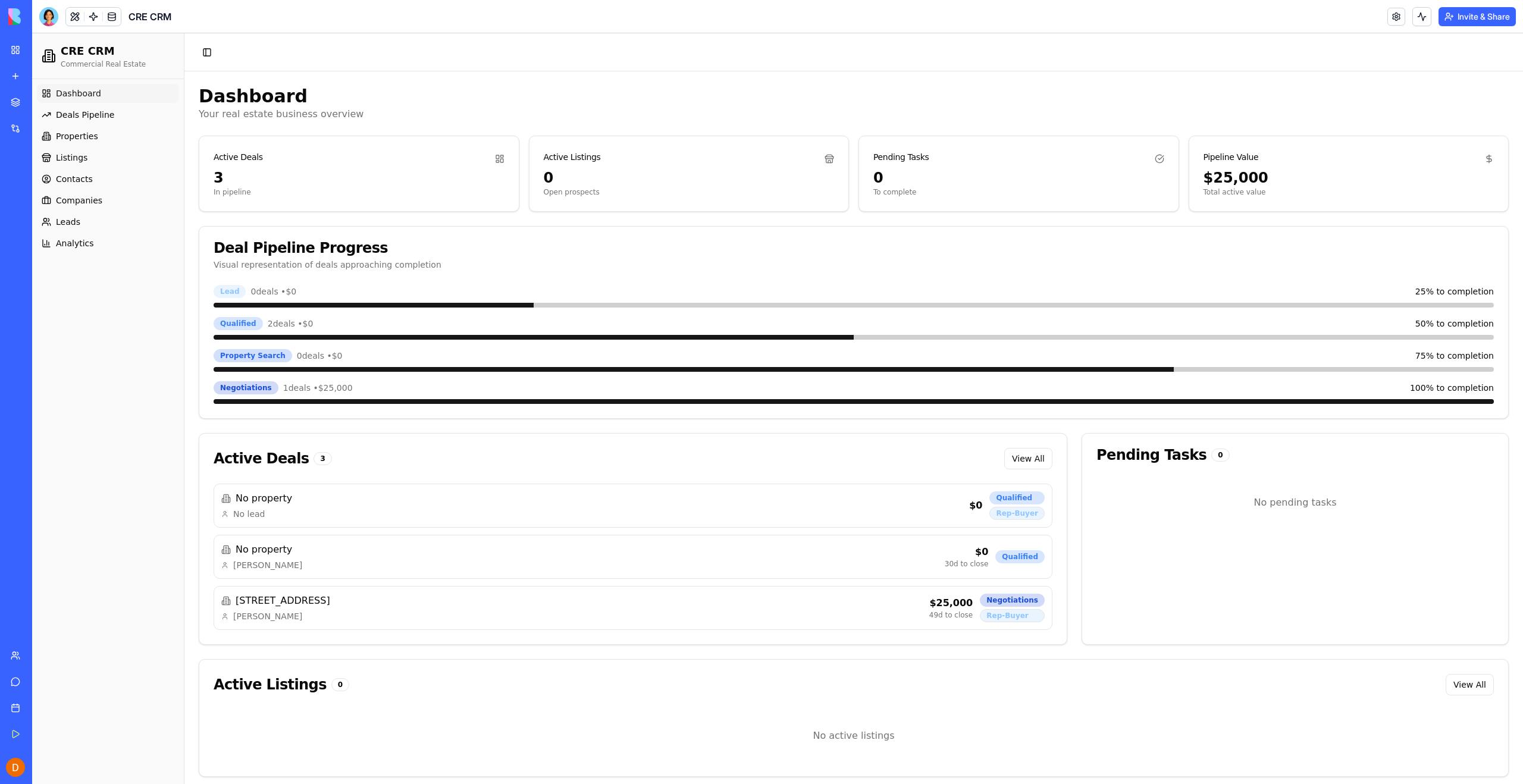
click at [123, 357] on div "Dashboard Deals Pipeline Properties Listings Contacts Companies Leads Analytics" at bounding box center [108, 431] width 152 height 705
click at [47, 12] on div at bounding box center [48, 17] width 19 height 19
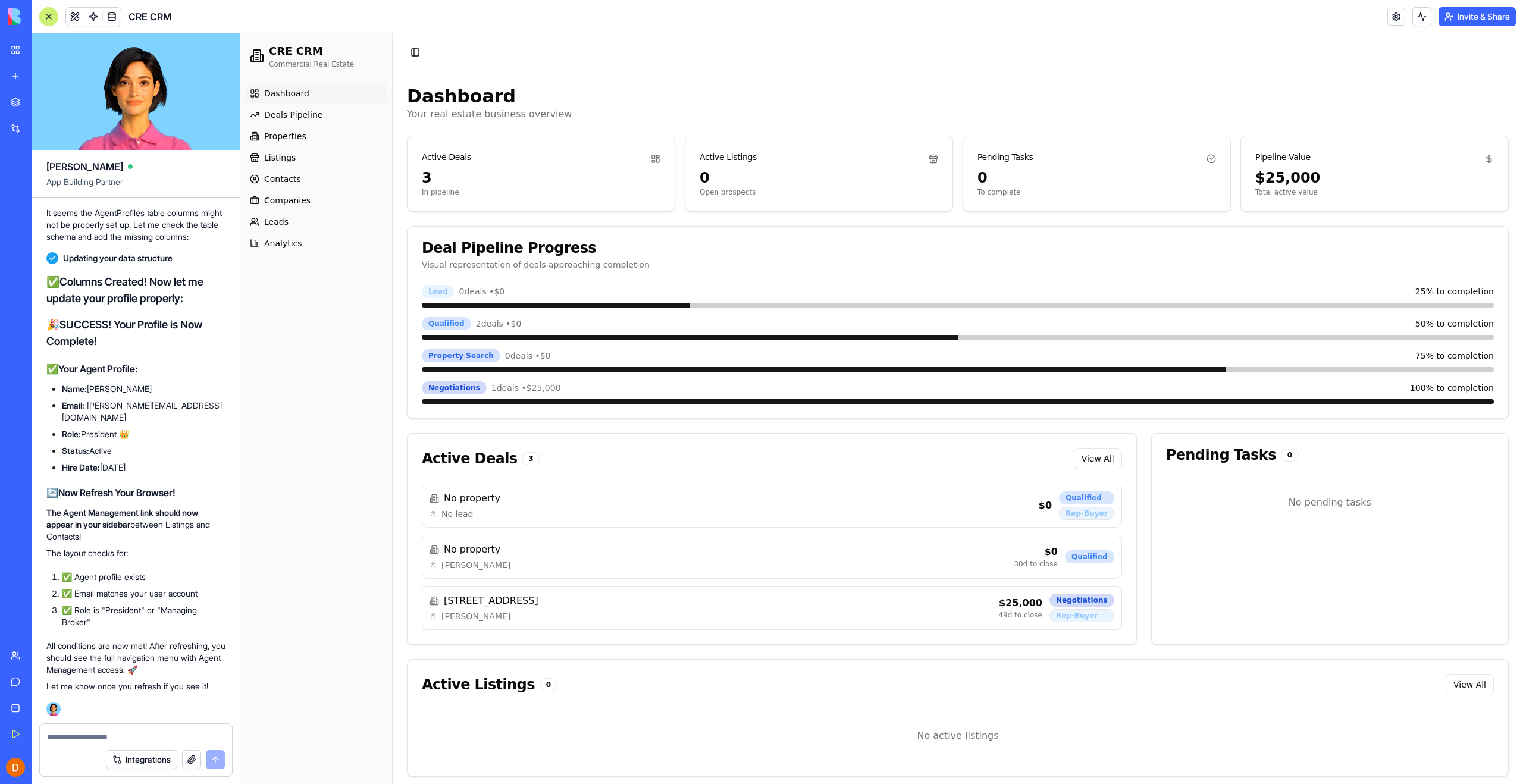
click at [317, 393] on div "Dashboard Deals Pipeline Properties Listings Contacts Companies Leads Analytics" at bounding box center [316, 431] width 152 height 705
click at [335, 94] on link "Dashboard" at bounding box center [316, 93] width 142 height 19
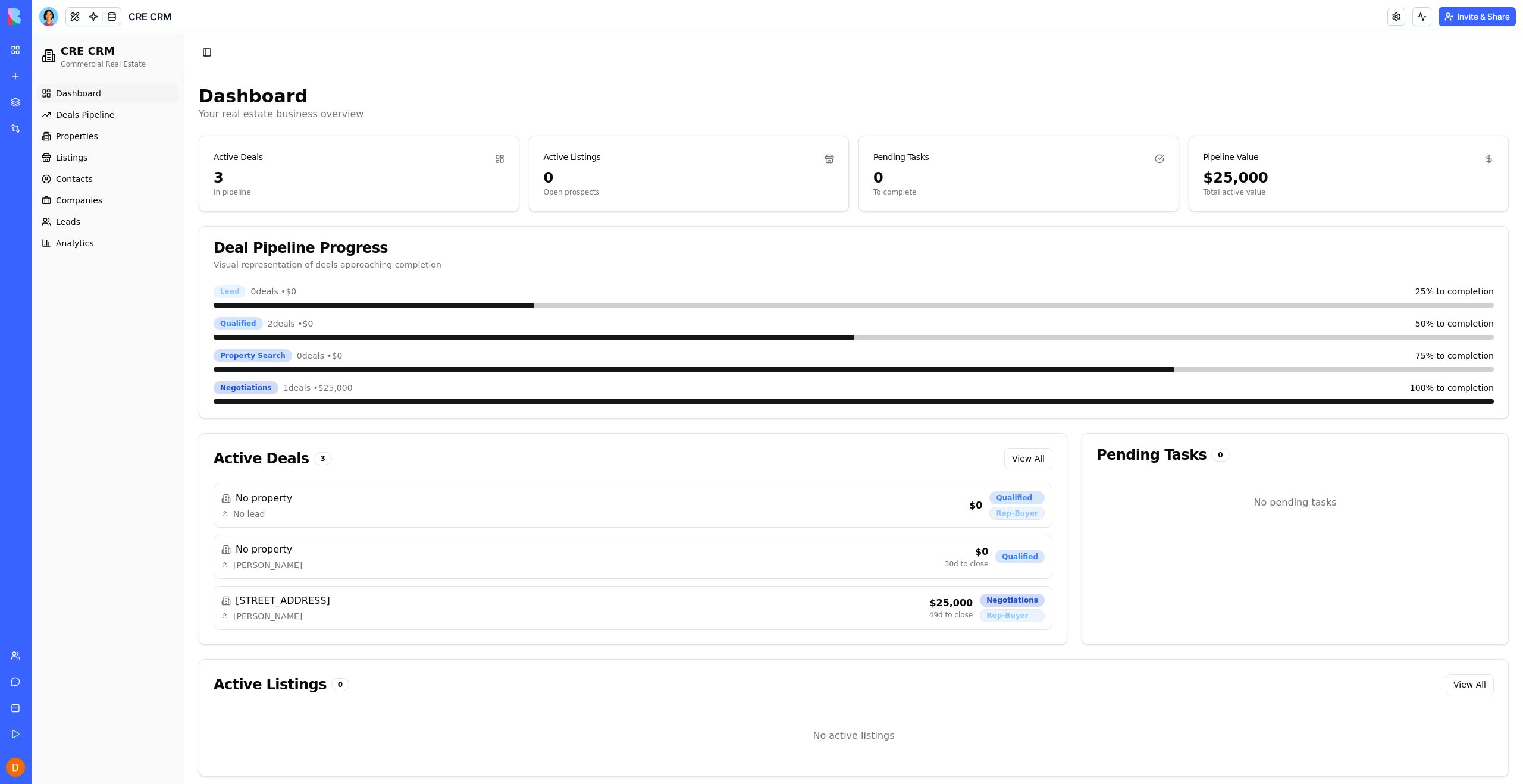
click at [142, 358] on div "Dashboard Deals Pipeline Properties Listings Contacts Companies Leads Analytics" at bounding box center [108, 431] width 152 height 705
drag, startPoint x: 70, startPoint y: 305, endPoint x: 60, endPoint y: 114, distance: 191.3
click at [70, 305] on div "Dashboard Deals Pipeline Properties Listings Contacts Companies Leads Analytics" at bounding box center [108, 431] width 152 height 705
click at [63, 54] on h2 "CRE CRM" at bounding box center [103, 51] width 85 height 17
click at [48, 57] on icon at bounding box center [48, 57] width 2 height 0
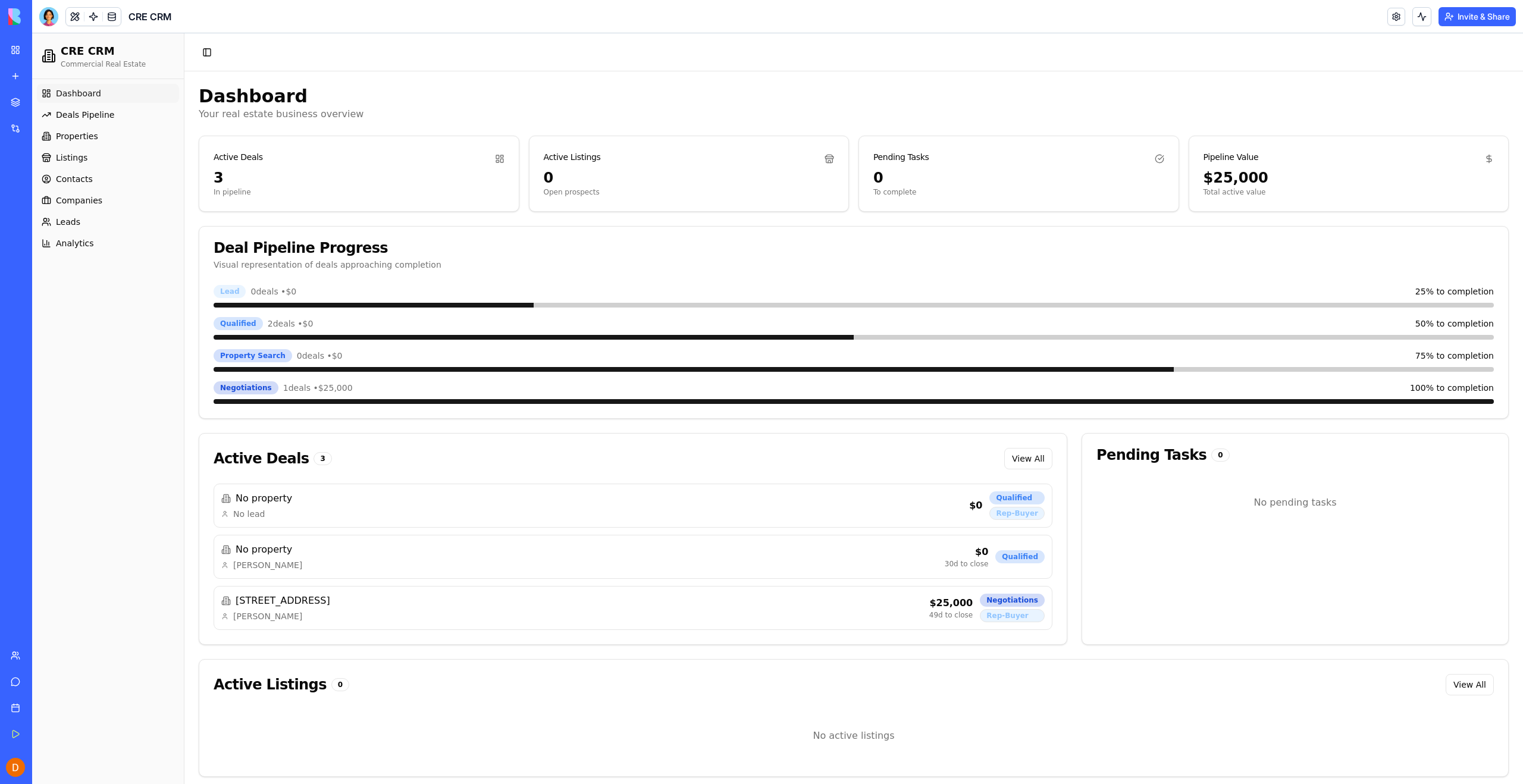
click at [30, 51] on div "My Workspace" at bounding box center [36, 50] width 16 height 12
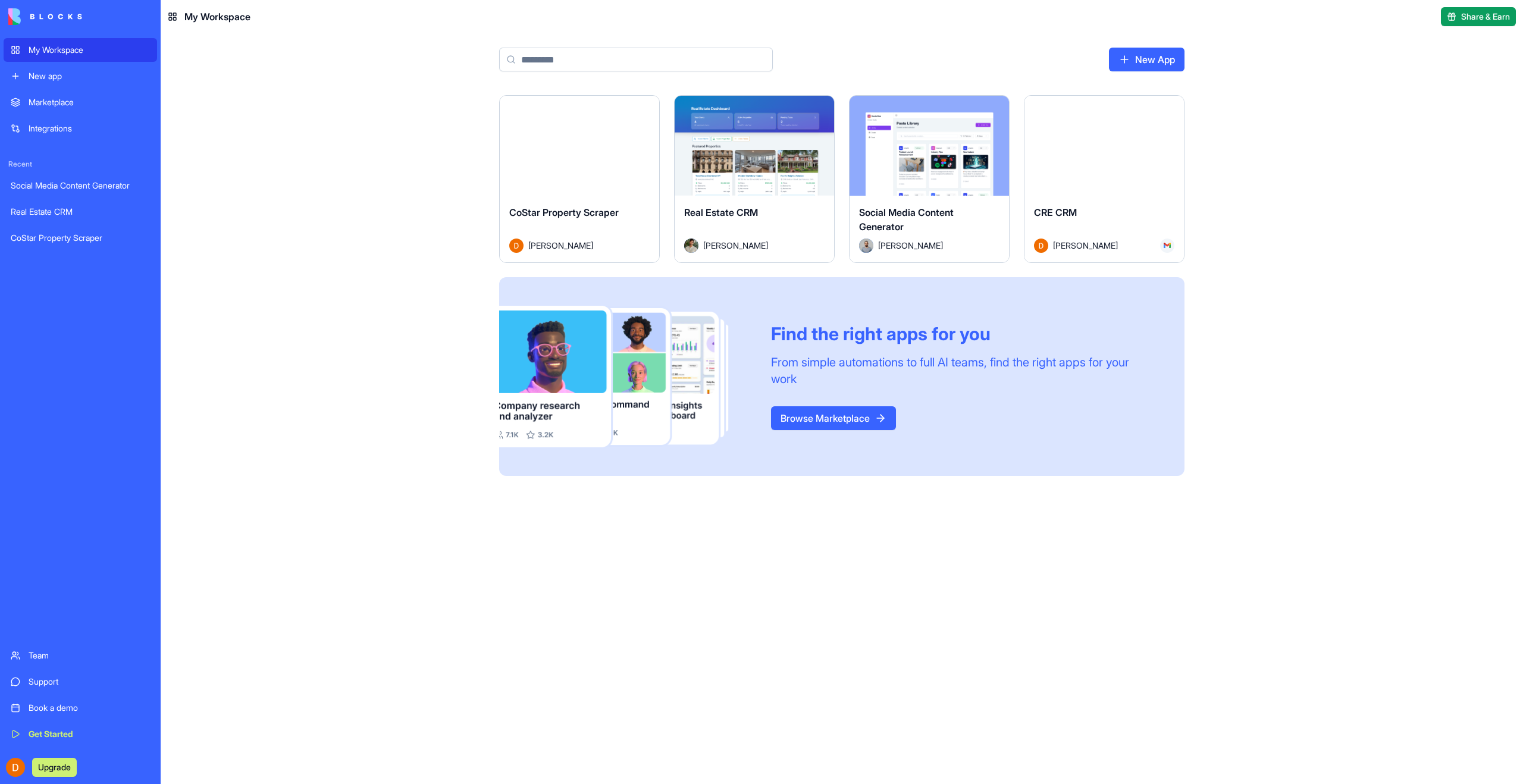
click at [733, 166] on div "Launch" at bounding box center [754, 146] width 160 height 100
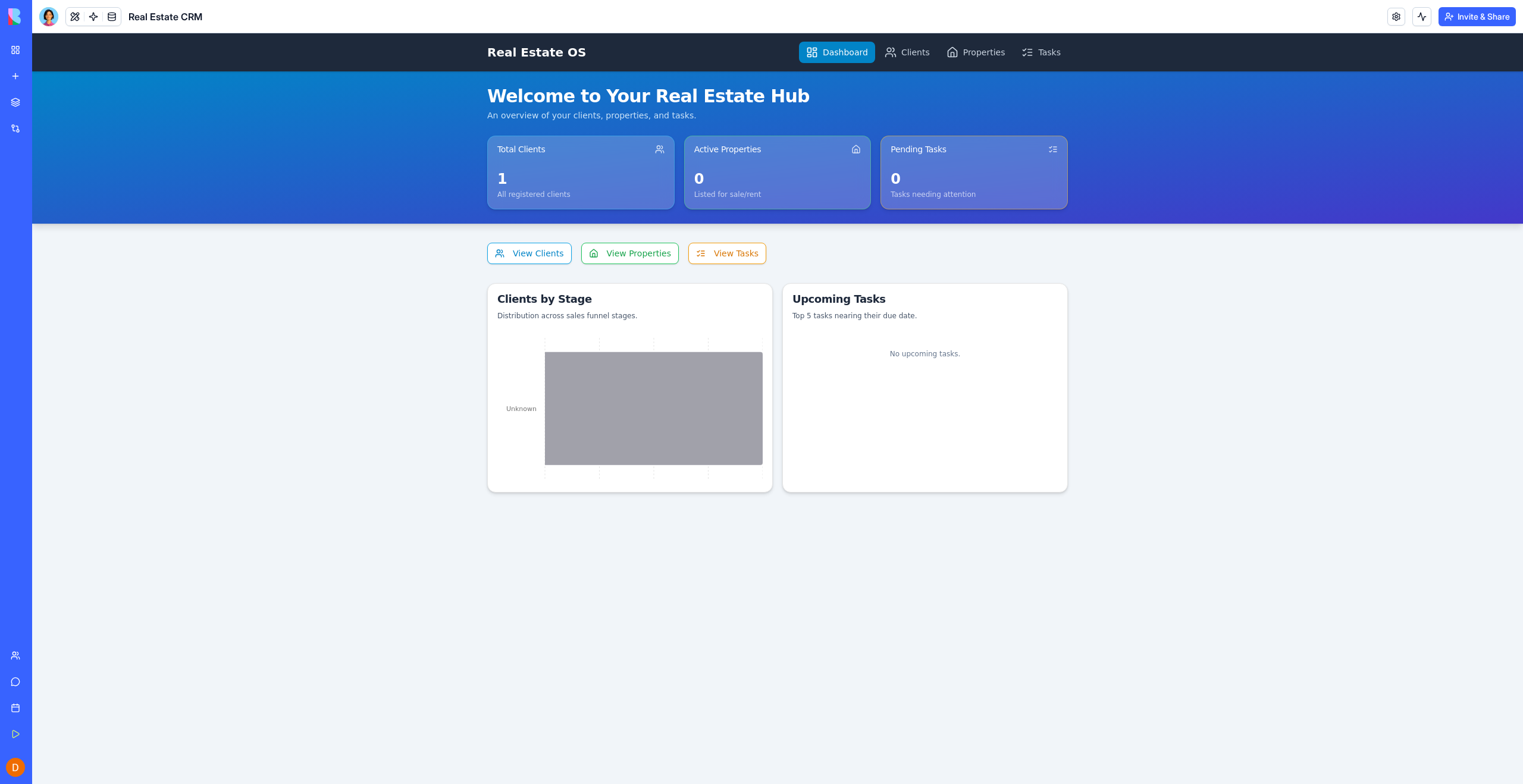
click at [16, 15] on img at bounding box center [45, 17] width 74 height 17
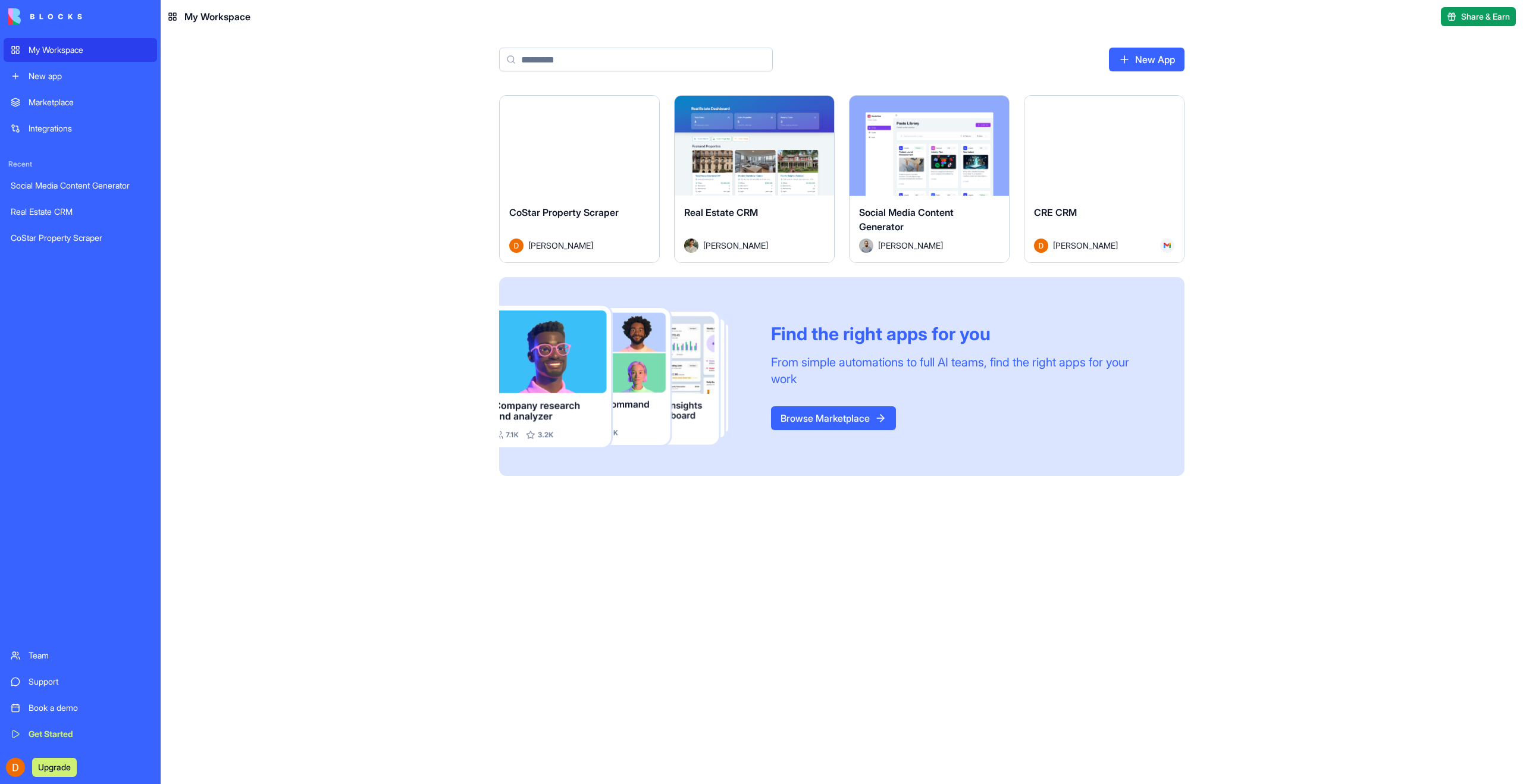
click at [1093, 138] on button "Launch" at bounding box center [1104, 146] width 89 height 24
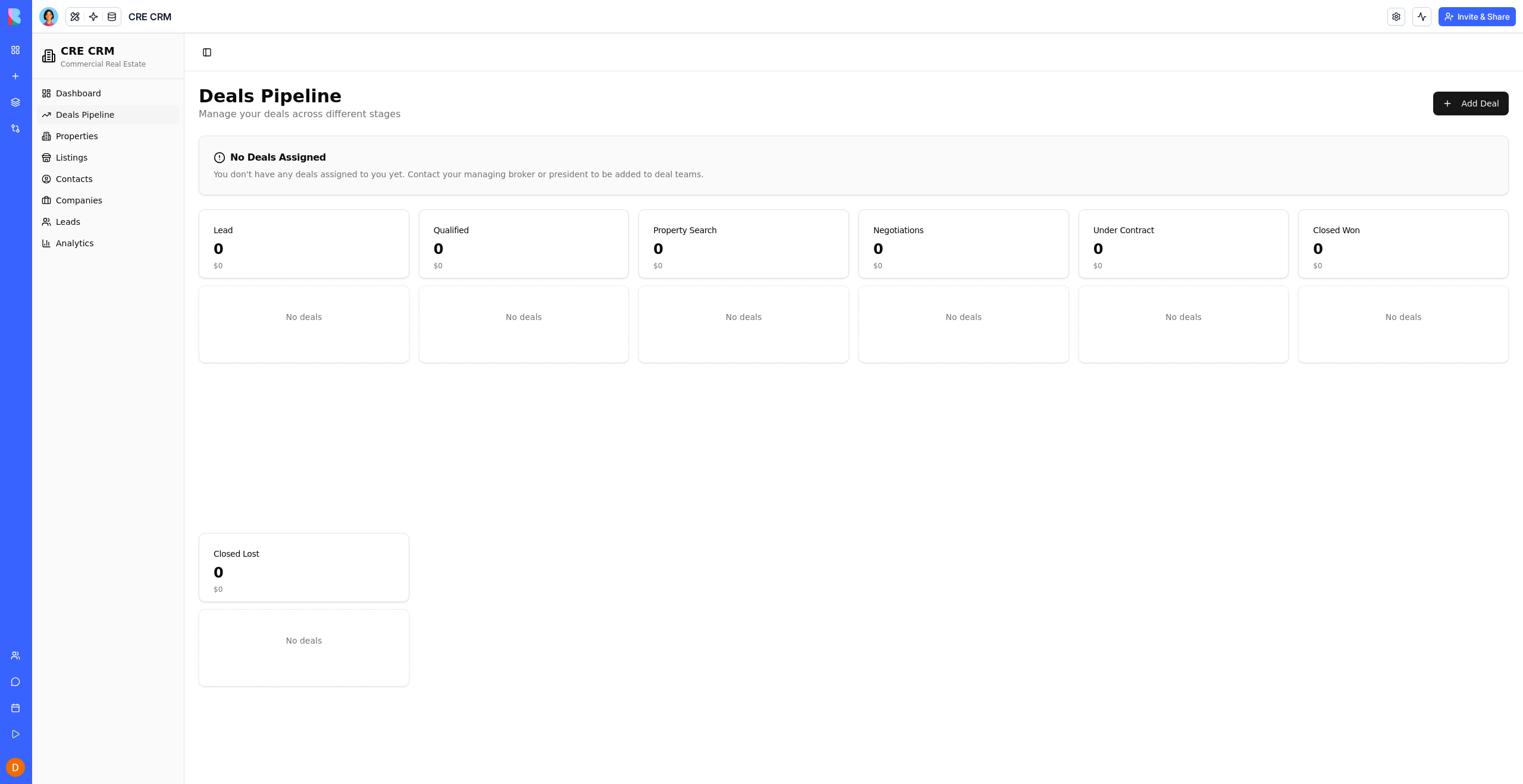
click at [431, 493] on div "No deals" at bounding box center [524, 404] width 210 height 238
click at [75, 89] on span "Dashboard" at bounding box center [79, 94] width 46 height 12
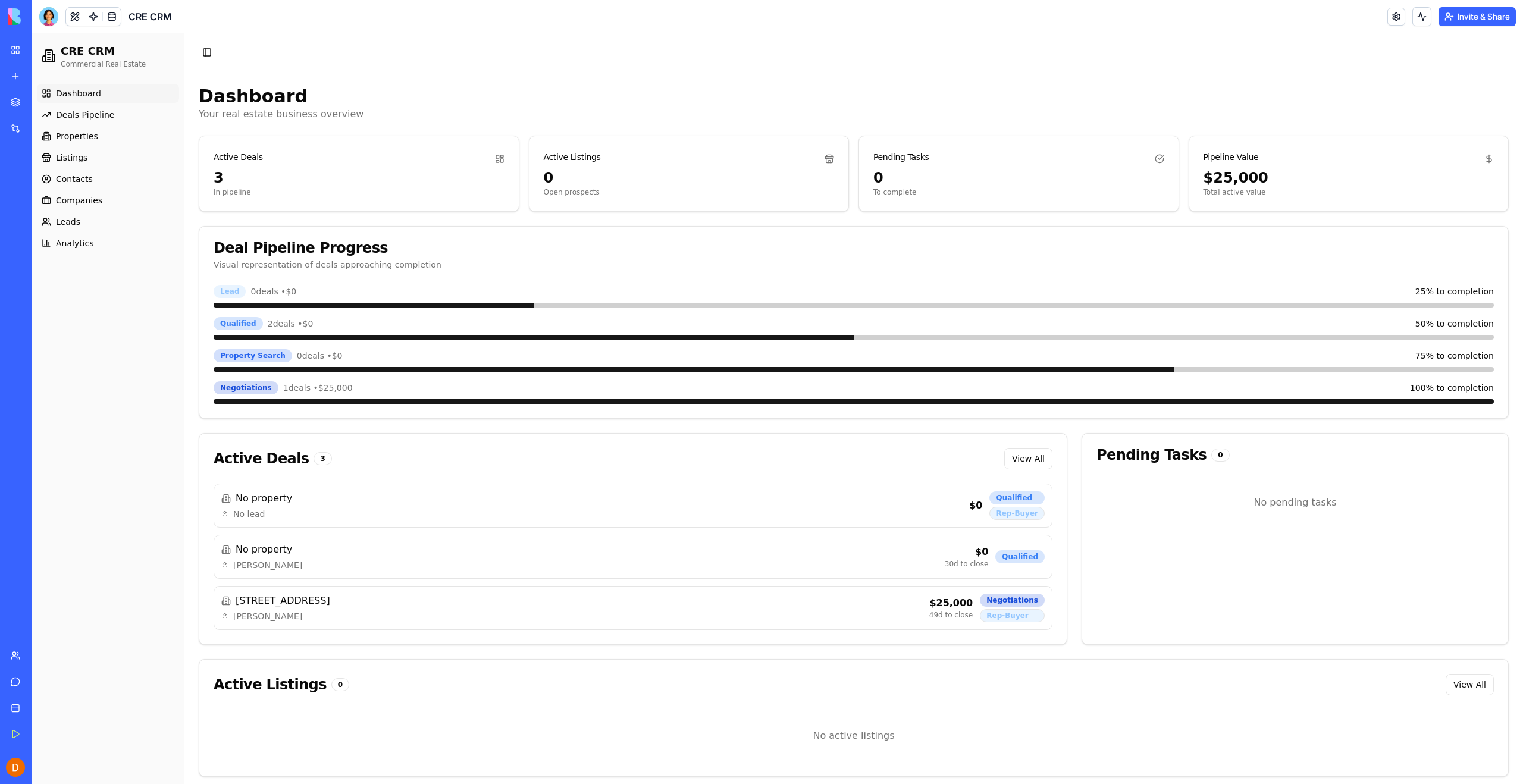
scroll to position [7, 0]
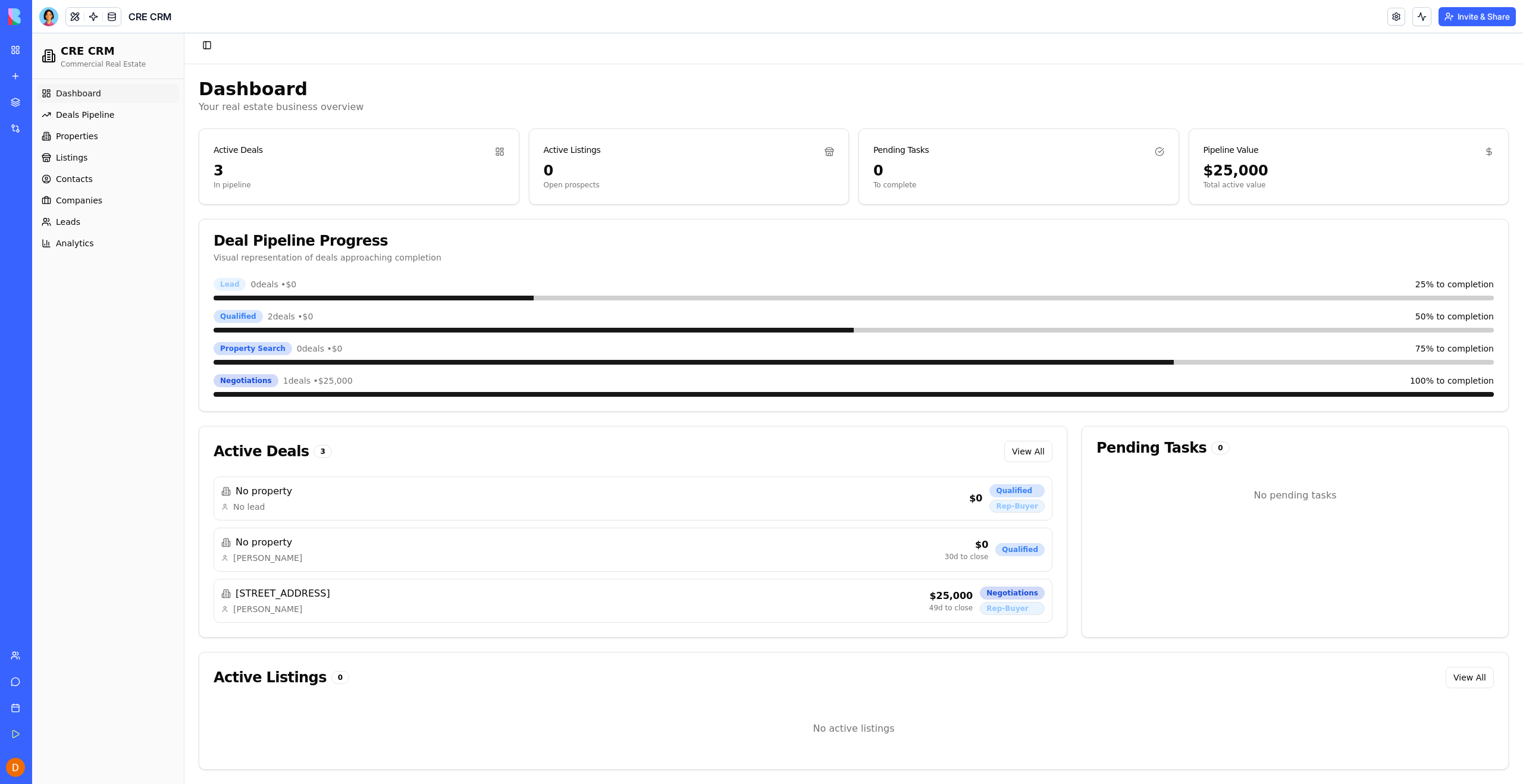
click at [119, 412] on div "Dashboard Deals Pipeline Properties Listings Contacts Companies Leads Analytics" at bounding box center [108, 431] width 152 height 705
click at [50, 15] on div at bounding box center [48, 17] width 19 height 19
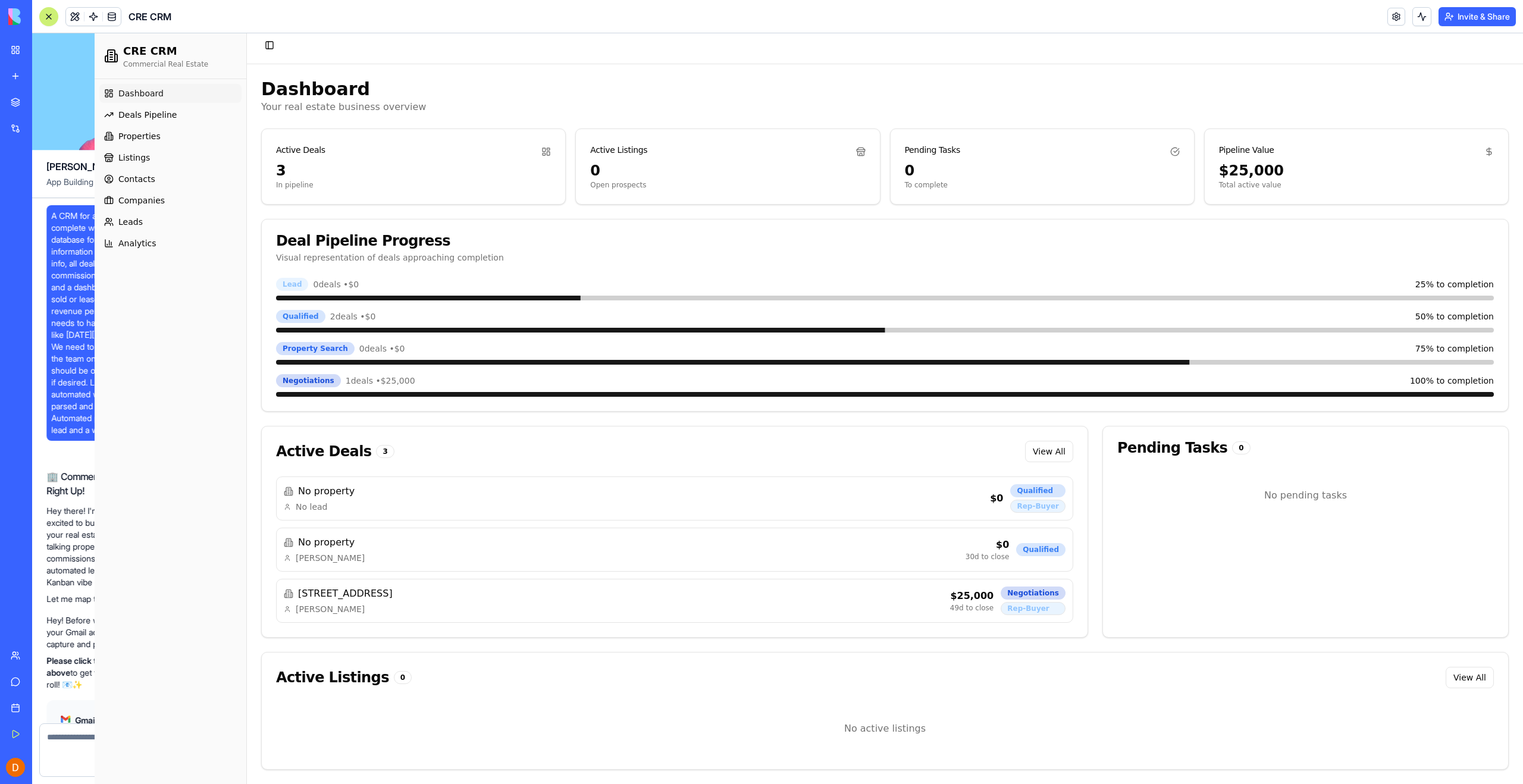
scroll to position [39334, 0]
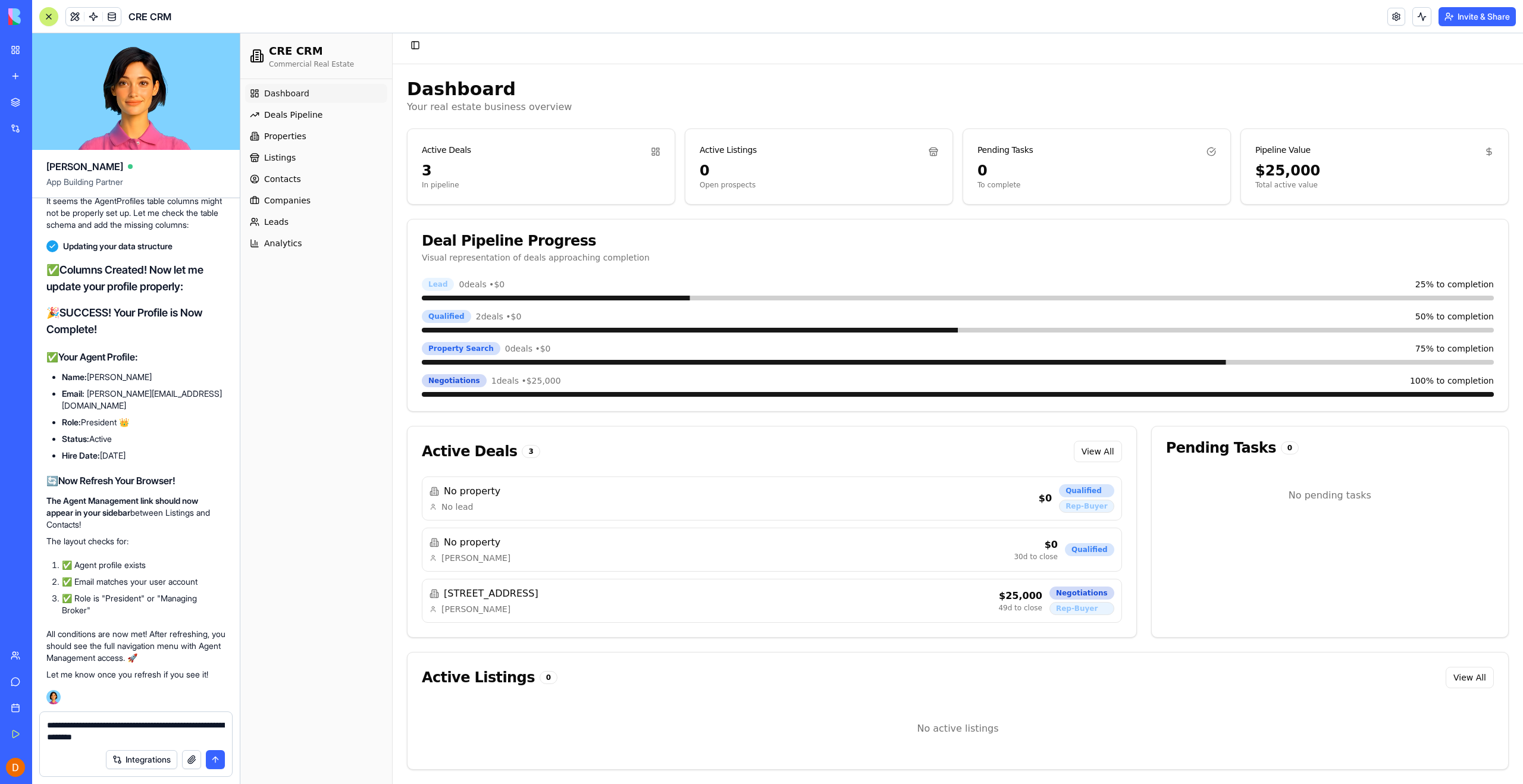
type textarea "**********"
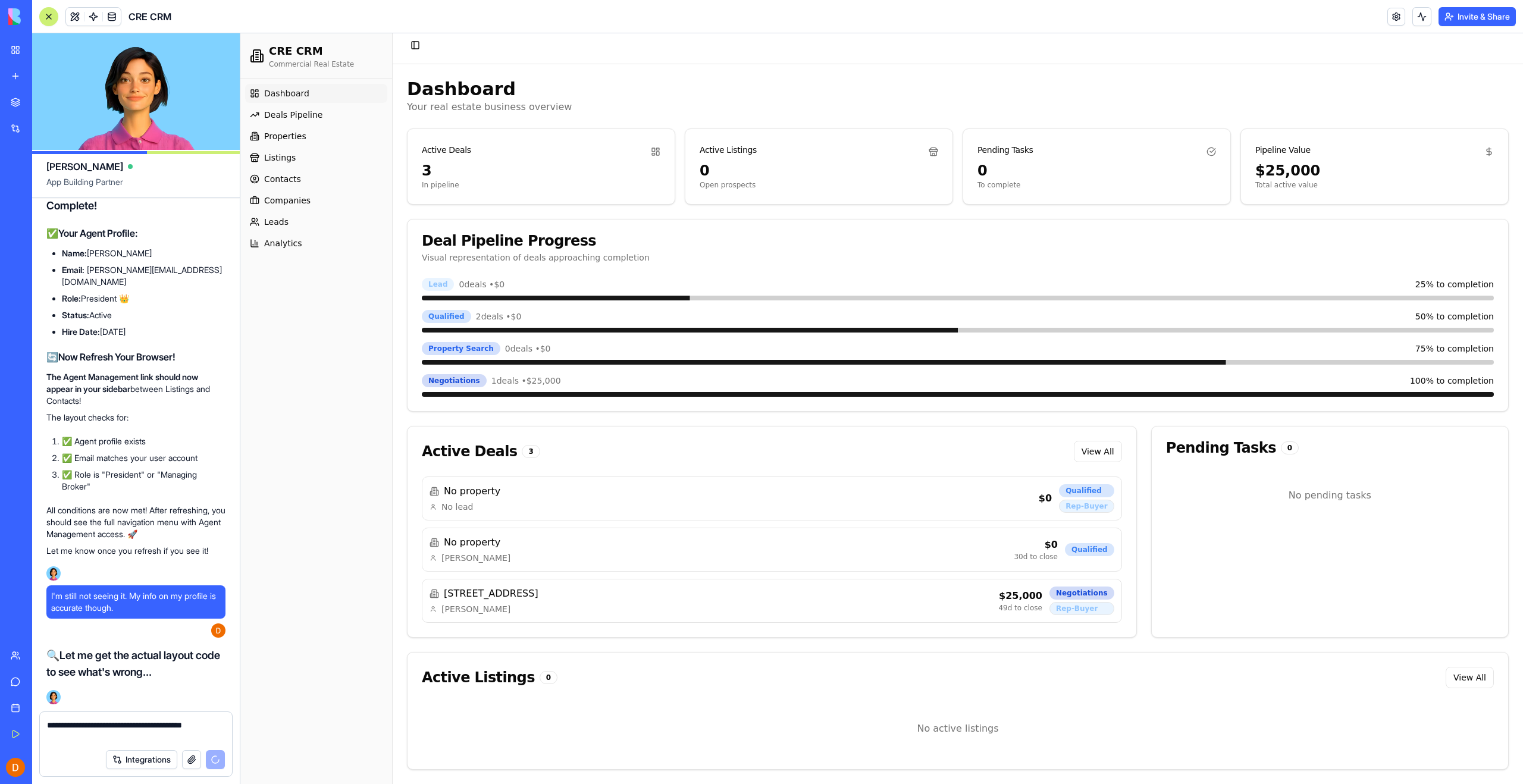
scroll to position [39558, 0]
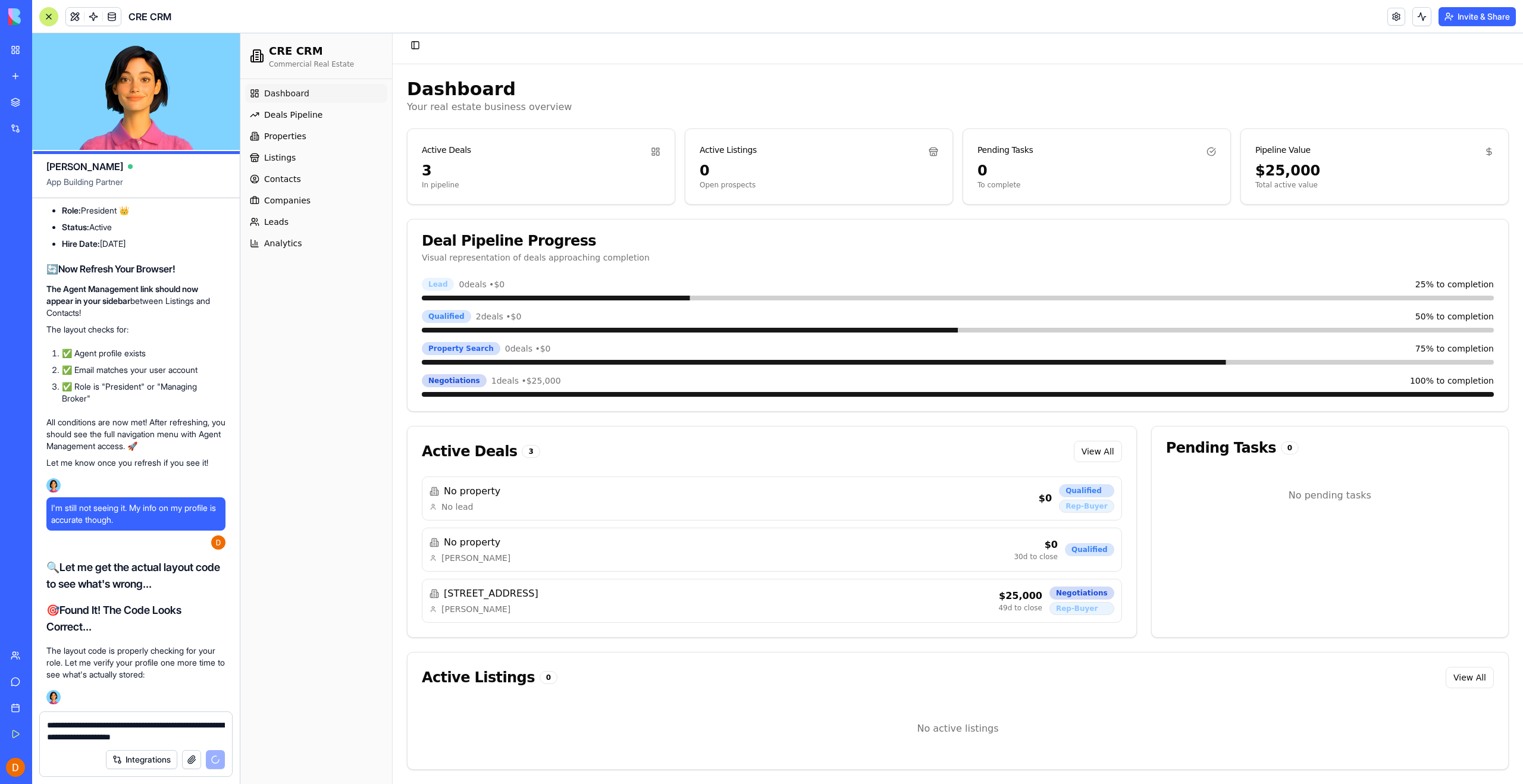
type textarea "**********"
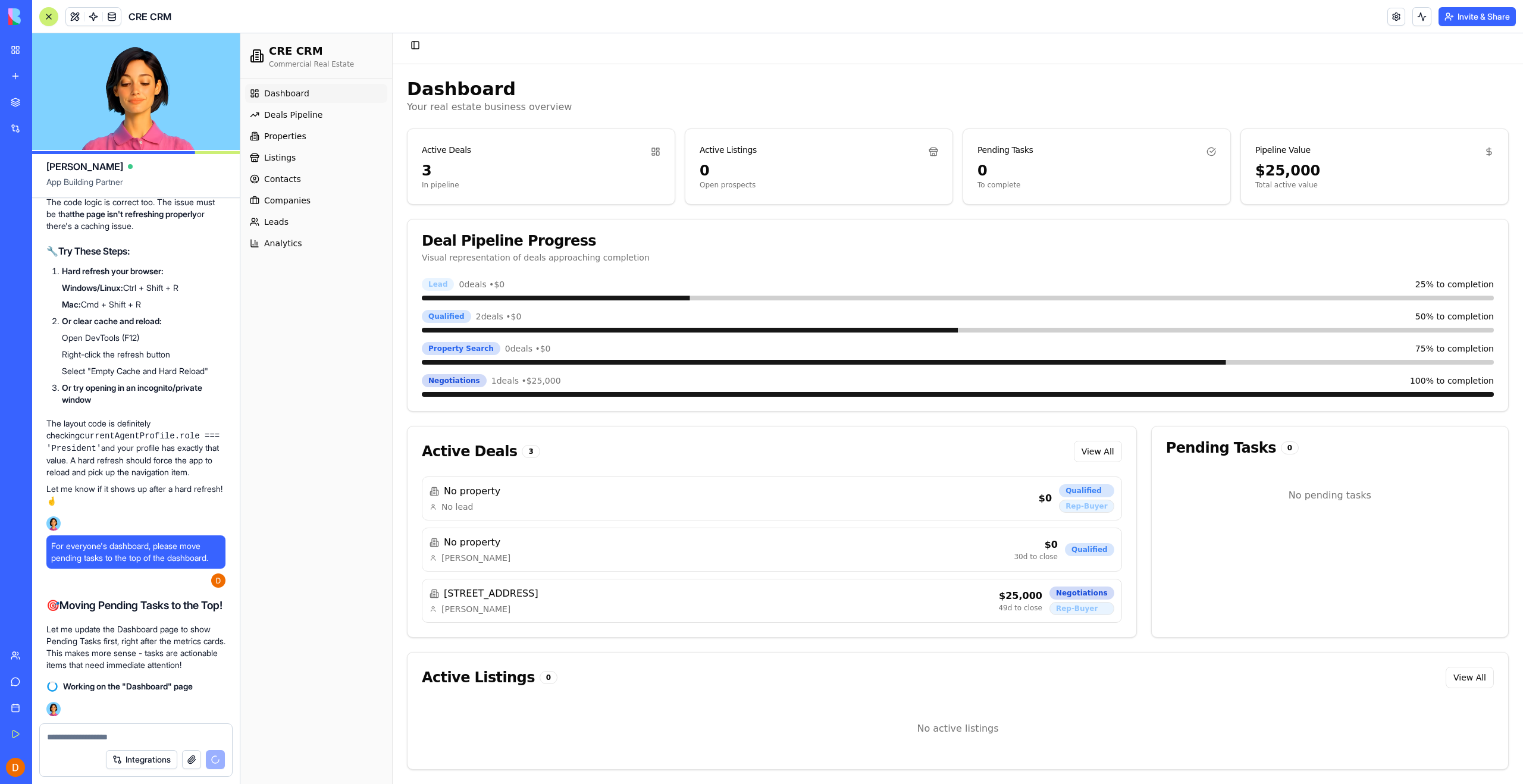
scroll to position [40181, 0]
click at [92, 738] on textarea at bounding box center [136, 737] width 178 height 12
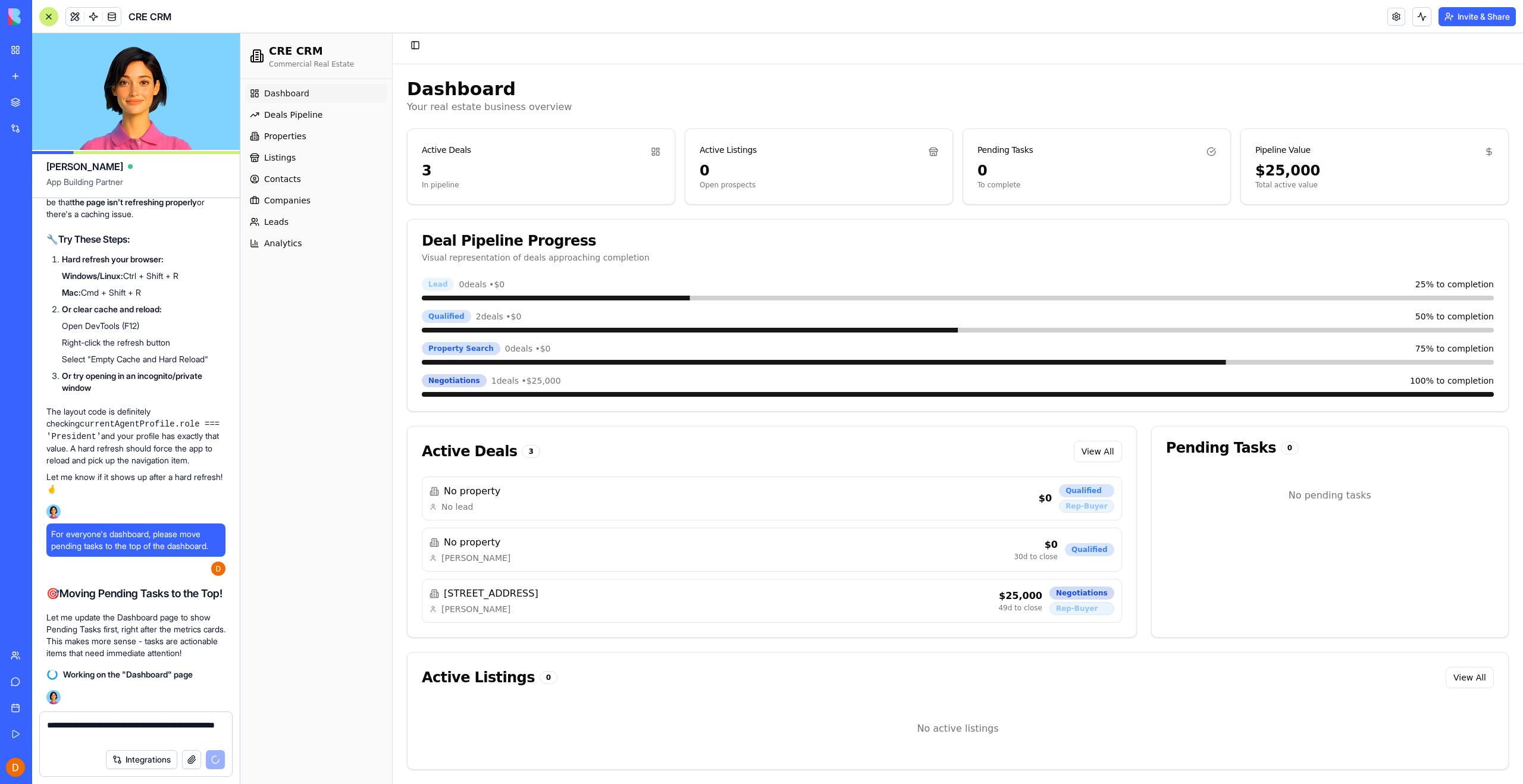
scroll to position [40193, 0]
type textarea "**********"
click at [311, 85] on link "Dashboard" at bounding box center [316, 93] width 142 height 19
click at [299, 112] on span "Deals Pipeline" at bounding box center [293, 114] width 58 height 12
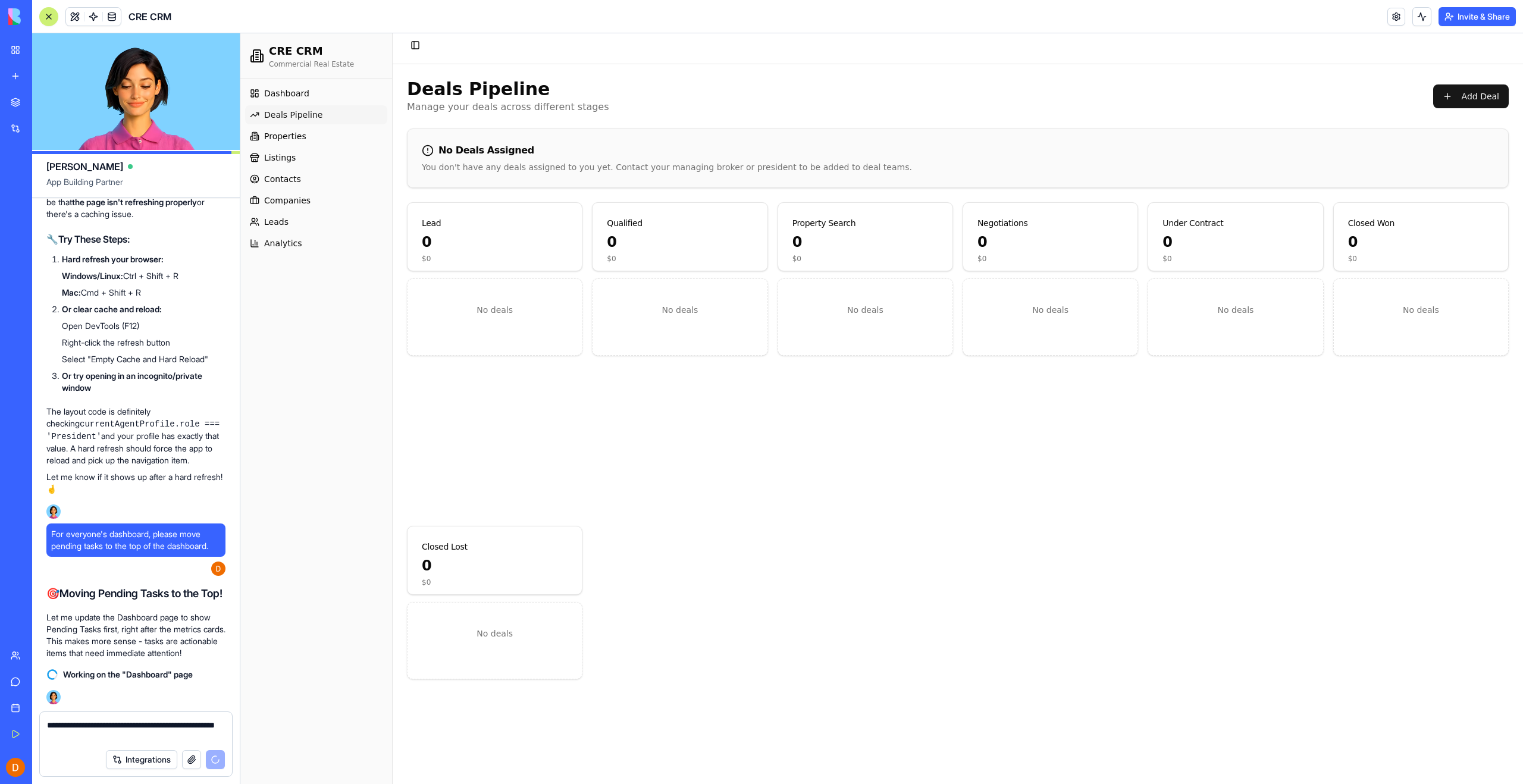
click at [828, 55] on header "Toggle Sidebar" at bounding box center [957, 46] width 1130 height 38
click at [1395, 17] on link at bounding box center [1396, 17] width 18 height 18
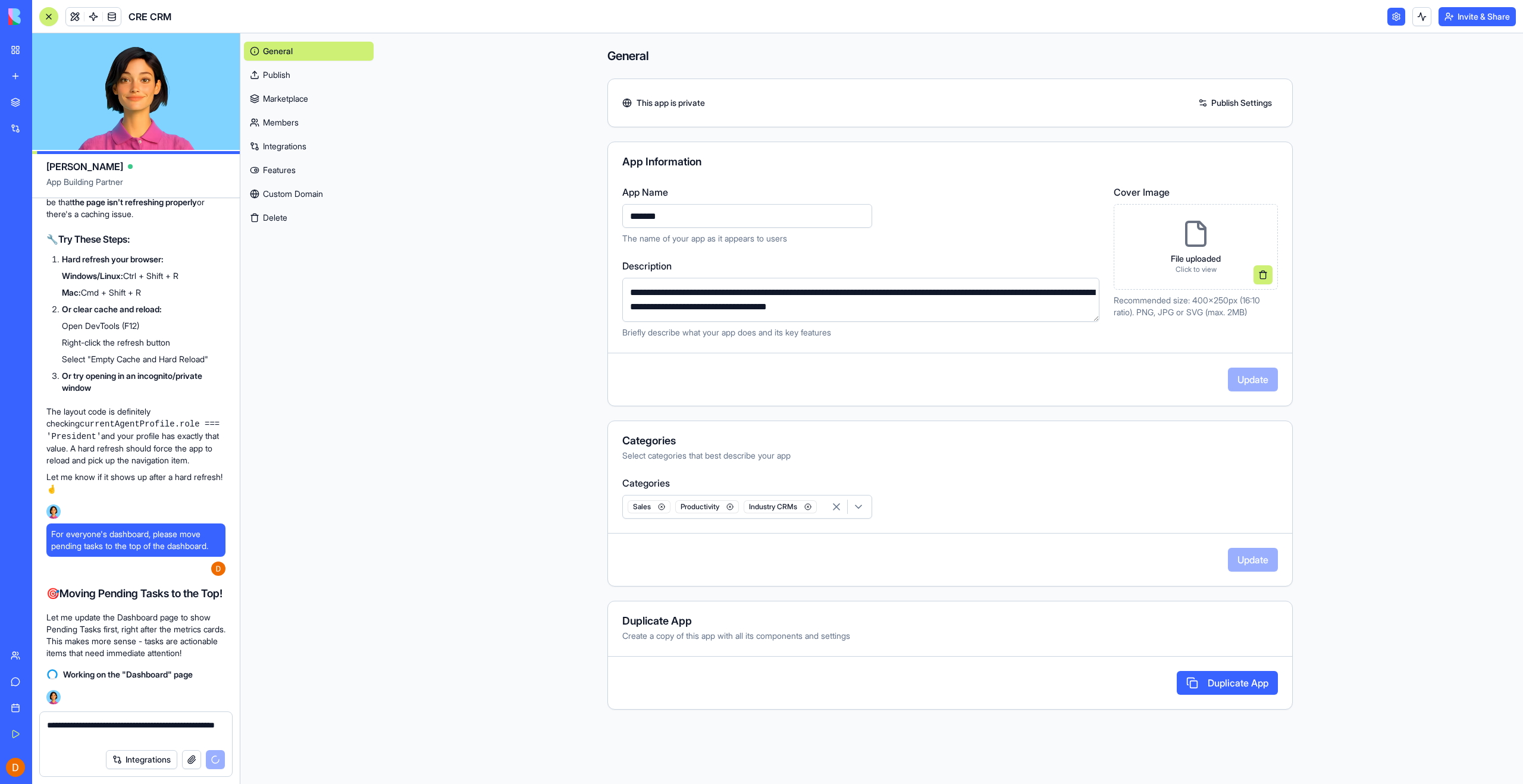
click at [1395, 161] on main "**********" at bounding box center [950, 408] width 1146 height 751
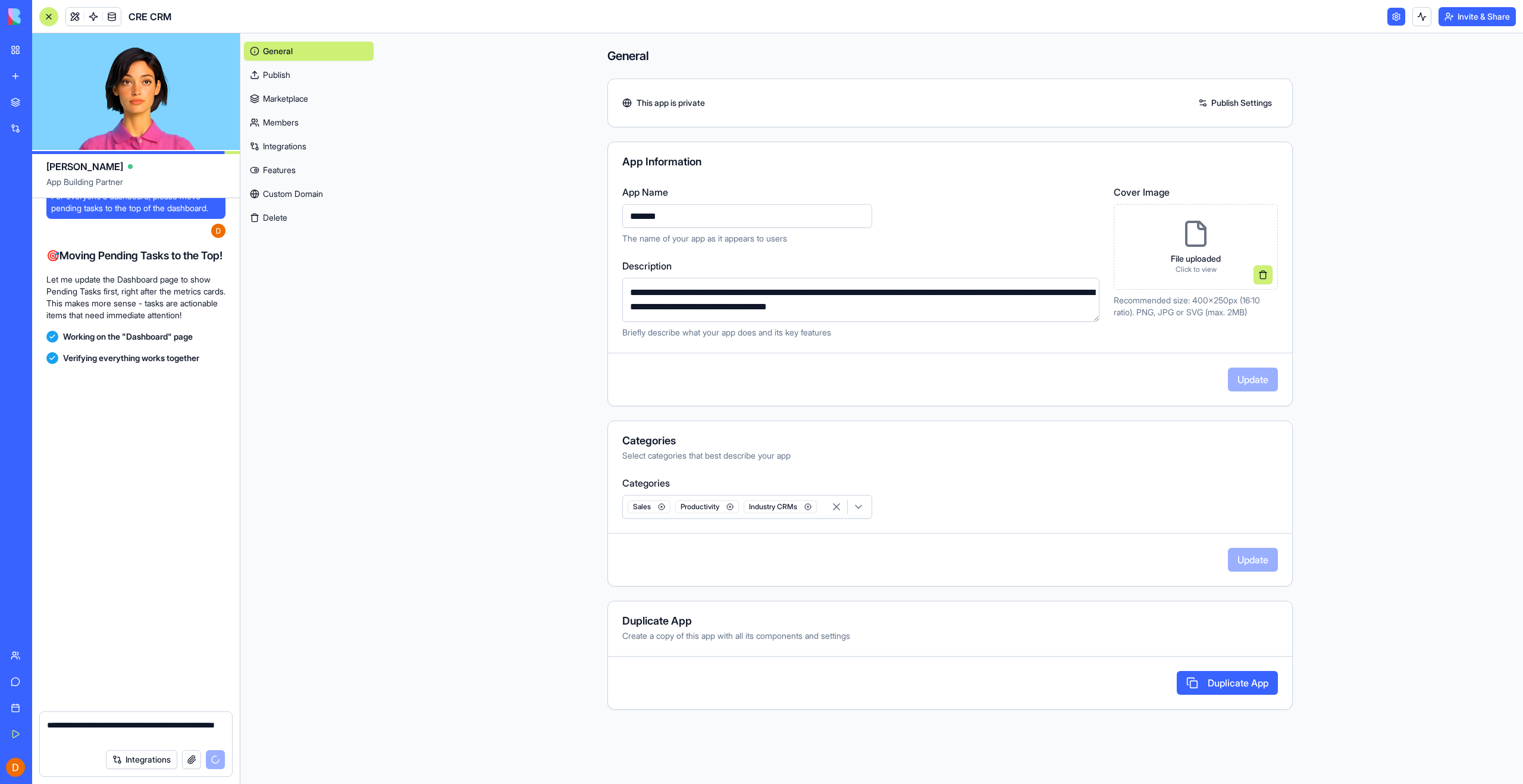
scroll to position [40543, 0]
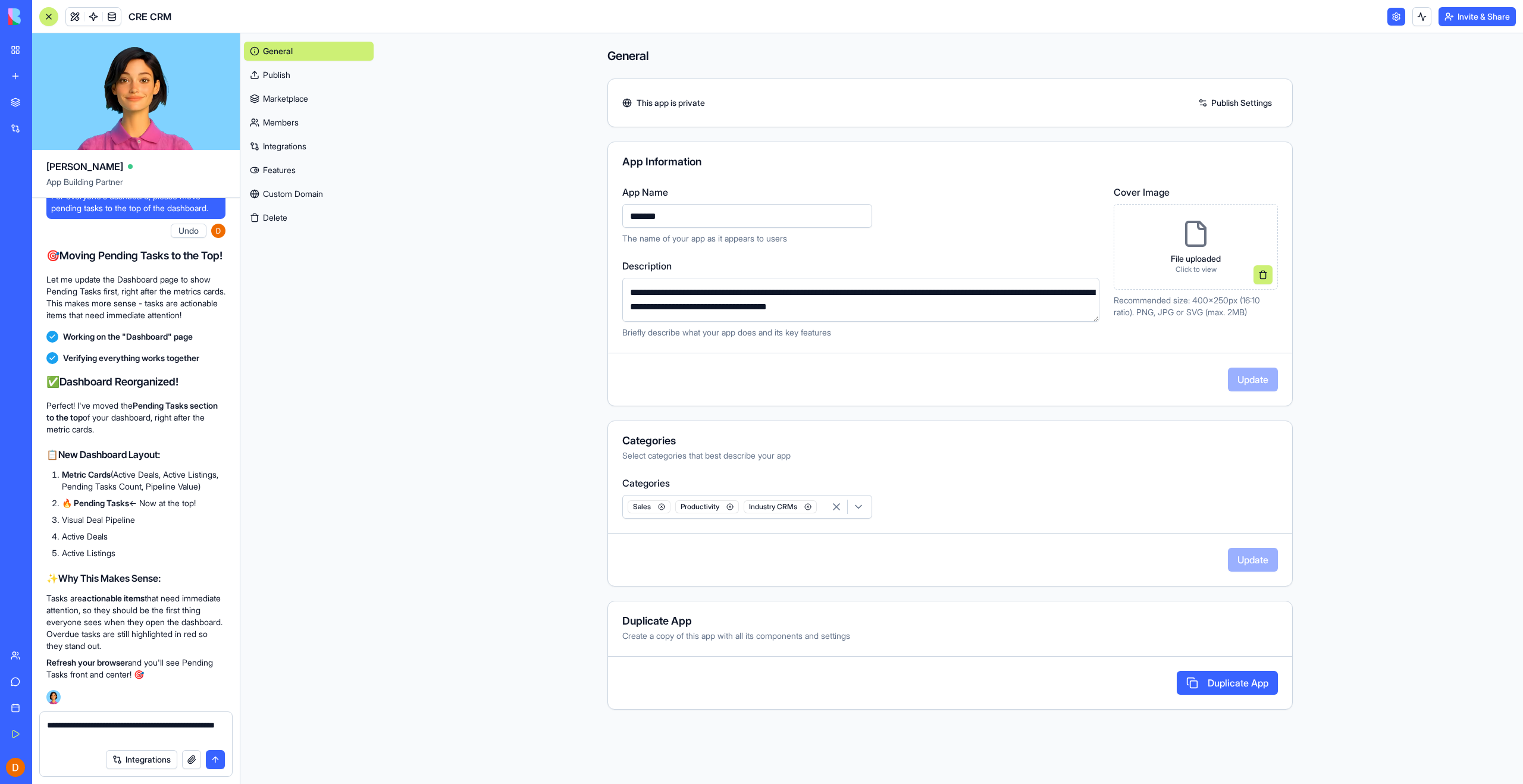
click at [1180, 244] on div "File uploaded Click to view" at bounding box center [1195, 247] width 69 height 74
click at [1251, 378] on button "Update" at bounding box center [1253, 379] width 50 height 24
click at [1384, 318] on main "**********" at bounding box center [950, 408] width 1146 height 751
click at [455, 219] on main "**********" at bounding box center [950, 408] width 1146 height 751
click at [214, 760] on button "submit" at bounding box center [215, 759] width 19 height 19
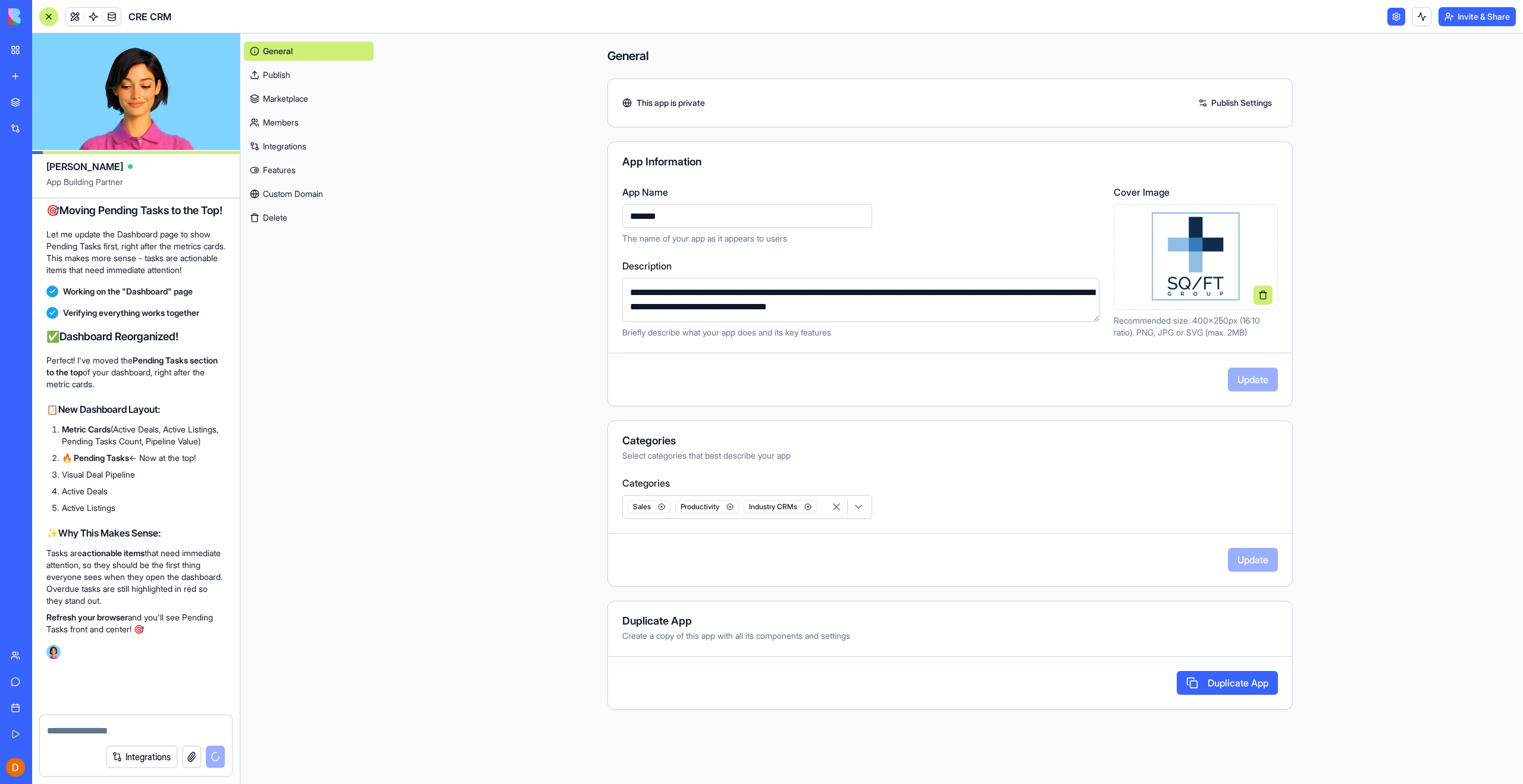
scroll to position [40588, 0]
click at [50, 14] on div at bounding box center [48, 16] width 9 height 9
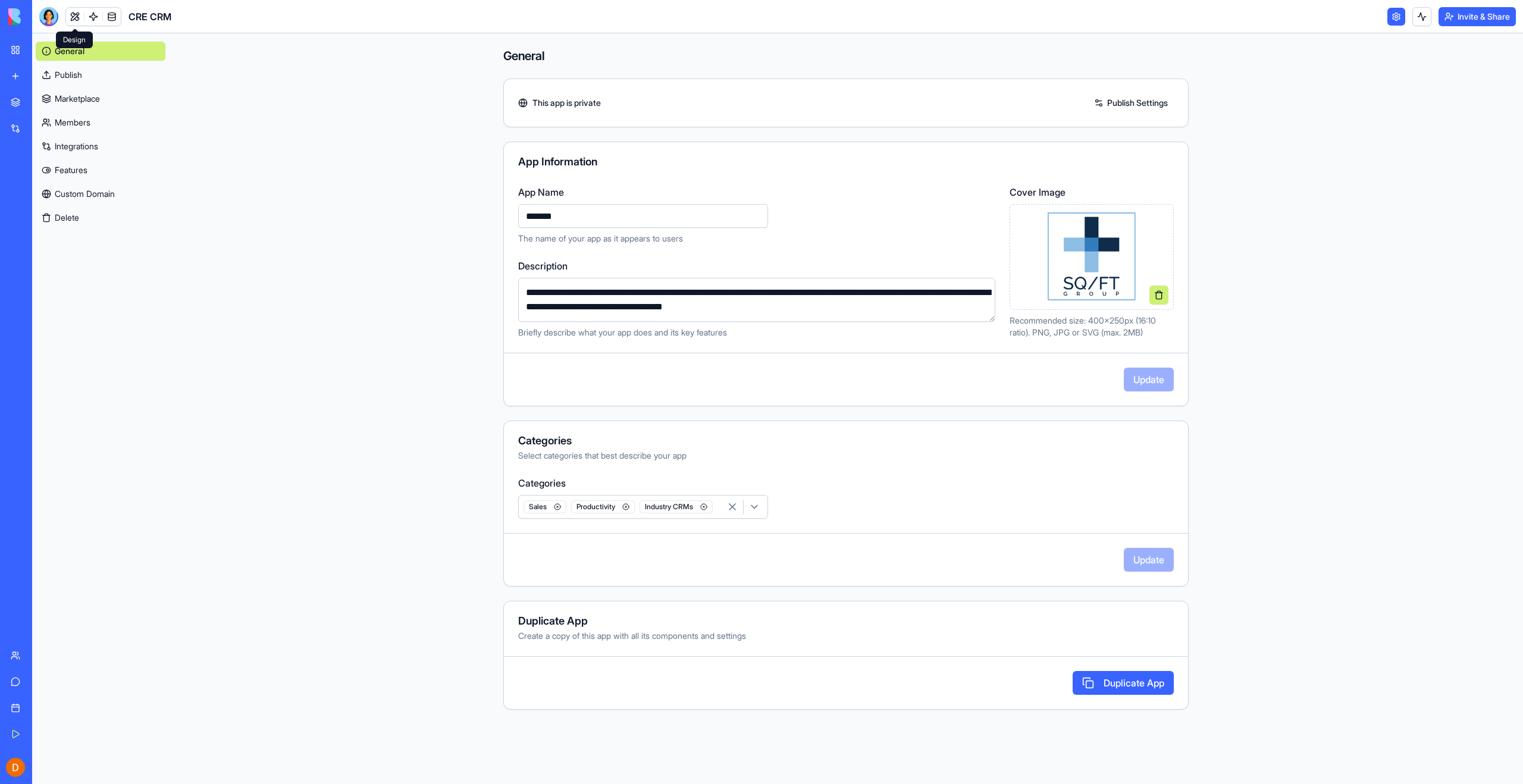
click at [70, 19] on link at bounding box center [75, 17] width 18 height 18
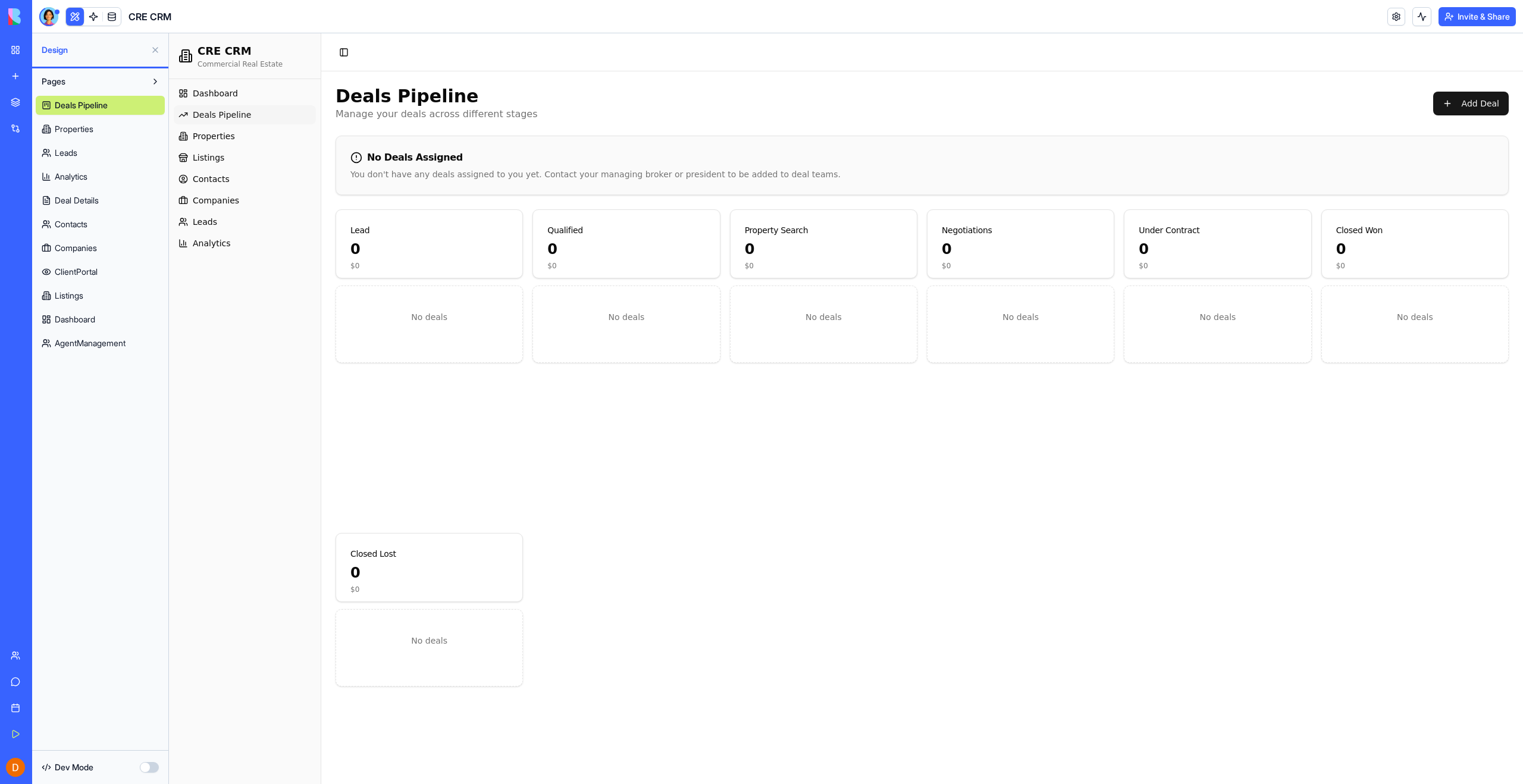
click at [88, 340] on span "AgentManagement" at bounding box center [89, 343] width 70 height 12
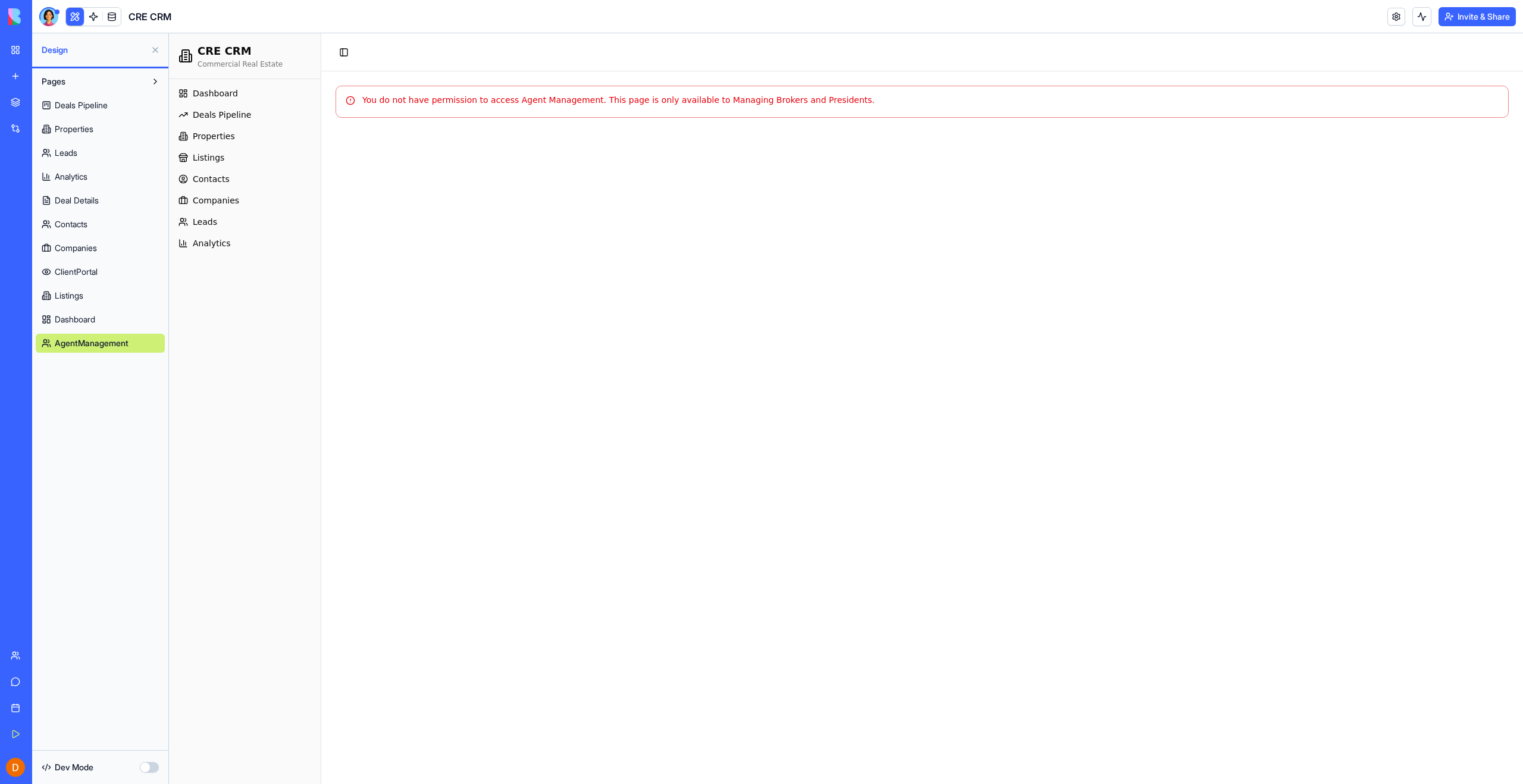
click at [679, 304] on main "You do not have permission to access Agent Management. This page is only availa…" at bounding box center [922, 427] width 1202 height 713
click at [687, 88] on div "You do not have permission to access Agent Management. This page is only availa…" at bounding box center [922, 101] width 1174 height 32
click at [739, 170] on main "You do not have permission to access Agent Management. This page is only availa…" at bounding box center [922, 427] width 1202 height 713
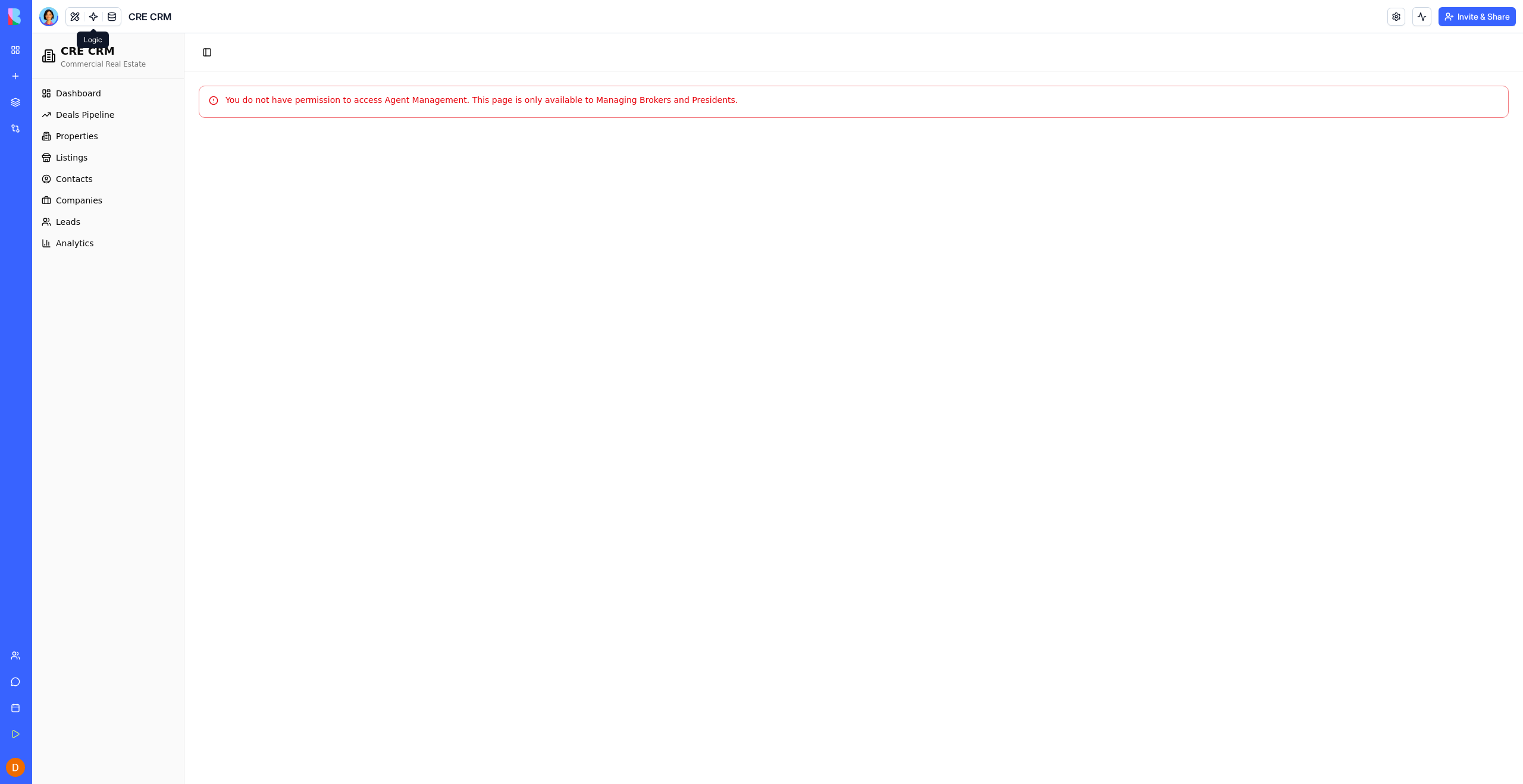
click at [515, 100] on div "You do not have permission to access Agent Management. This page is only availa…" at bounding box center [853, 100] width 1289 height 12
click at [547, 198] on main "You do not have permission to access Agent Management. This page is only availa…" at bounding box center [854, 427] width 1338 height 713
click at [650, 364] on main "You do not have permission to access Agent Management. This page is only availa…" at bounding box center [854, 427] width 1338 height 713
click at [73, 16] on button at bounding box center [75, 17] width 18 height 18
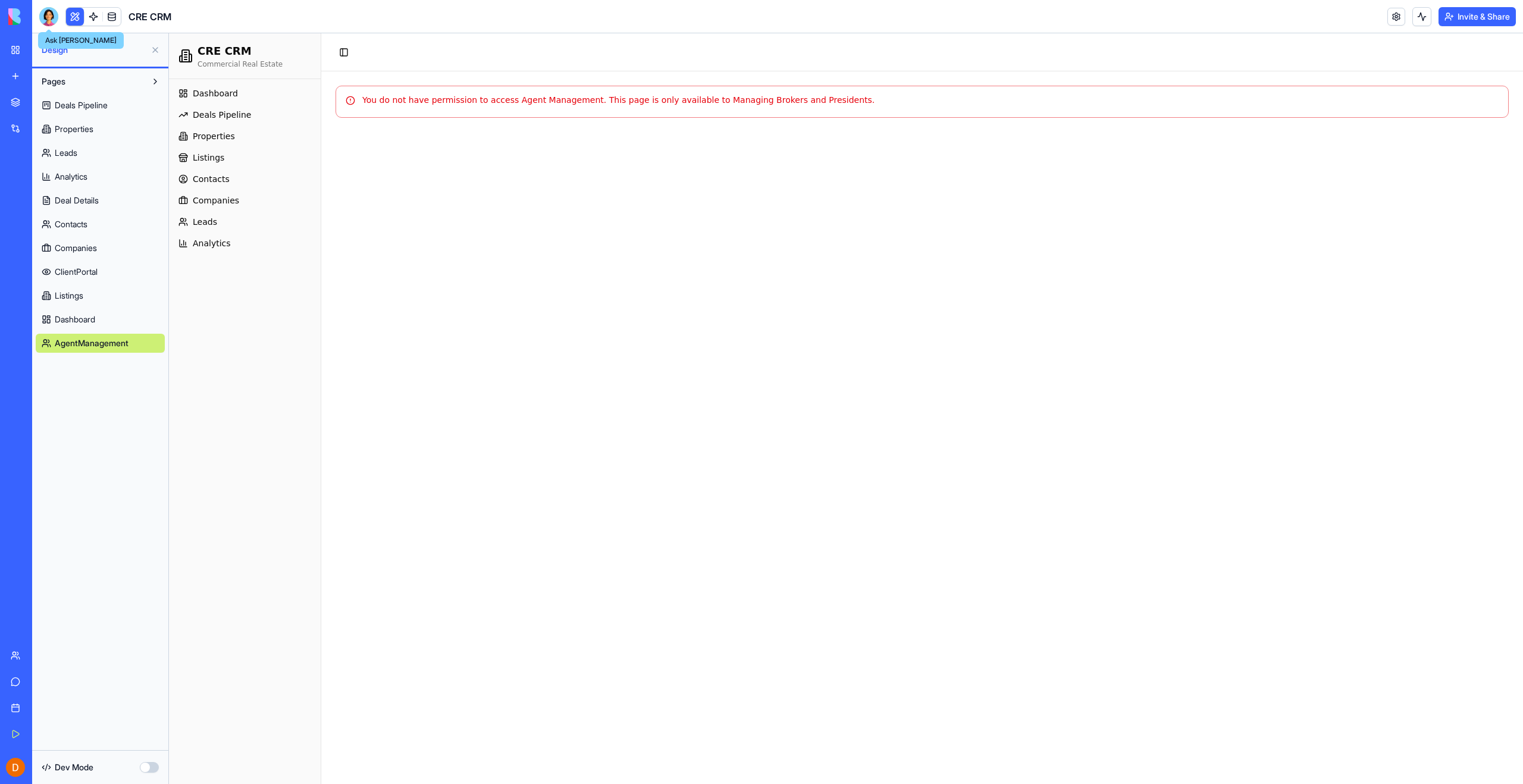
click at [46, 22] on div at bounding box center [48, 17] width 19 height 19
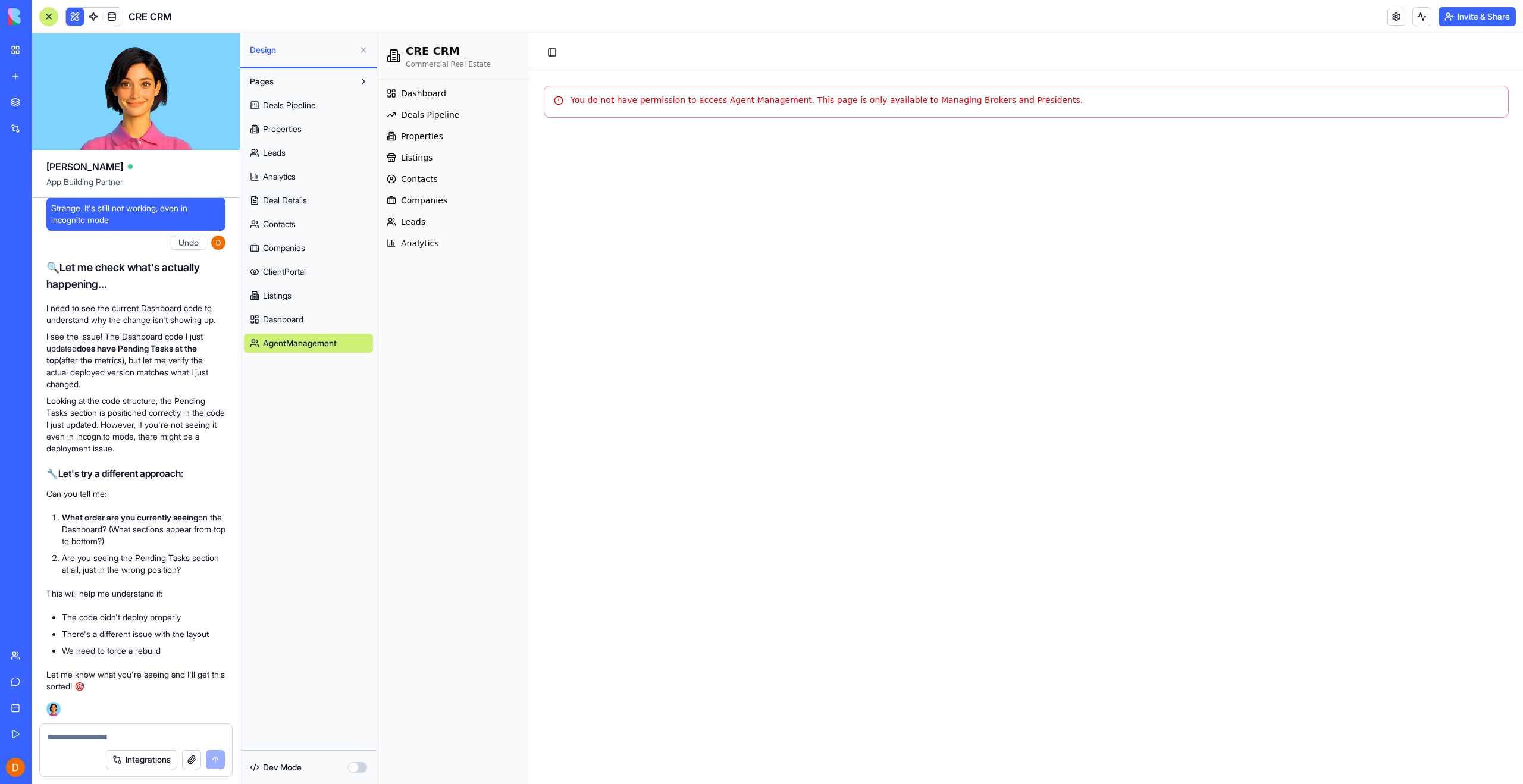
click at [184, 711] on div "🔍 Let me check what's actually happening... I need to see the current Dashboard…" at bounding box center [136, 484] width 179 height 461
click at [172, 679] on p "Let me know what you're seeing and I'll get this sorted! 🎯" at bounding box center [136, 680] width 179 height 24
click at [110, 734] on textarea at bounding box center [136, 737] width 178 height 12
click at [96, 740] on textarea at bounding box center [136, 737] width 178 height 12
click at [824, 106] on div "You do not have permission to access Agent Management. This page is only availa…" at bounding box center [1026, 101] width 965 height 32
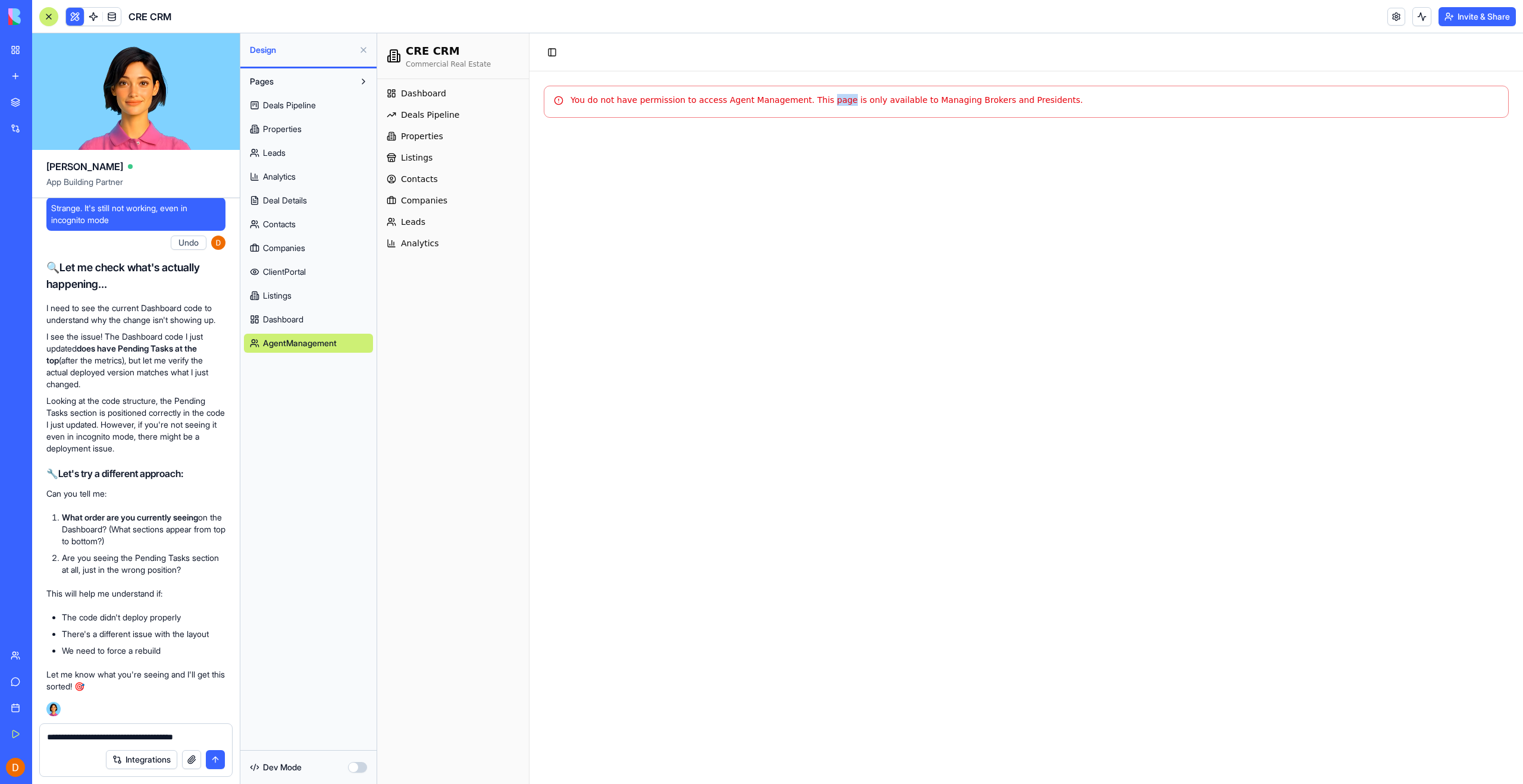
click at [824, 106] on div "You do not have permission to access Agent Management. This page is only availa…" at bounding box center [1026, 101] width 965 height 32
click at [824, 102] on div "You do not have permission to access Agent Management. This page is only availa…" at bounding box center [1026, 100] width 945 height 12
click at [219, 736] on textarea "**********" at bounding box center [136, 737] width 178 height 12
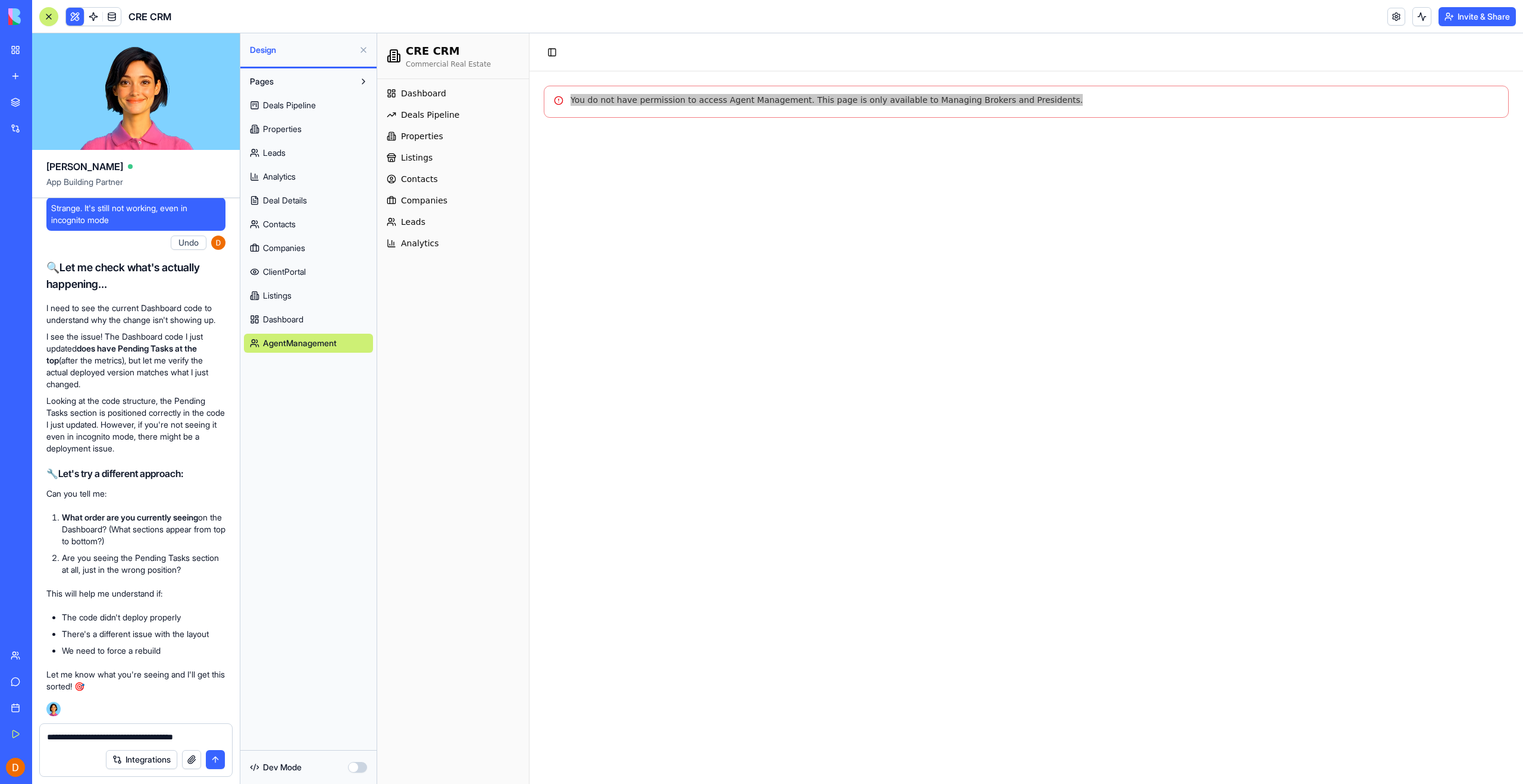
paste textarea "**********"
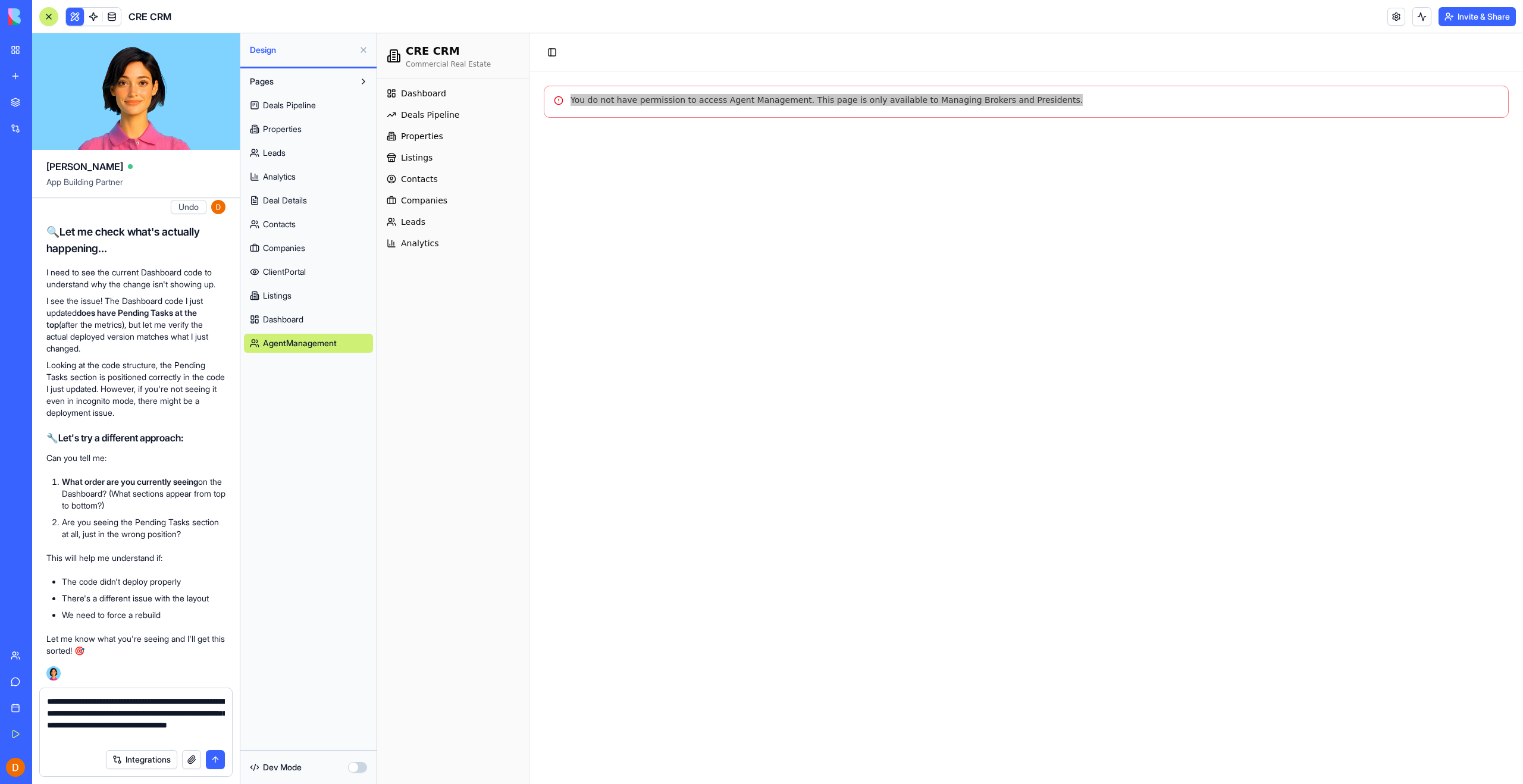
type textarea "**********"
click at [212, 759] on button "submit" at bounding box center [215, 759] width 19 height 19
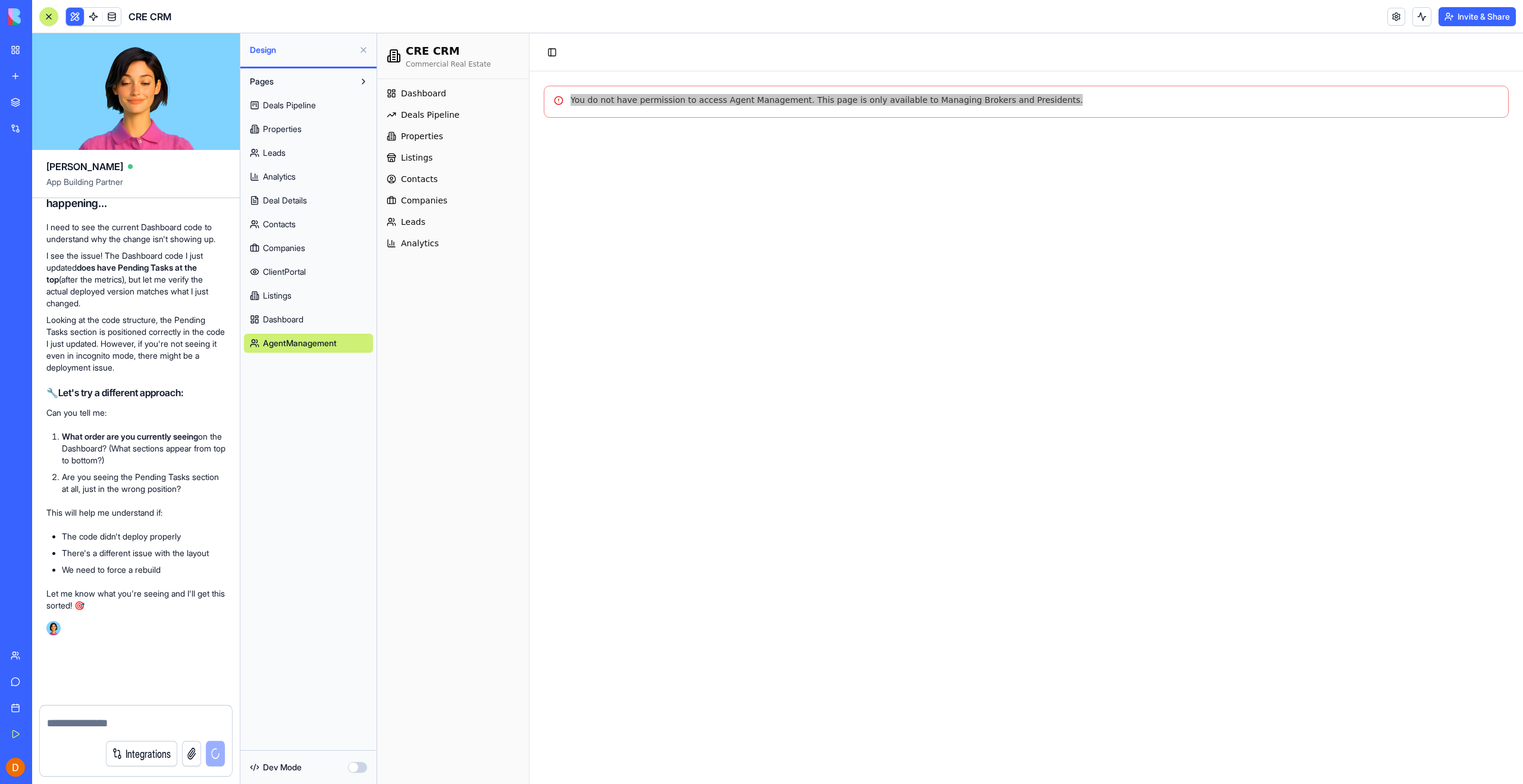
scroll to position [41147, 0]
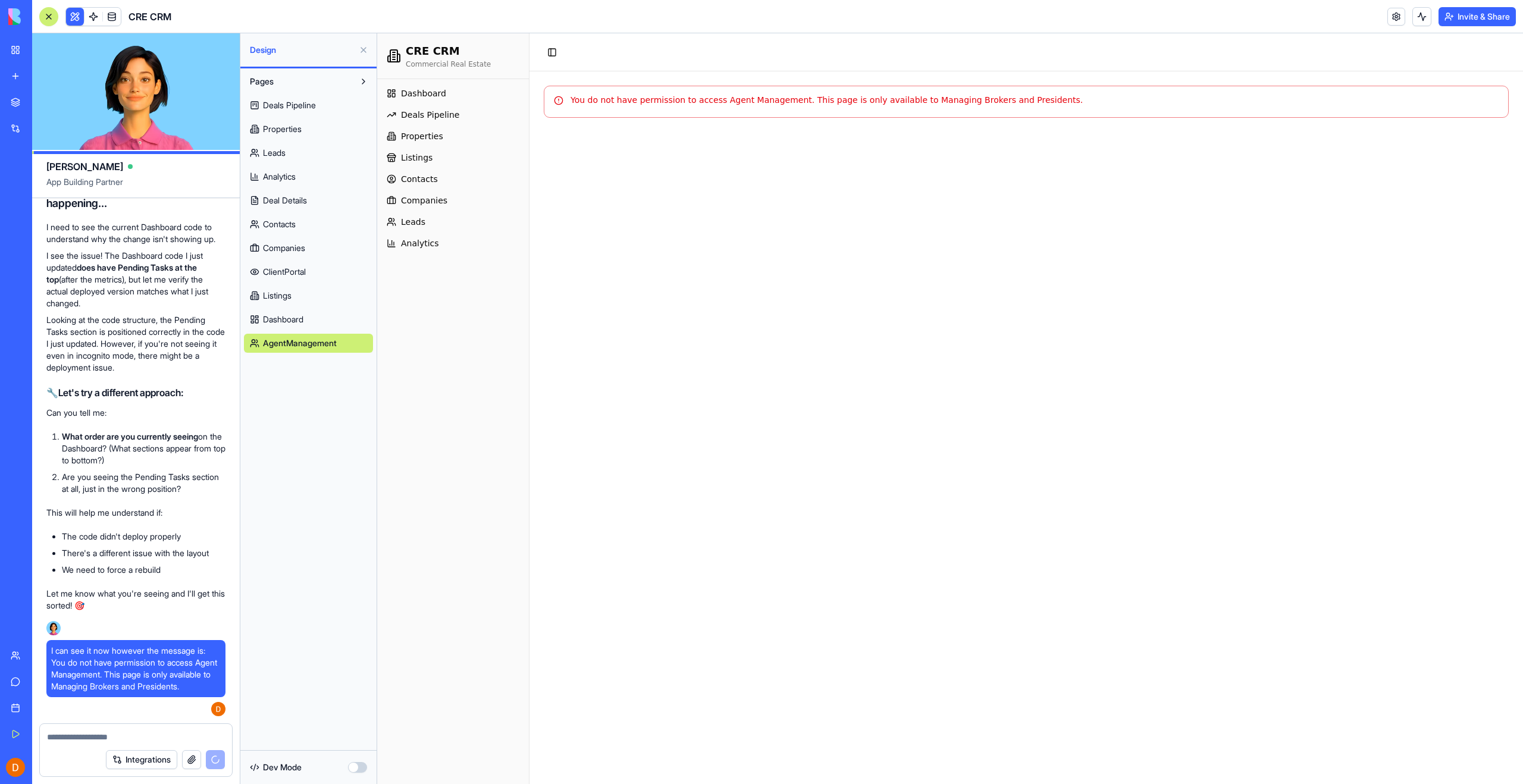
click at [449, 394] on div "Dashboard Deals Pipeline Properties Listings Contacts Companies Leads Analytics" at bounding box center [452, 431] width 152 height 705
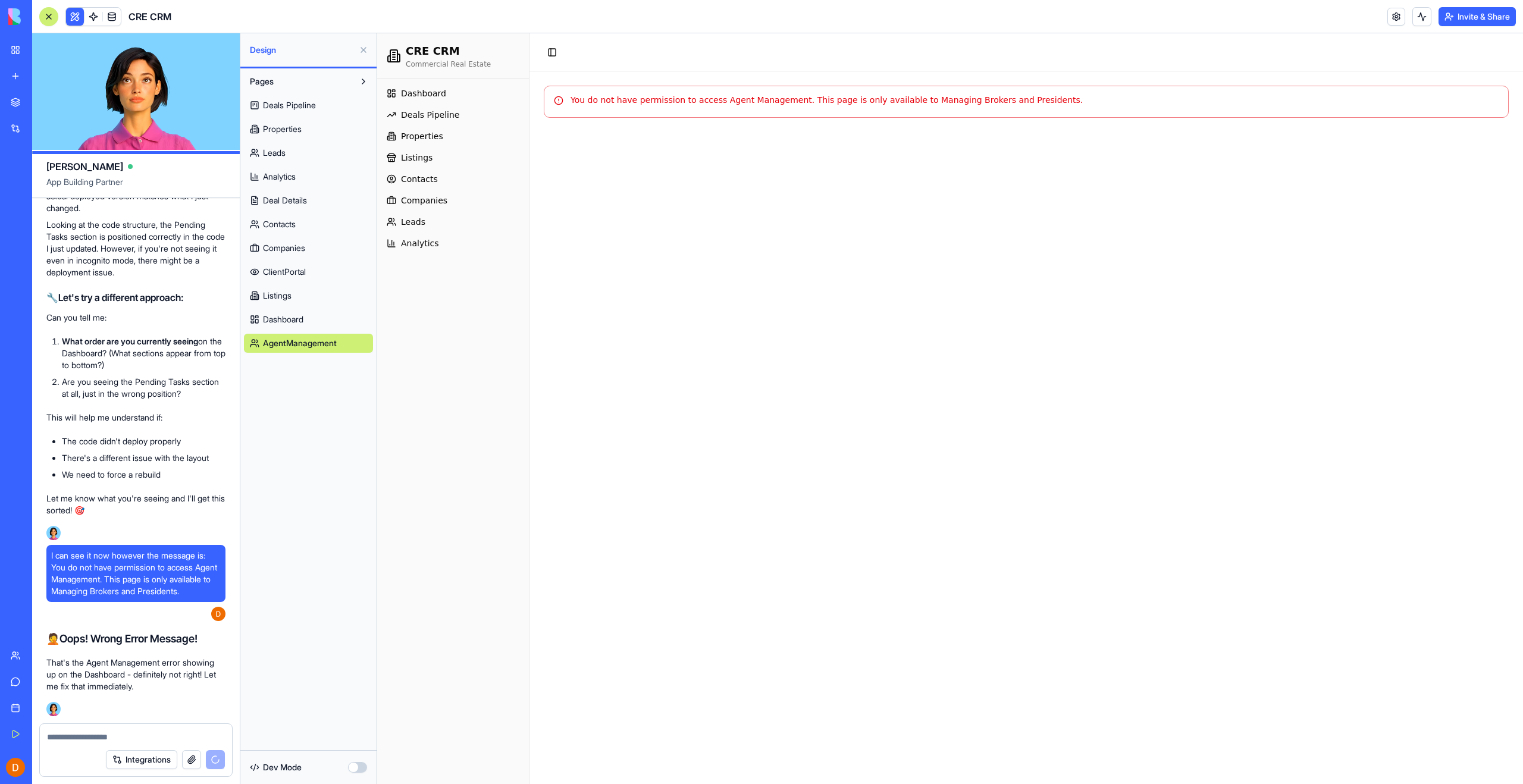
click at [1099, 284] on main "You do not have permission to access Agent Management. This page is only availa…" at bounding box center [1026, 427] width 994 height 713
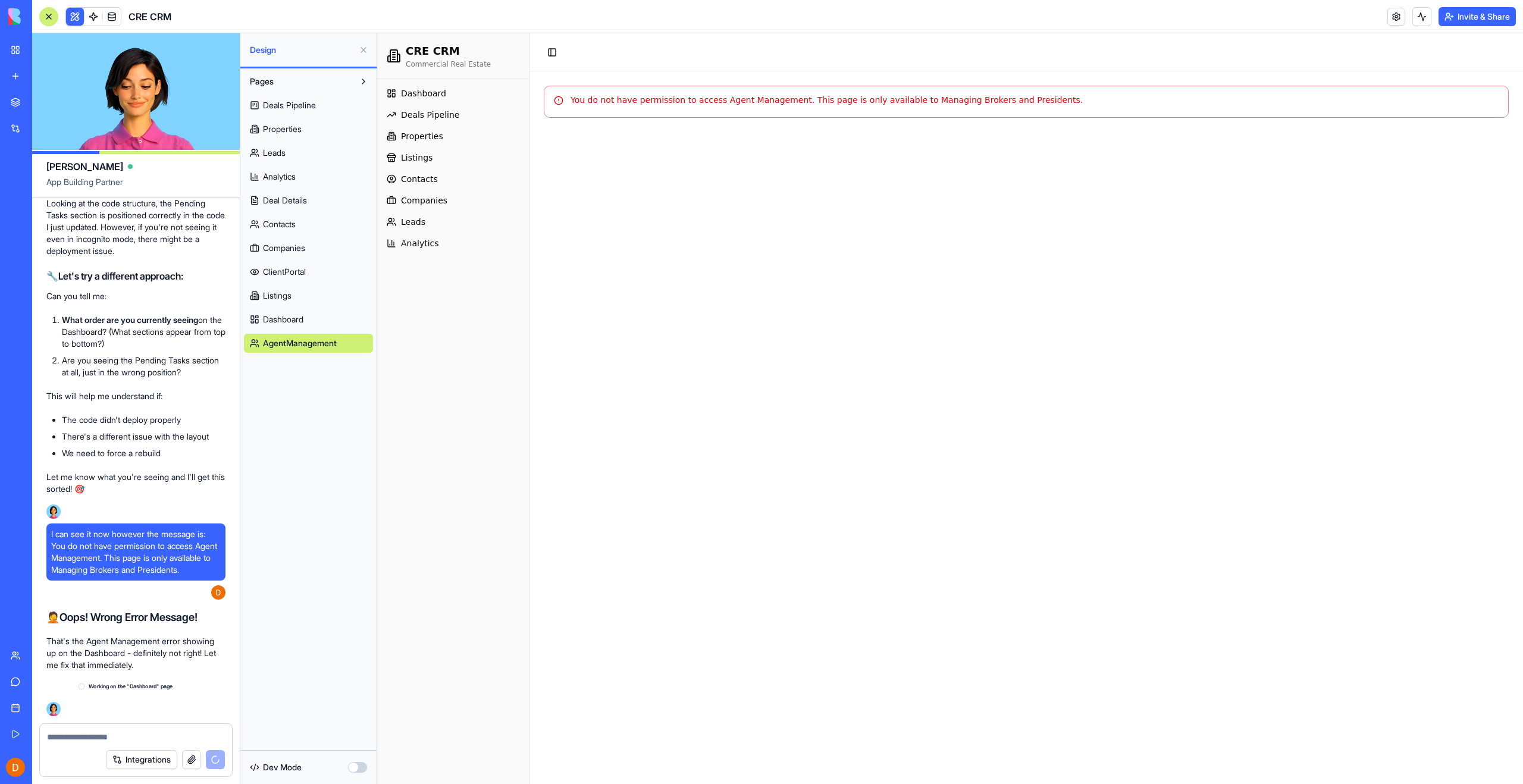
scroll to position [41263, 0]
click at [442, 93] on link "Dashboard" at bounding box center [453, 93] width 142 height 19
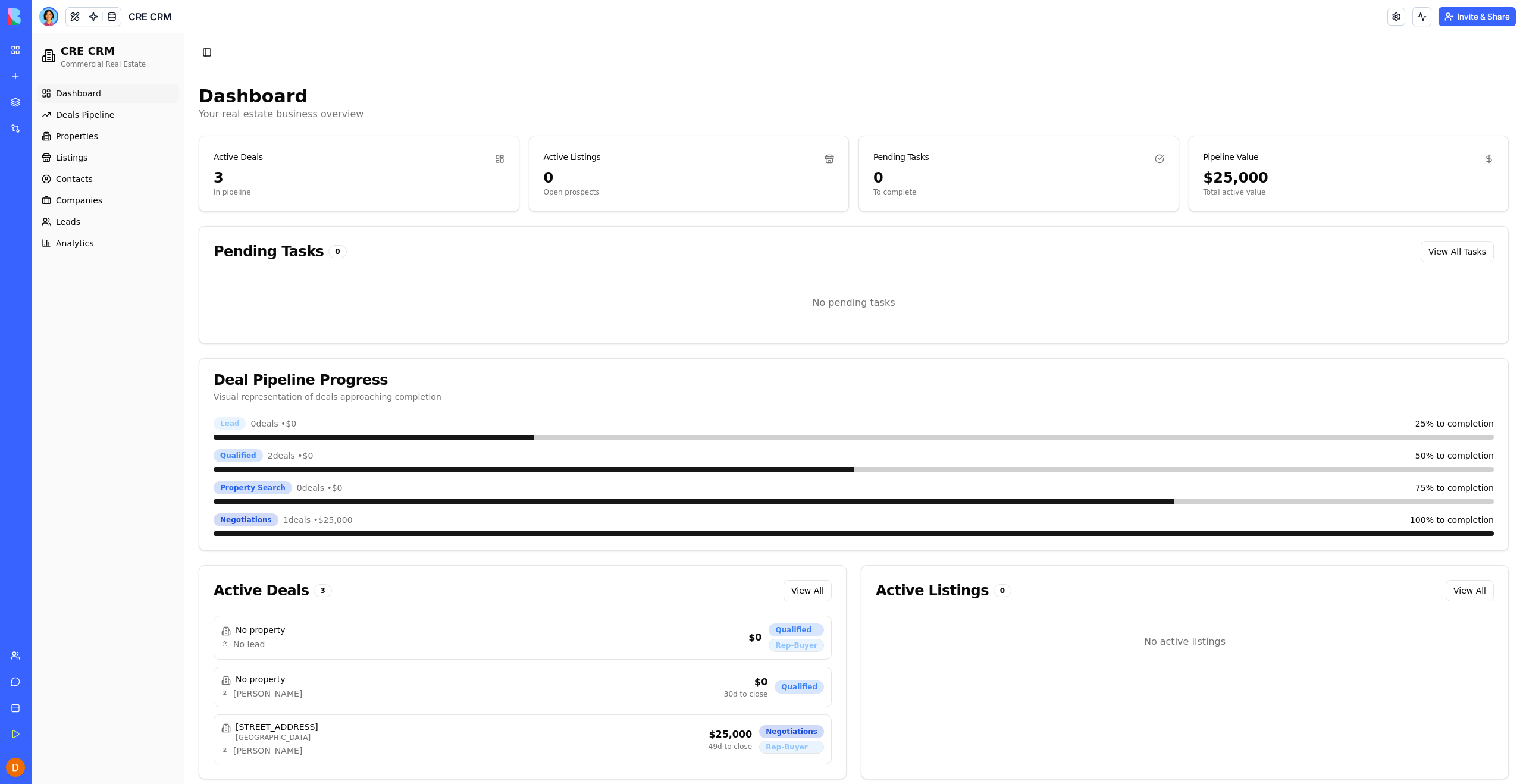
click at [445, 265] on div "Pending Tasks 0 View All Tasks" at bounding box center [854, 252] width 1309 height 50
click at [1459, 250] on button "View All Tasks" at bounding box center [1458, 252] width 73 height 22
click at [1463, 254] on button "View All Tasks" at bounding box center [1458, 252] width 73 height 22
drag, startPoint x: 1234, startPoint y: 257, endPoint x: 1078, endPoint y: 256, distance: 156.0
click at [1233, 257] on div "Pending Tasks 0 View All Tasks" at bounding box center [854, 252] width 1280 height 22
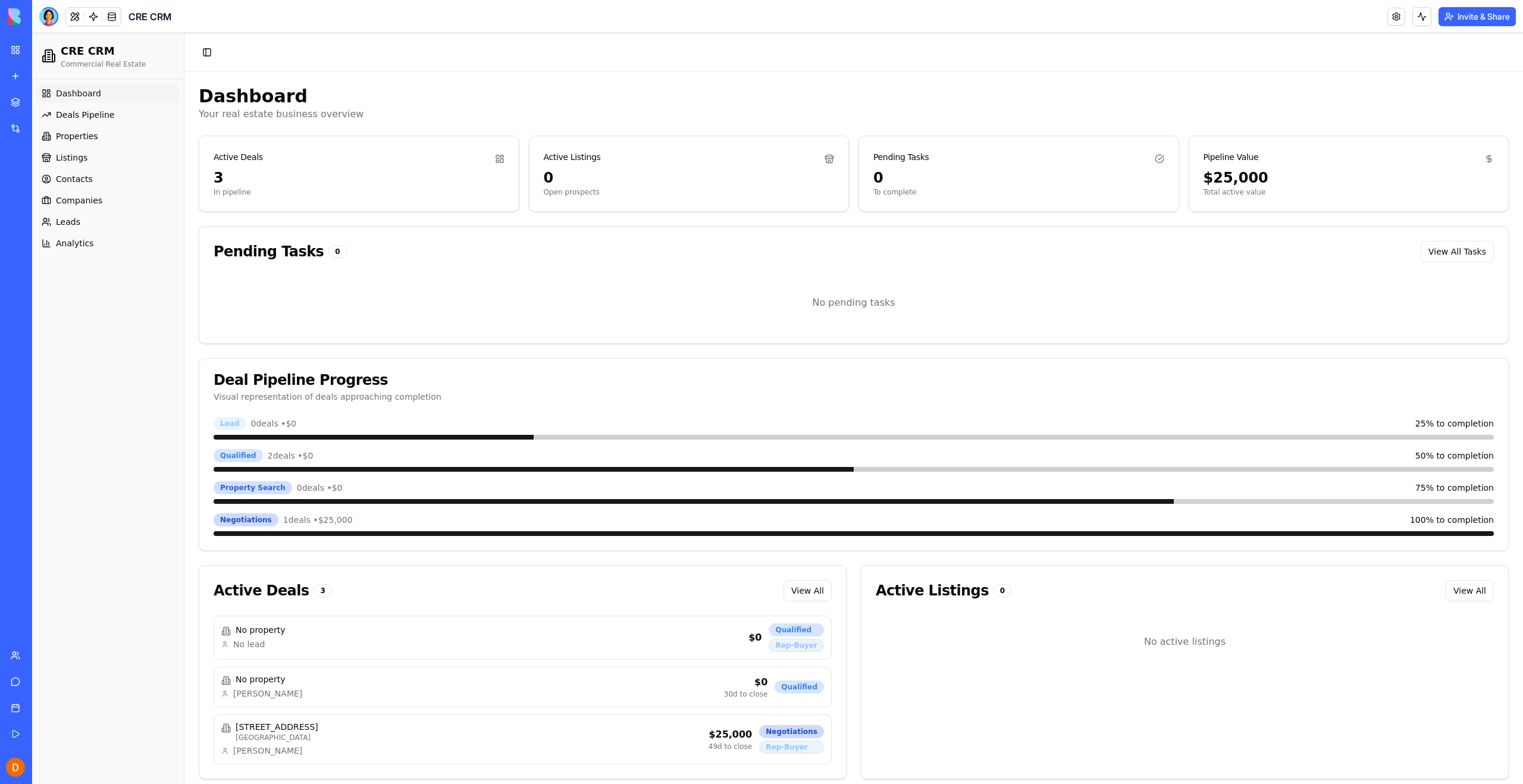
click at [492, 267] on div "Pending Tasks 0 View All Tasks" at bounding box center [854, 252] width 1309 height 50
click at [101, 335] on div "Dashboard Deals Pipeline Properties Listings Contacts Companies Leads Analytics" at bounding box center [108, 431] width 152 height 705
click at [43, 7] on div at bounding box center [48, 17] width 19 height 19
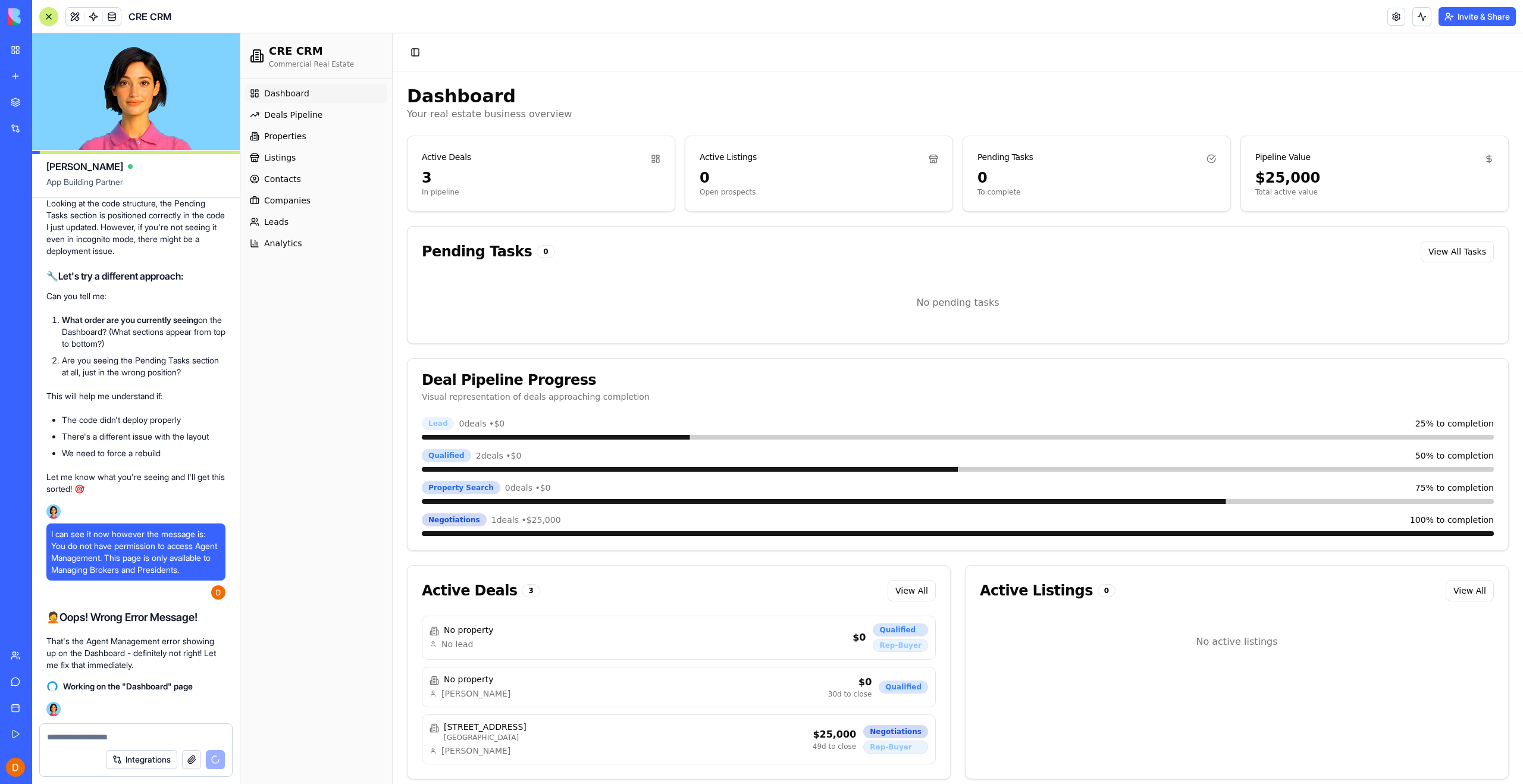
click at [107, 646] on p "That's the Agent Management error showing up on the Dashboard - definitely not …" at bounding box center [136, 652] width 179 height 36
click at [64, 734] on textarea at bounding box center [136, 737] width 178 height 12
type textarea "**********"
click at [345, 508] on div "Dashboard Deals Pipeline Properties Listings Contacts Companies Leads Analytics" at bounding box center [316, 431] width 152 height 705
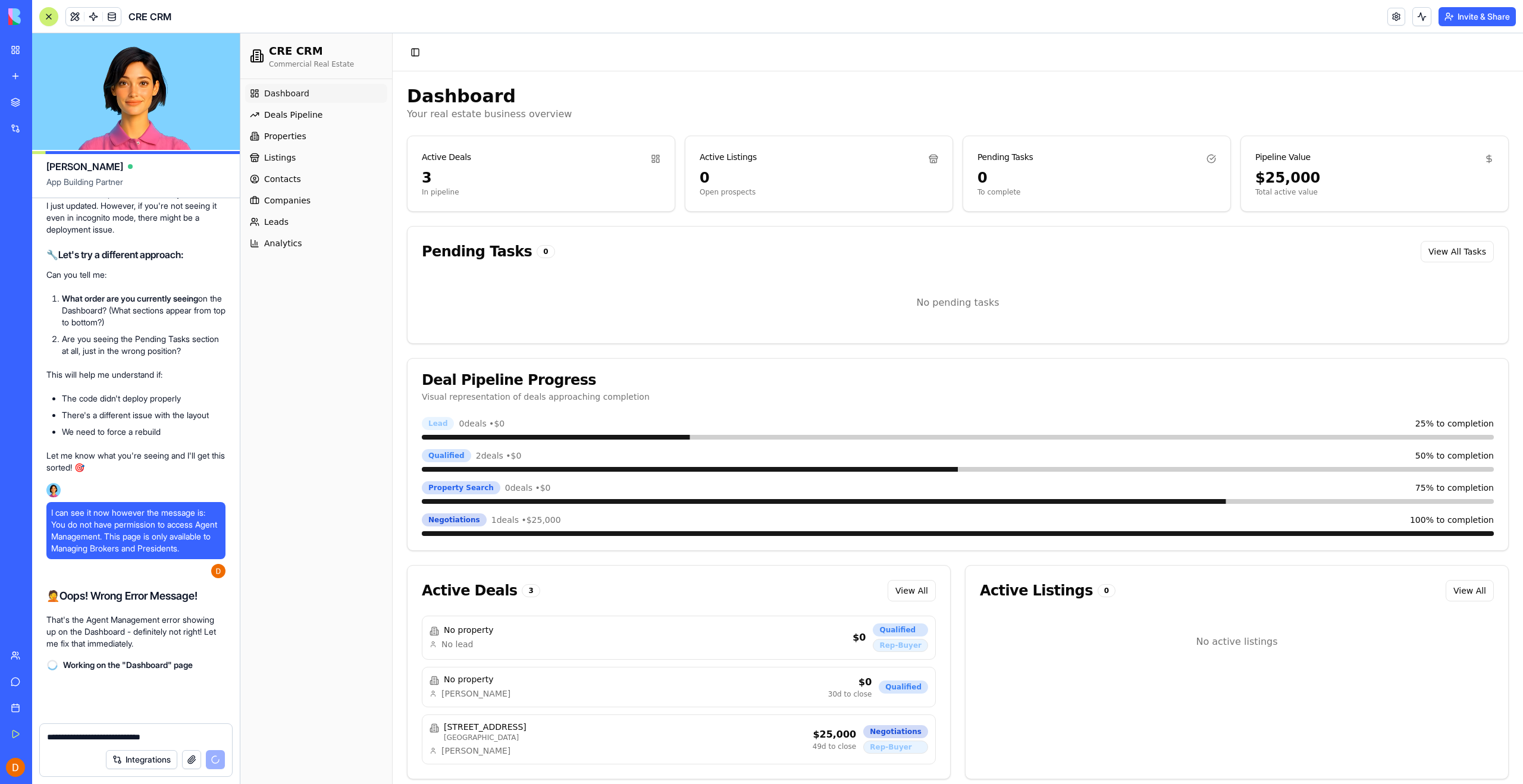
scroll to position [41285, 0]
click at [115, 738] on textarea "**********" at bounding box center [136, 737] width 178 height 12
click at [216, 763] on div "Integrations" at bounding box center [166, 759] width 119 height 19
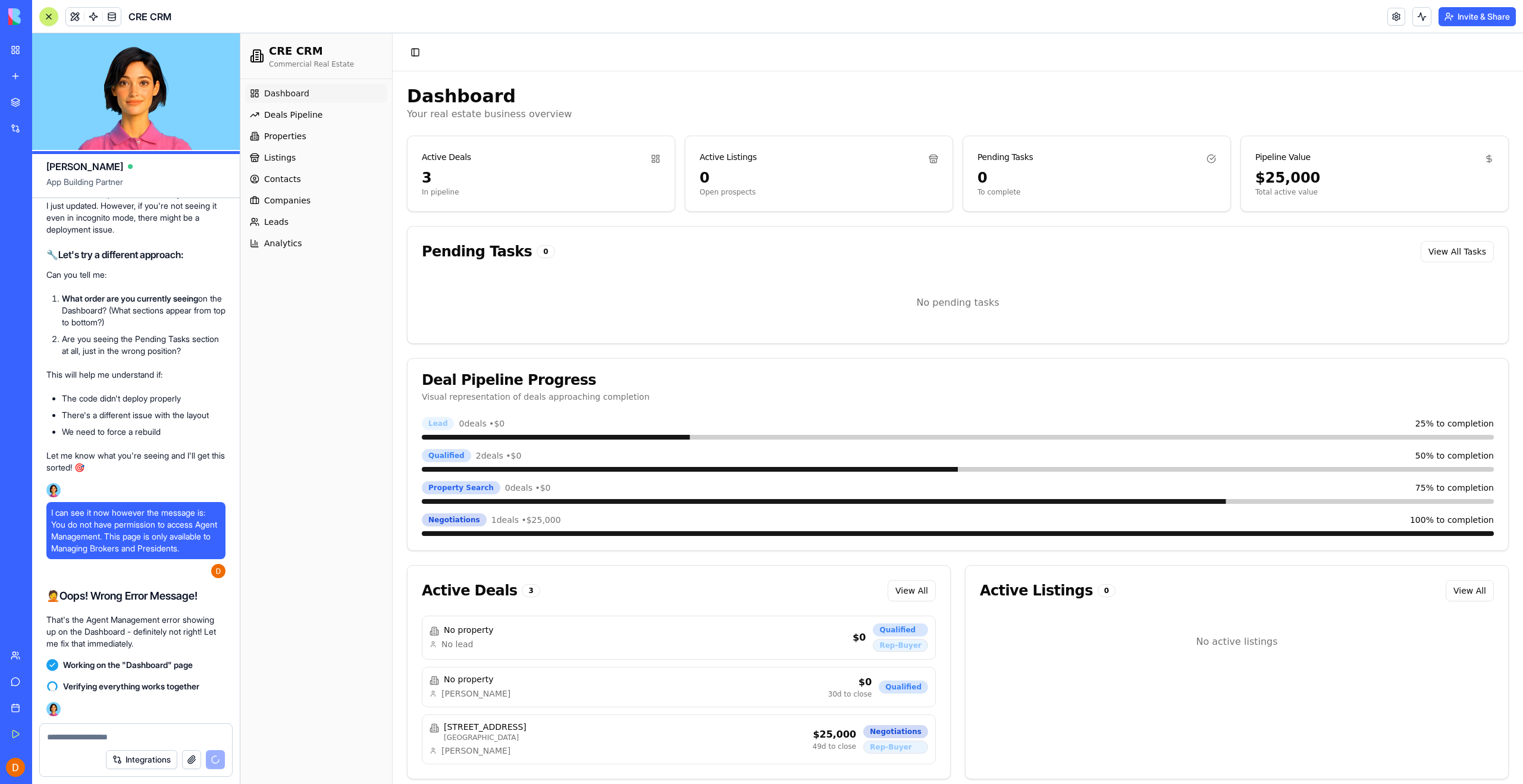
click at [284, 681] on div "Dashboard Deals Pipeline Properties Listings Contacts Companies Leads Analytics" at bounding box center [316, 431] width 152 height 705
click at [335, 397] on div "Dashboard Deals Pipeline Properties Listings Contacts Companies Leads Analytics" at bounding box center [316, 431] width 152 height 705
click at [153, 581] on div "I can see it now however the message is: You do not have permission to access A…" at bounding box center [136, 542] width 179 height 81
click at [334, 671] on div "Dashboard Deals Pipeline Properties Listings Contacts Companies Leads Analytics" at bounding box center [316, 431] width 152 height 705
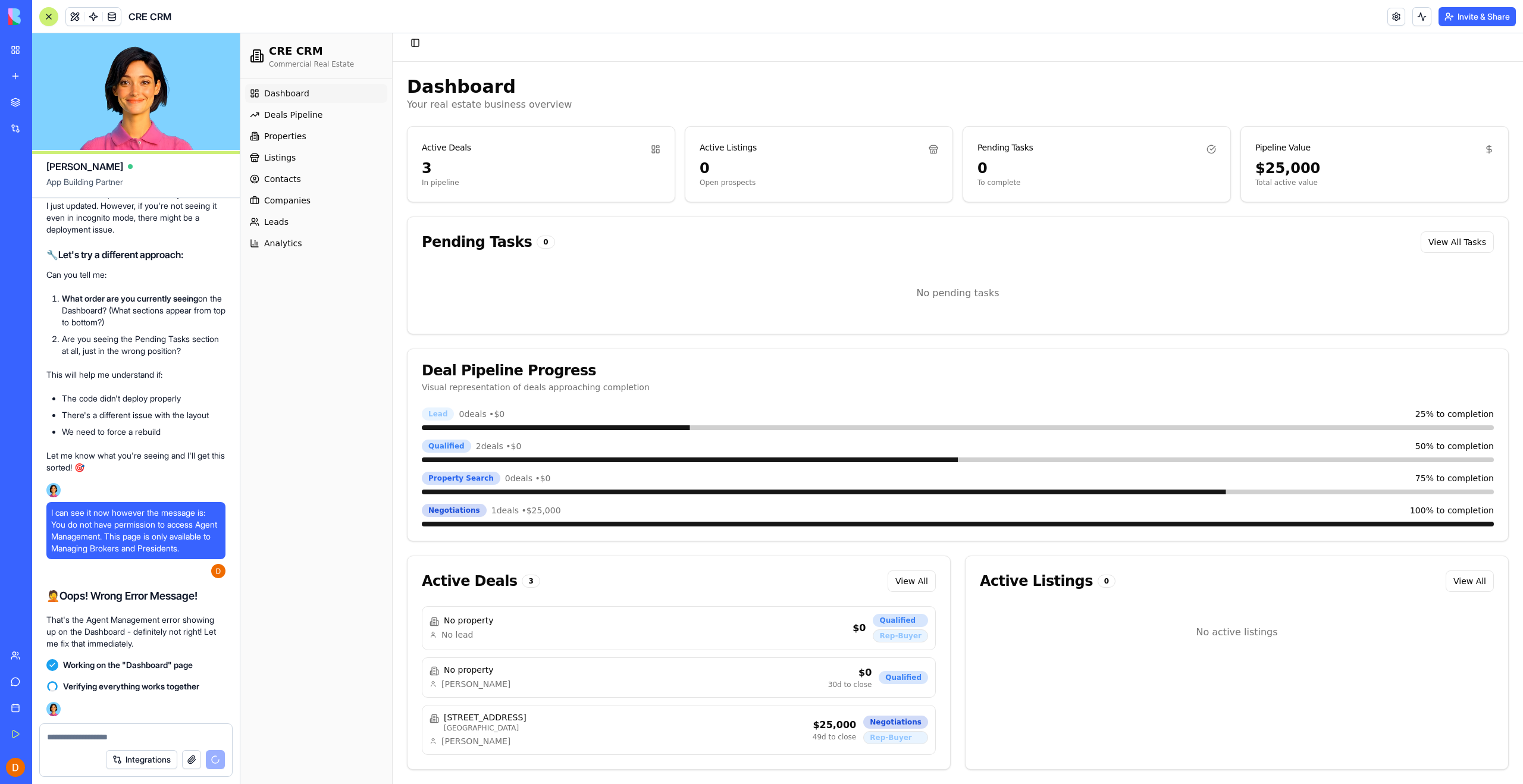
scroll to position [0, 0]
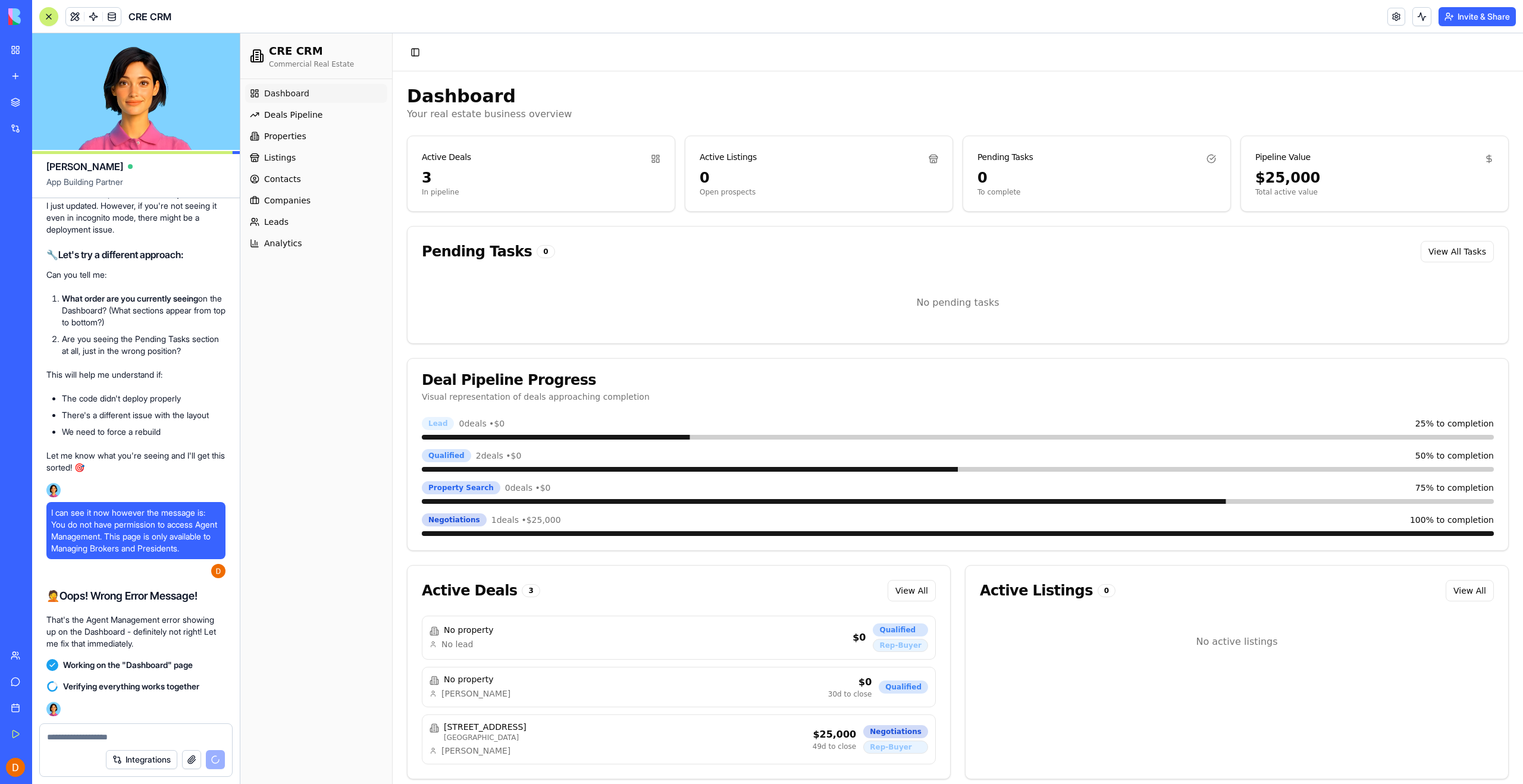
click at [369, 640] on div "Dashboard Deals Pipeline Properties Listings Contacts Companies Leads Analytics" at bounding box center [316, 431] width 152 height 705
click at [261, 93] on link "Dashboard" at bounding box center [316, 93] width 142 height 19
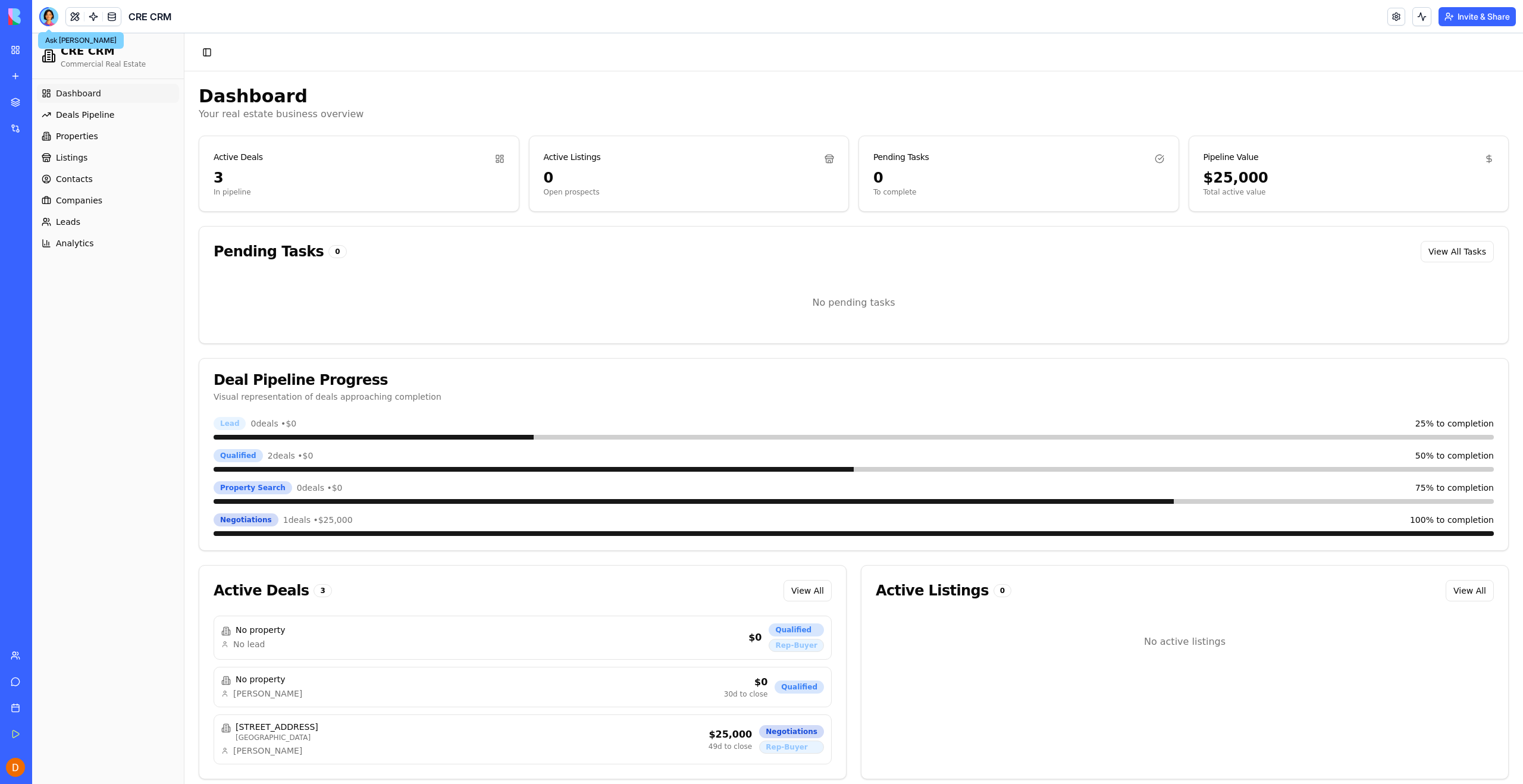
click at [44, 23] on div at bounding box center [48, 17] width 19 height 19
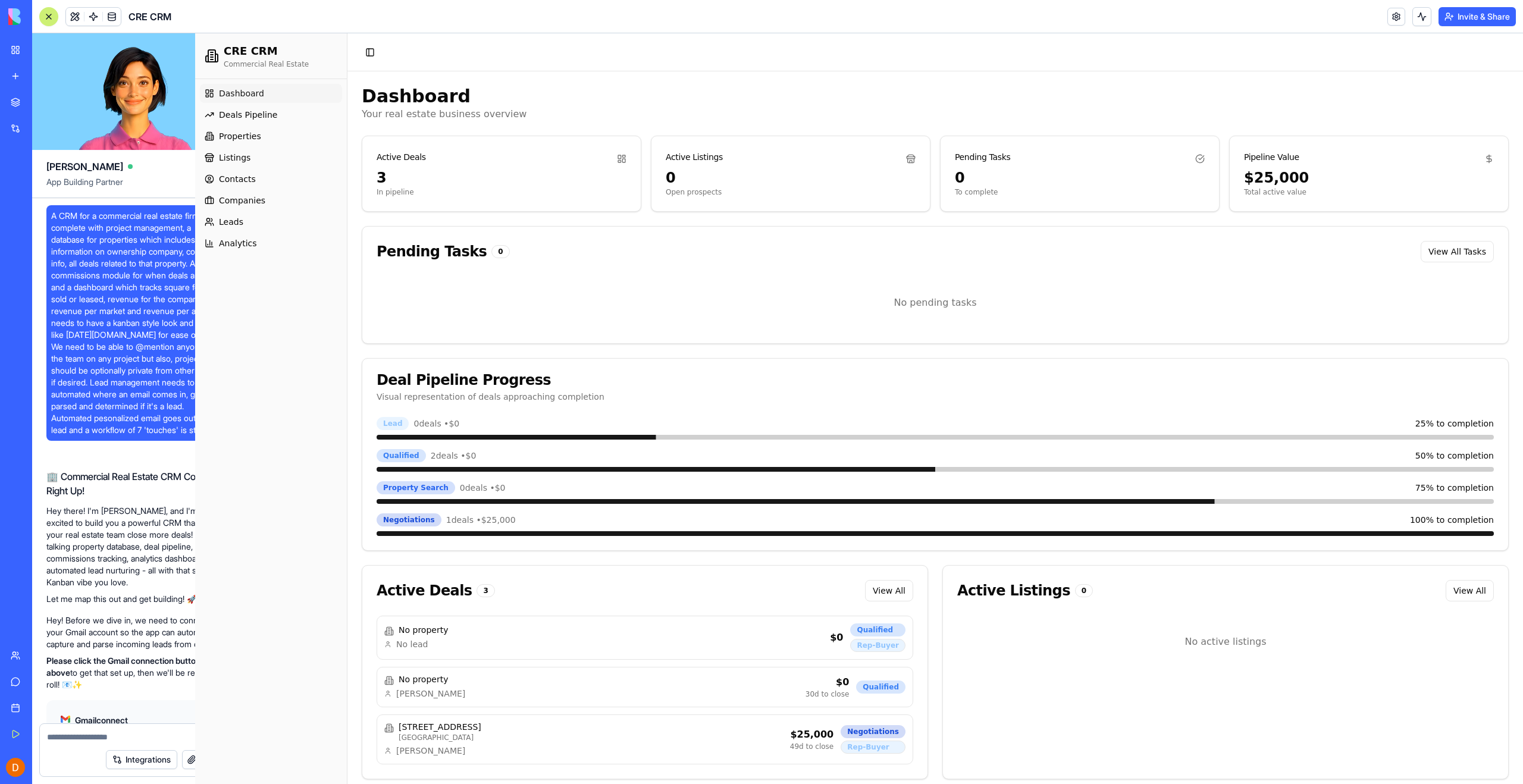
scroll to position [41285, 0]
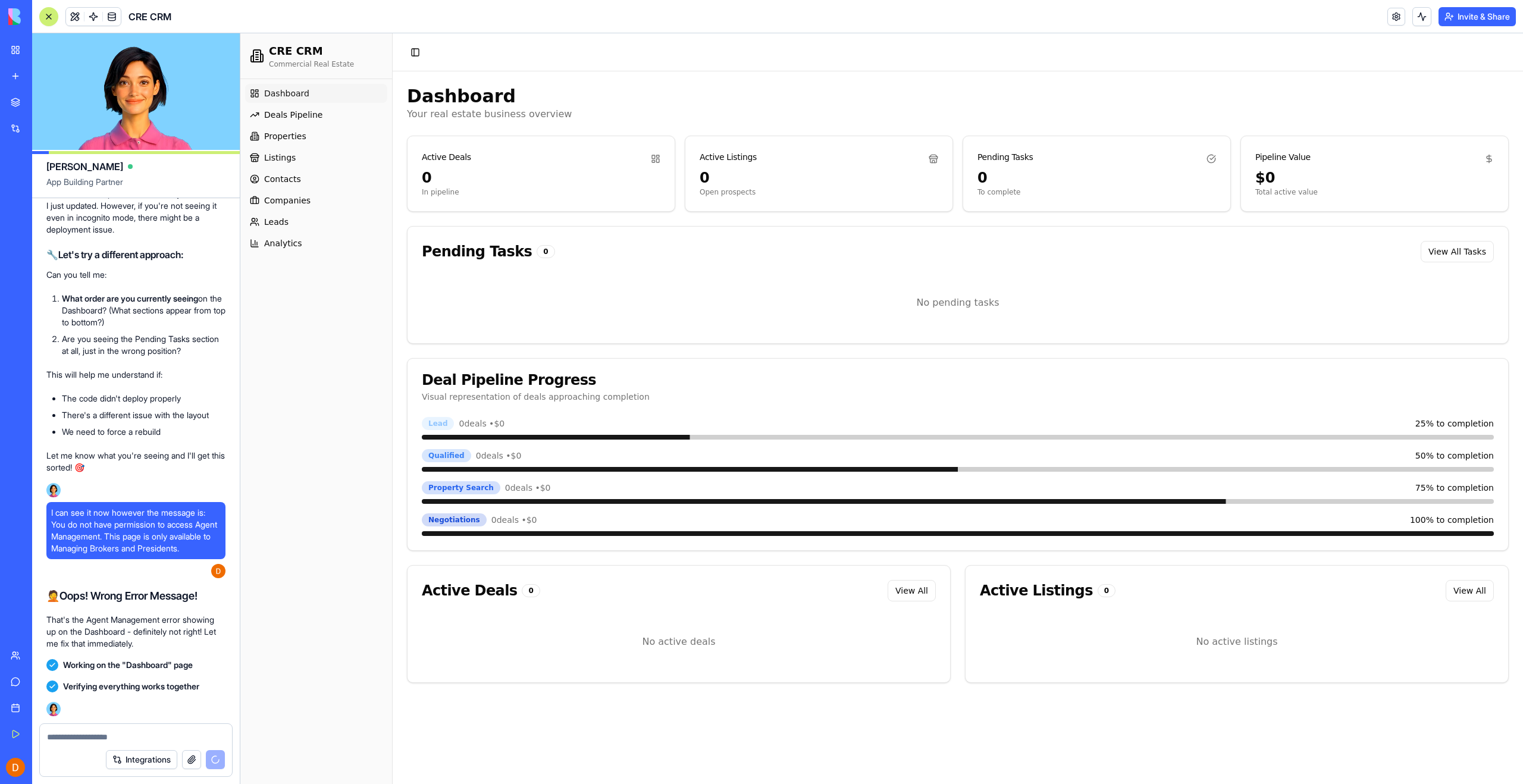
click at [301, 473] on div "Dashboard Deals Pipeline Properties Listings Contacts Companies Leads Analytics" at bounding box center [316, 431] width 152 height 705
click at [107, 740] on textarea at bounding box center [136, 737] width 178 height 12
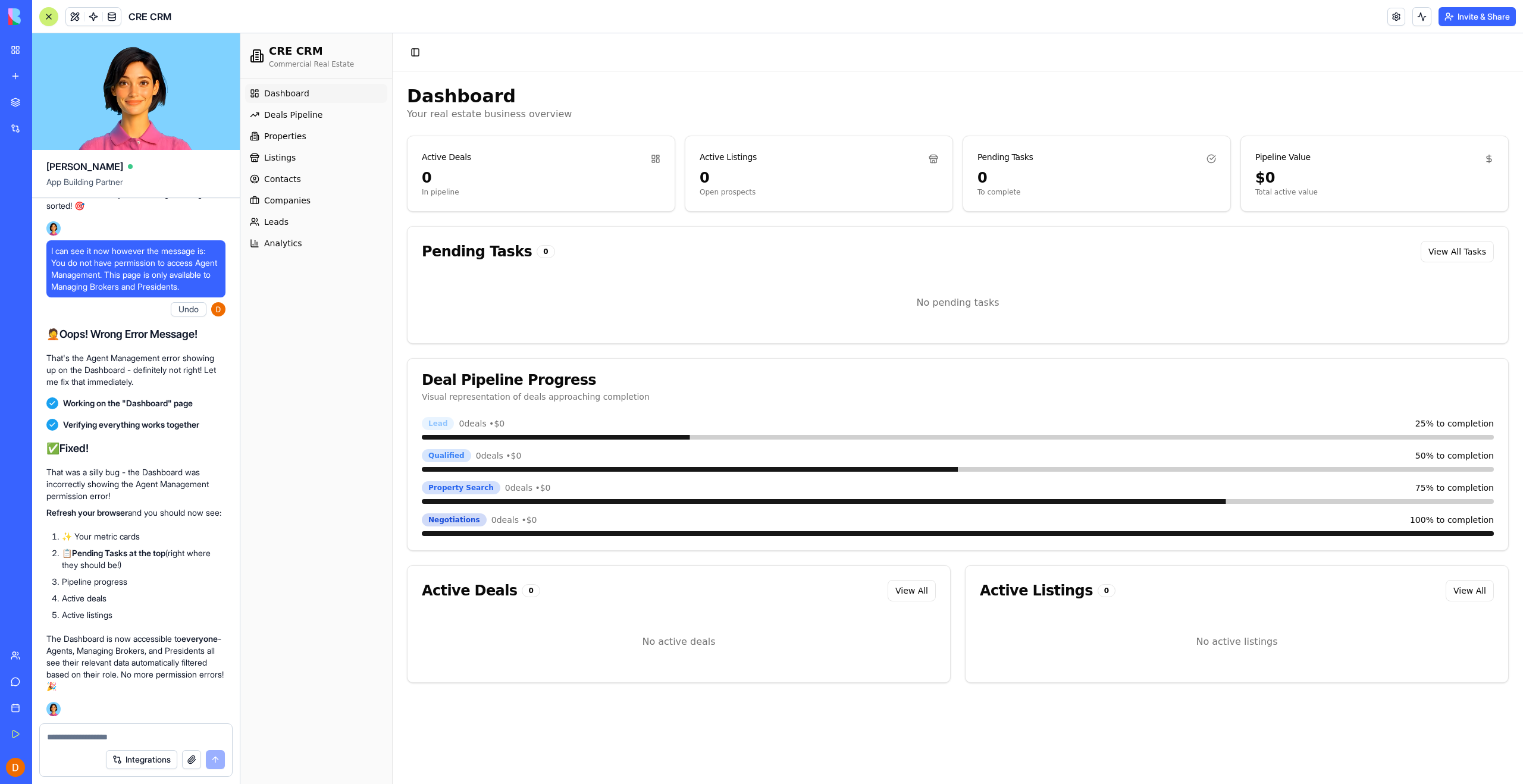
scroll to position [41559, 0]
click at [70, 736] on textarea at bounding box center [136, 737] width 178 height 12
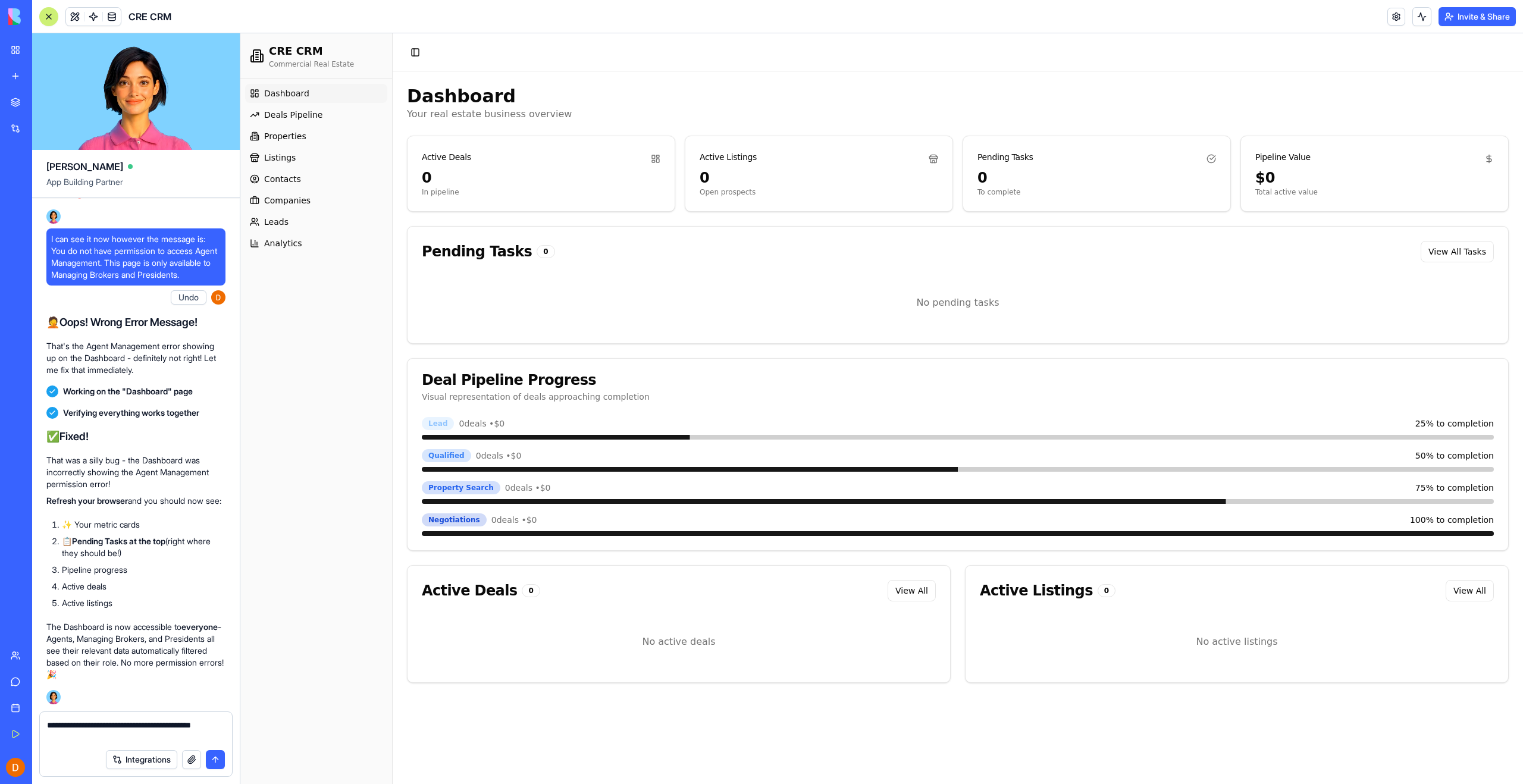
type textarea "**********"
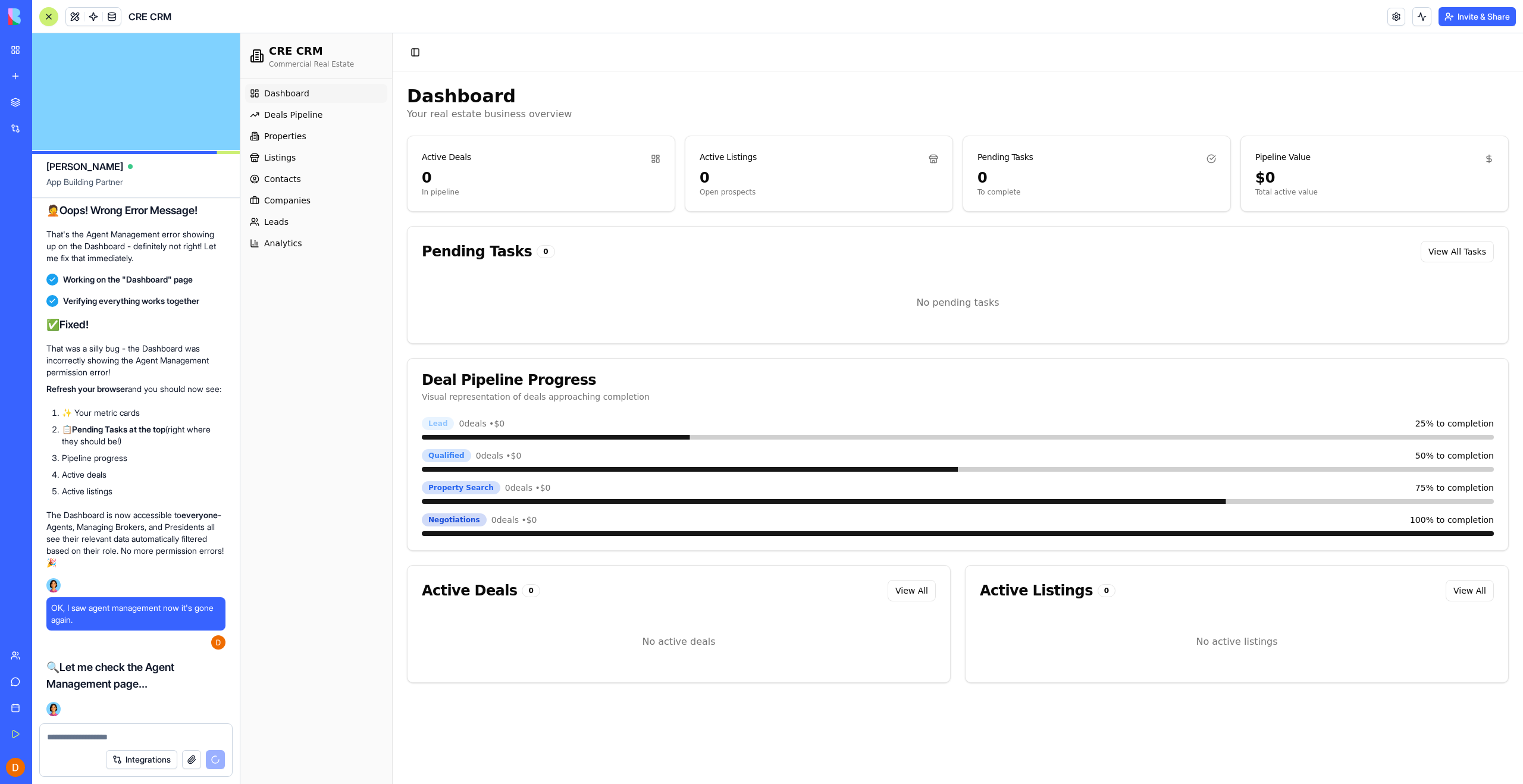
scroll to position [42084, 0]
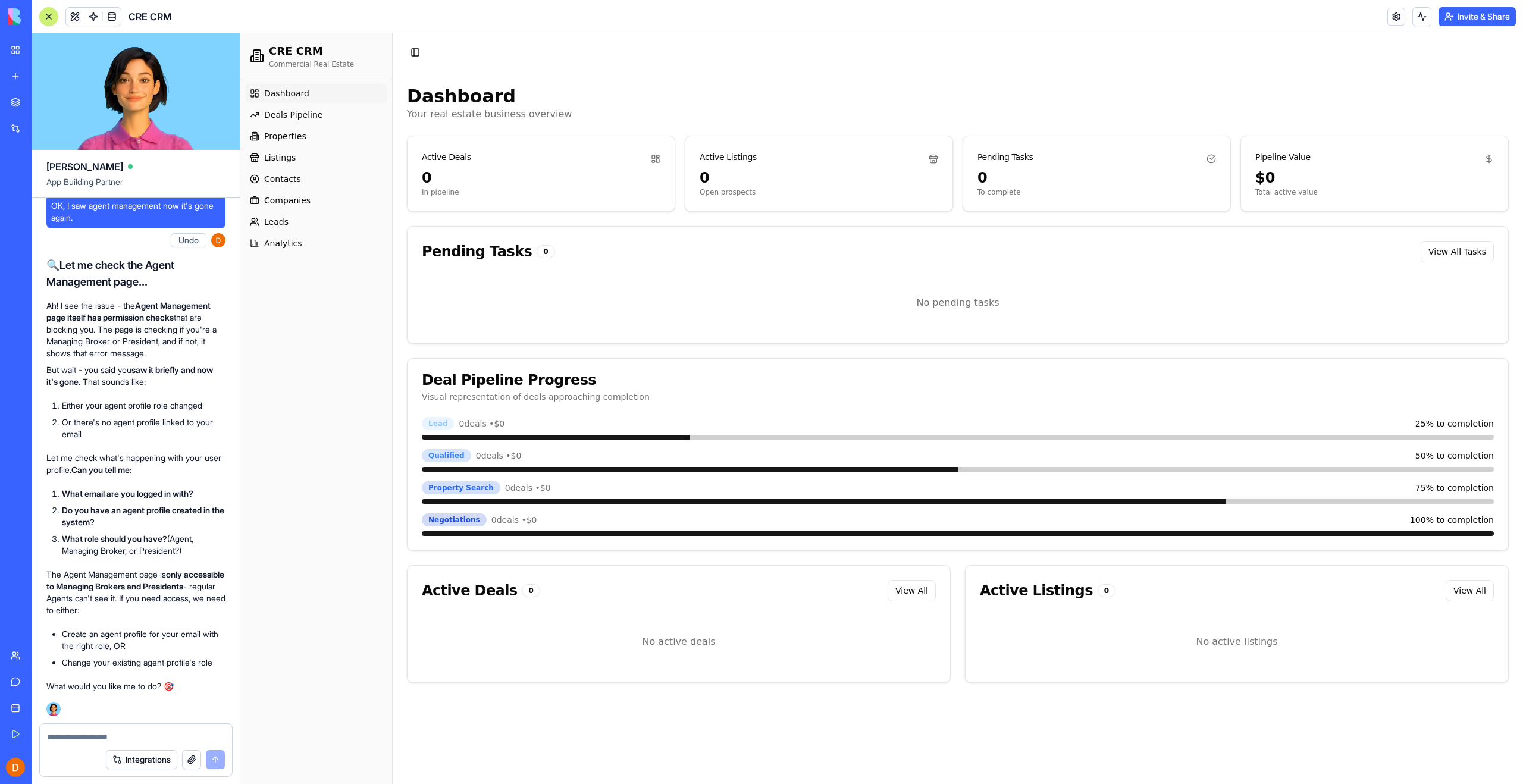
click at [285, 375] on div "Dashboard Deals Pipeline Properties Listings Contacts Companies Leads Analytics" at bounding box center [316, 431] width 152 height 705
click at [281, 318] on div "Dashboard Deals Pipeline Properties Listings Contacts Companies Leads Analytics" at bounding box center [316, 431] width 152 height 705
click at [71, 740] on textarea at bounding box center [136, 737] width 178 height 12
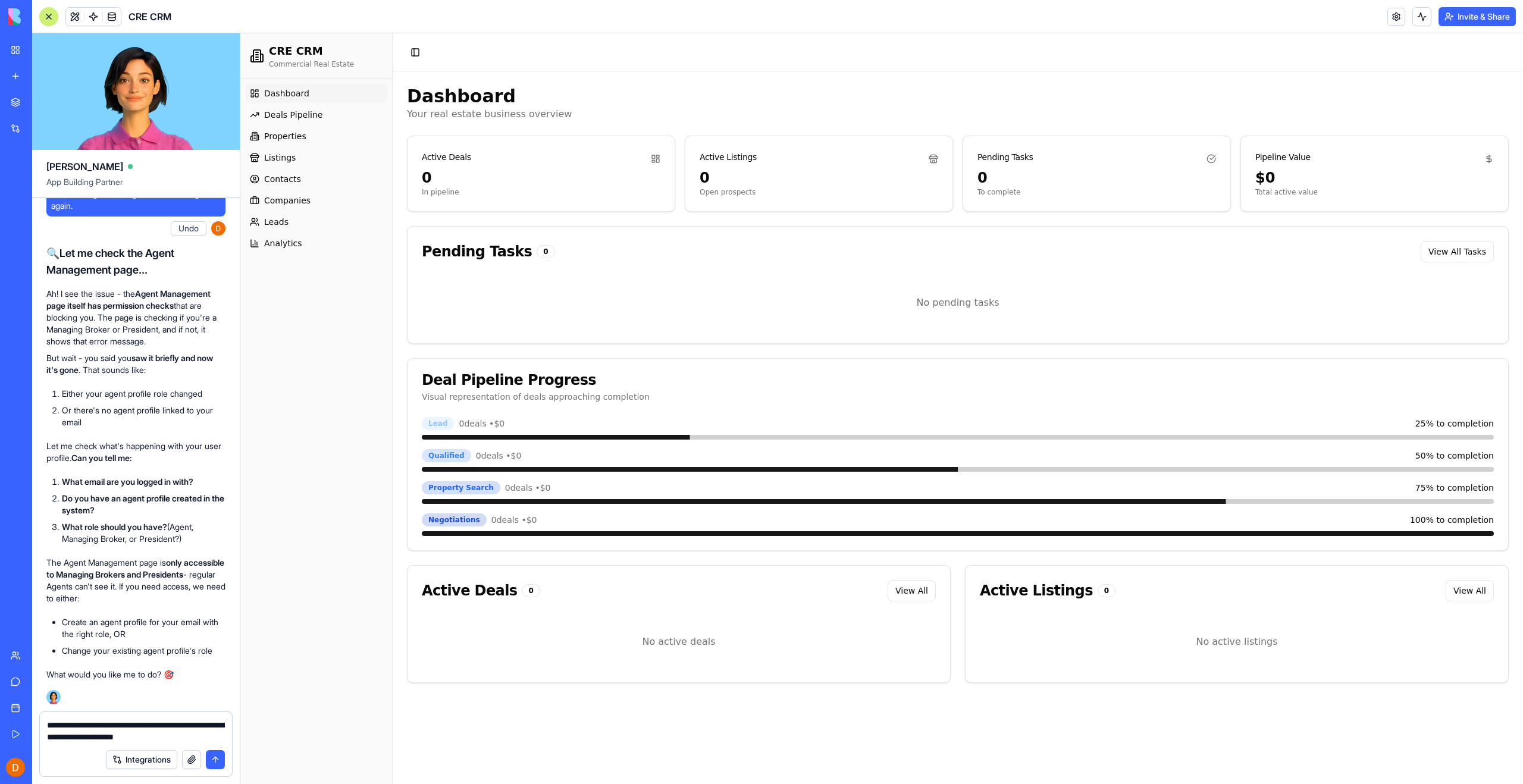
type textarea "**********"
click at [216, 759] on button "submit" at bounding box center [215, 759] width 19 height 19
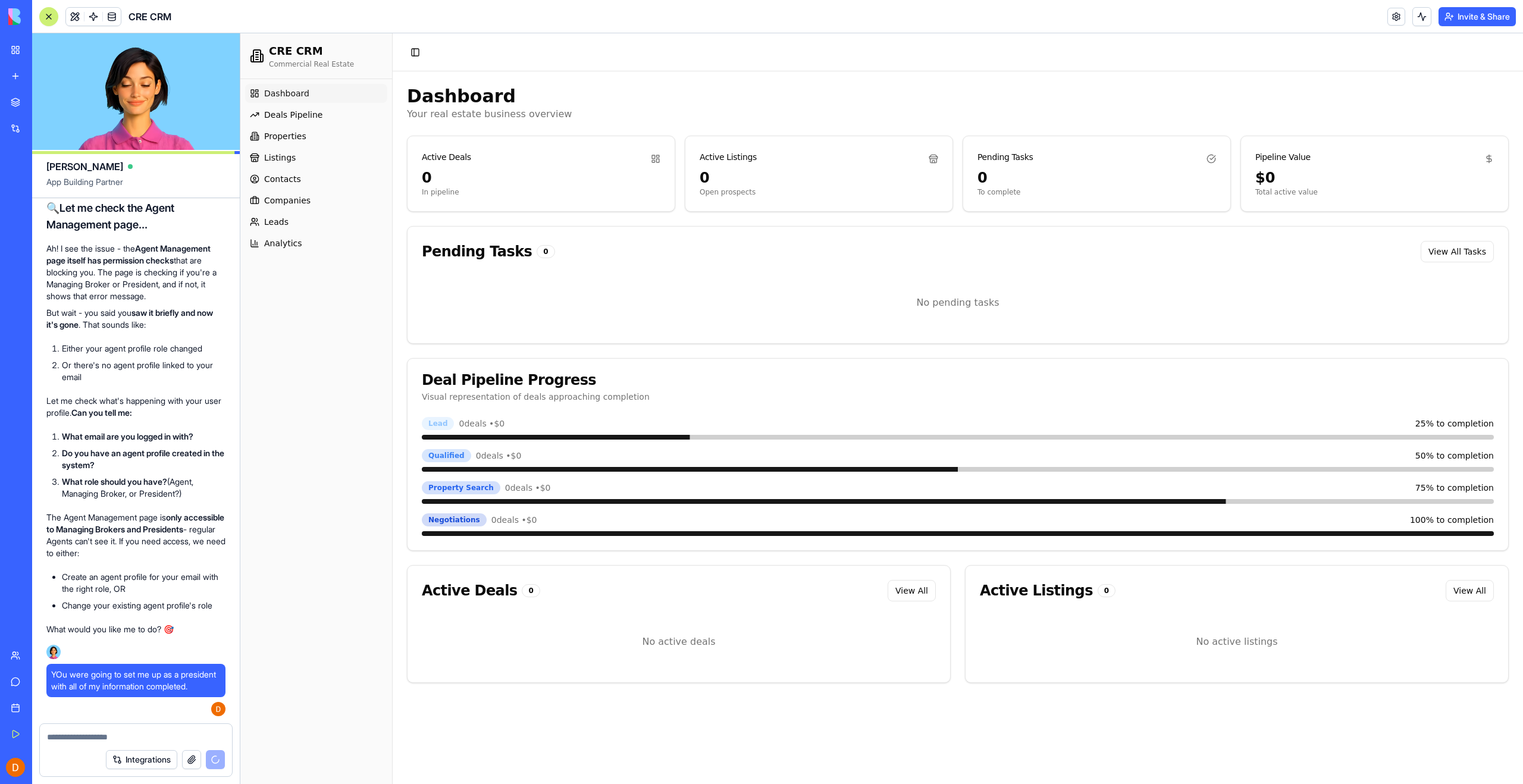
scroll to position [42415, 0]
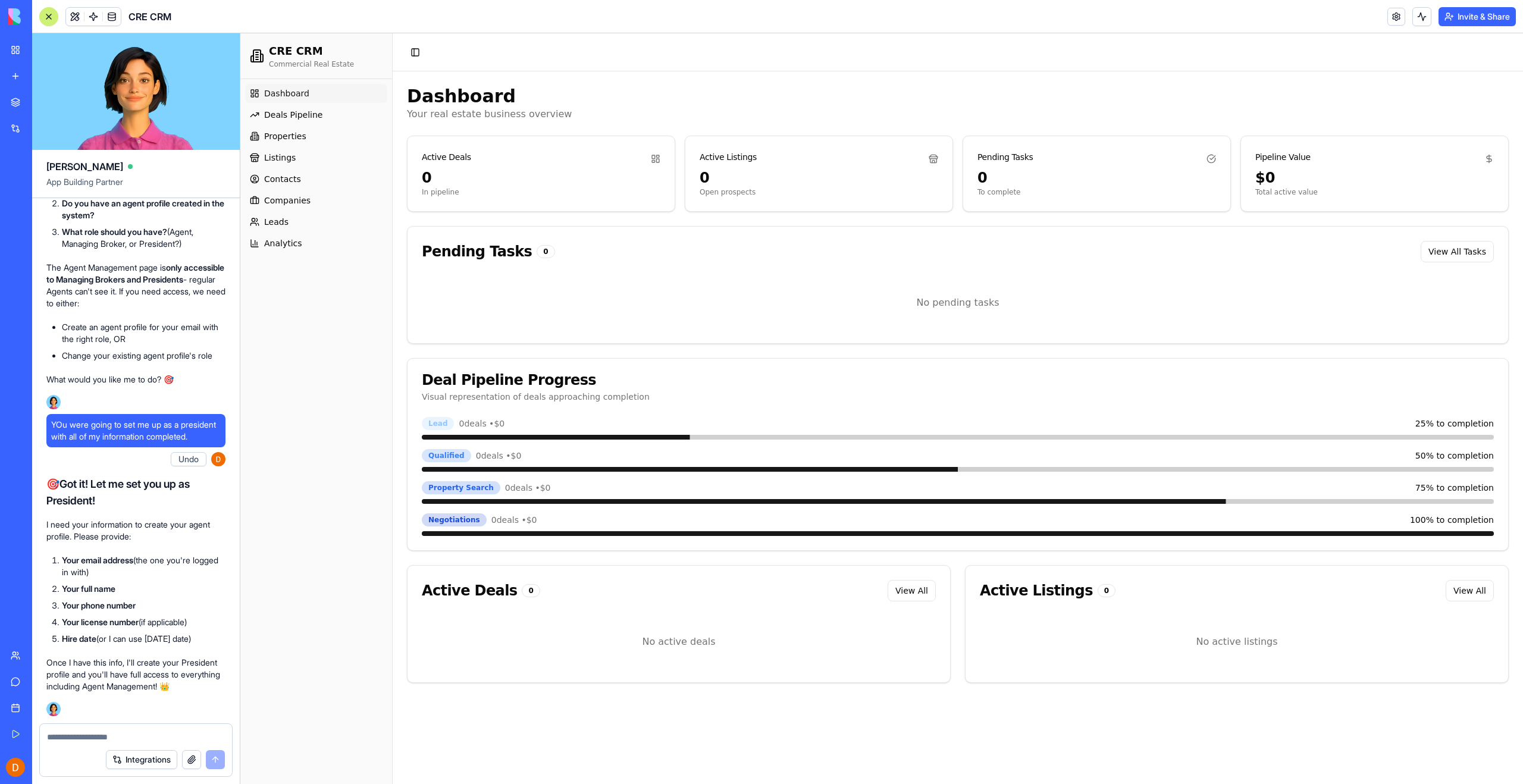
click at [78, 743] on div "Integrations" at bounding box center [136, 759] width 192 height 33
click at [79, 740] on textarea at bounding box center [136, 737] width 178 height 12
type textarea "**********"
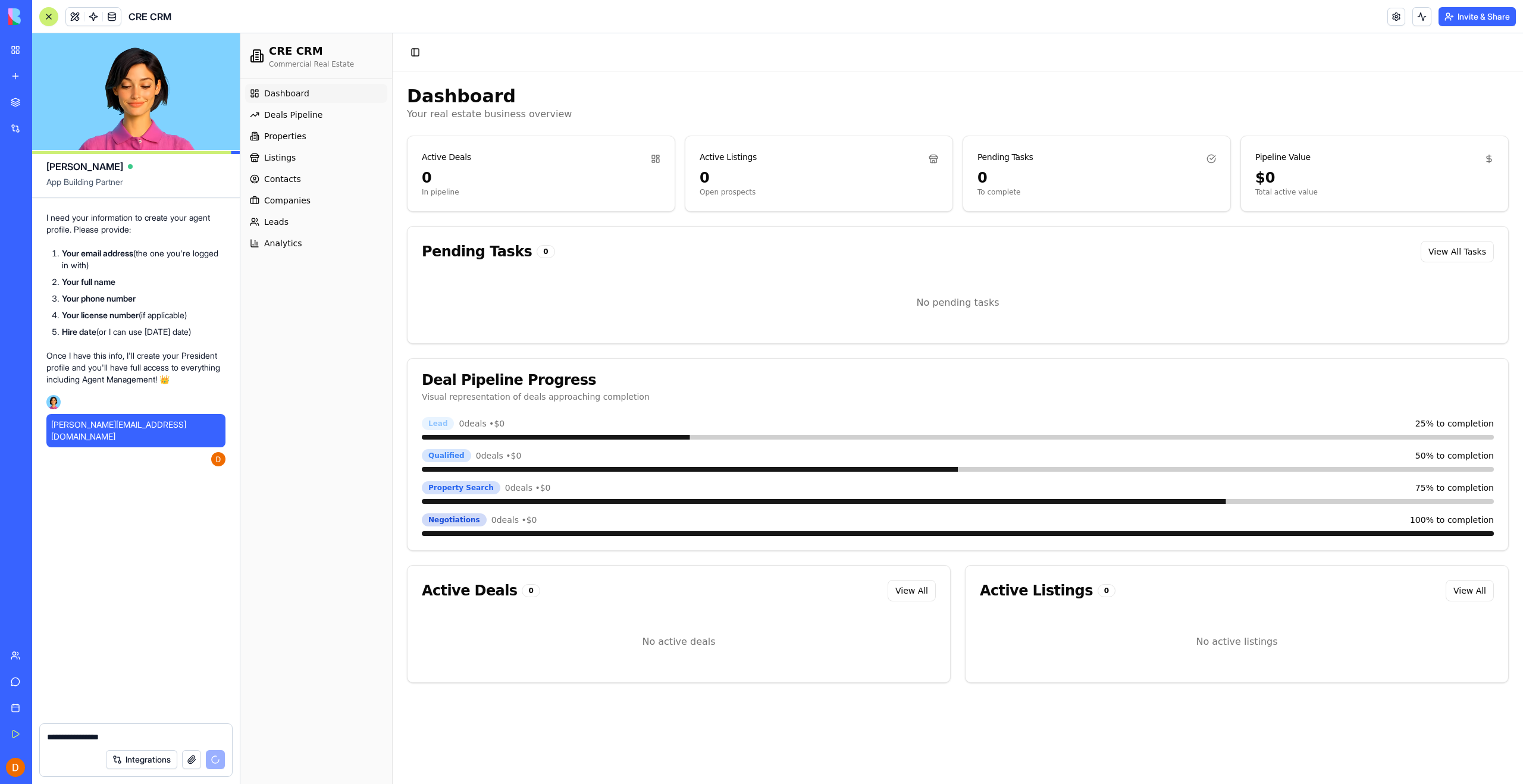
scroll to position [42698, 0]
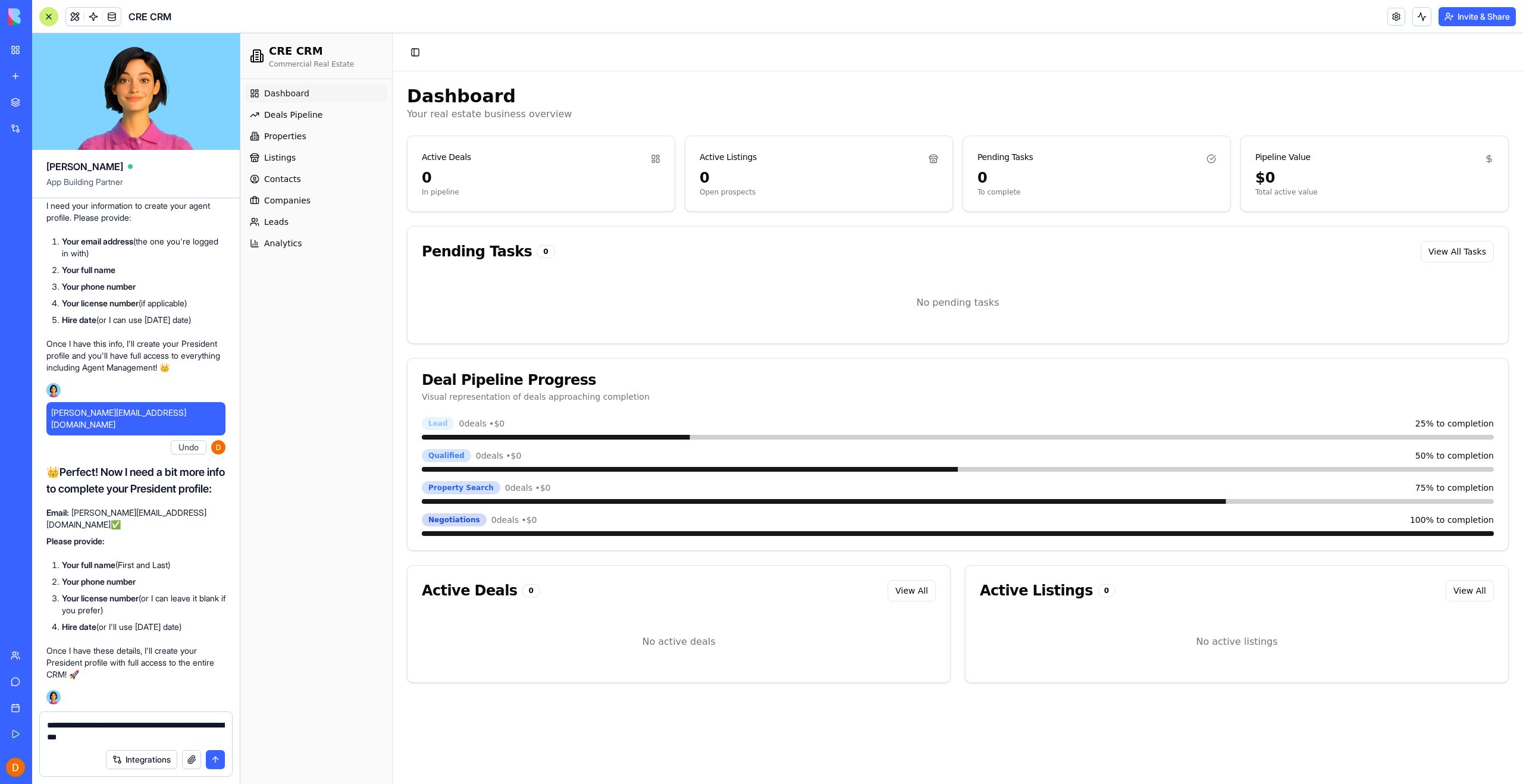
type textarea "**********"
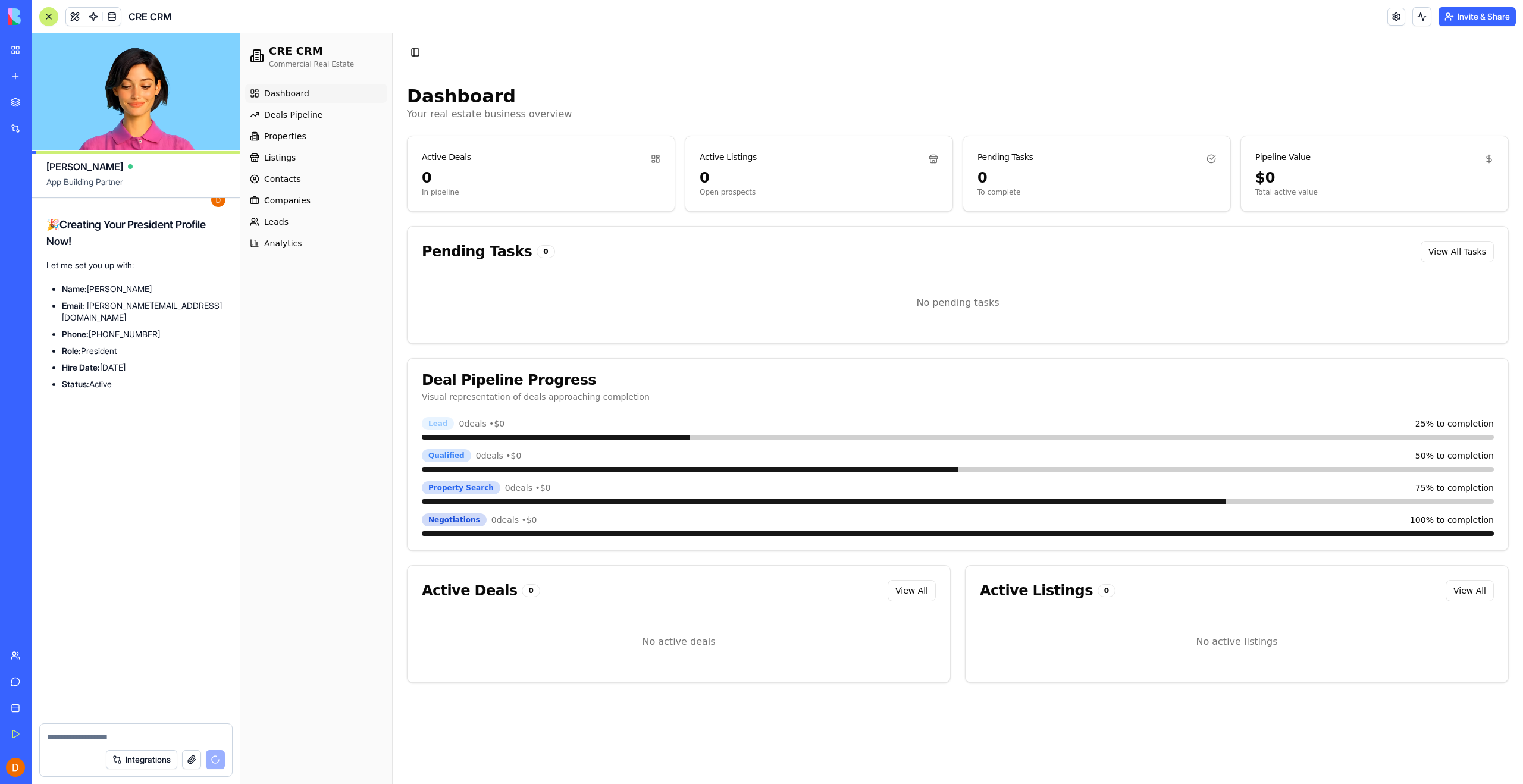
scroll to position [43240, 0]
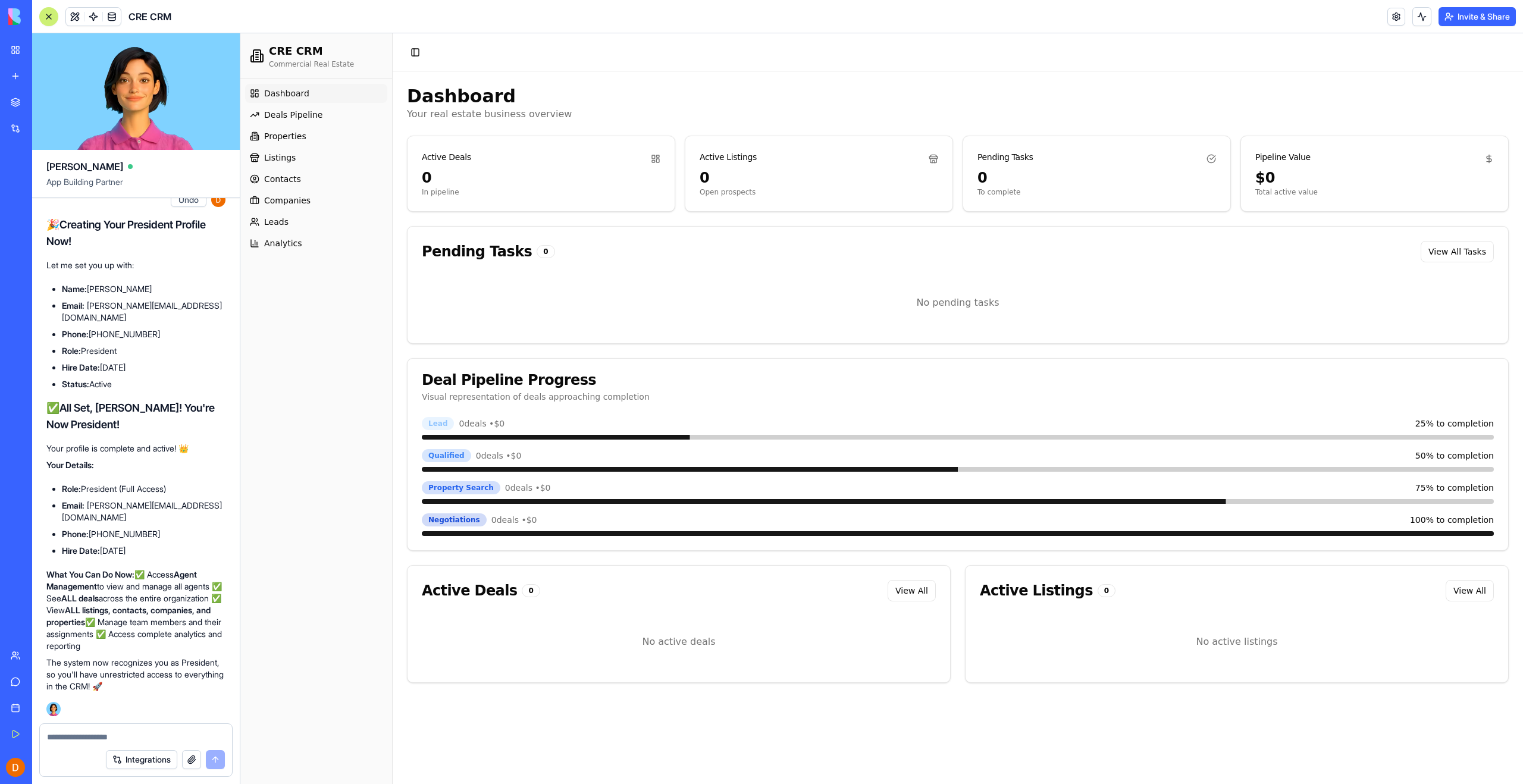
click at [280, 555] on div "Dashboard Deals Pipeline Properties Listings Contacts Companies Leads Analytics" at bounding box center [316, 431] width 152 height 705
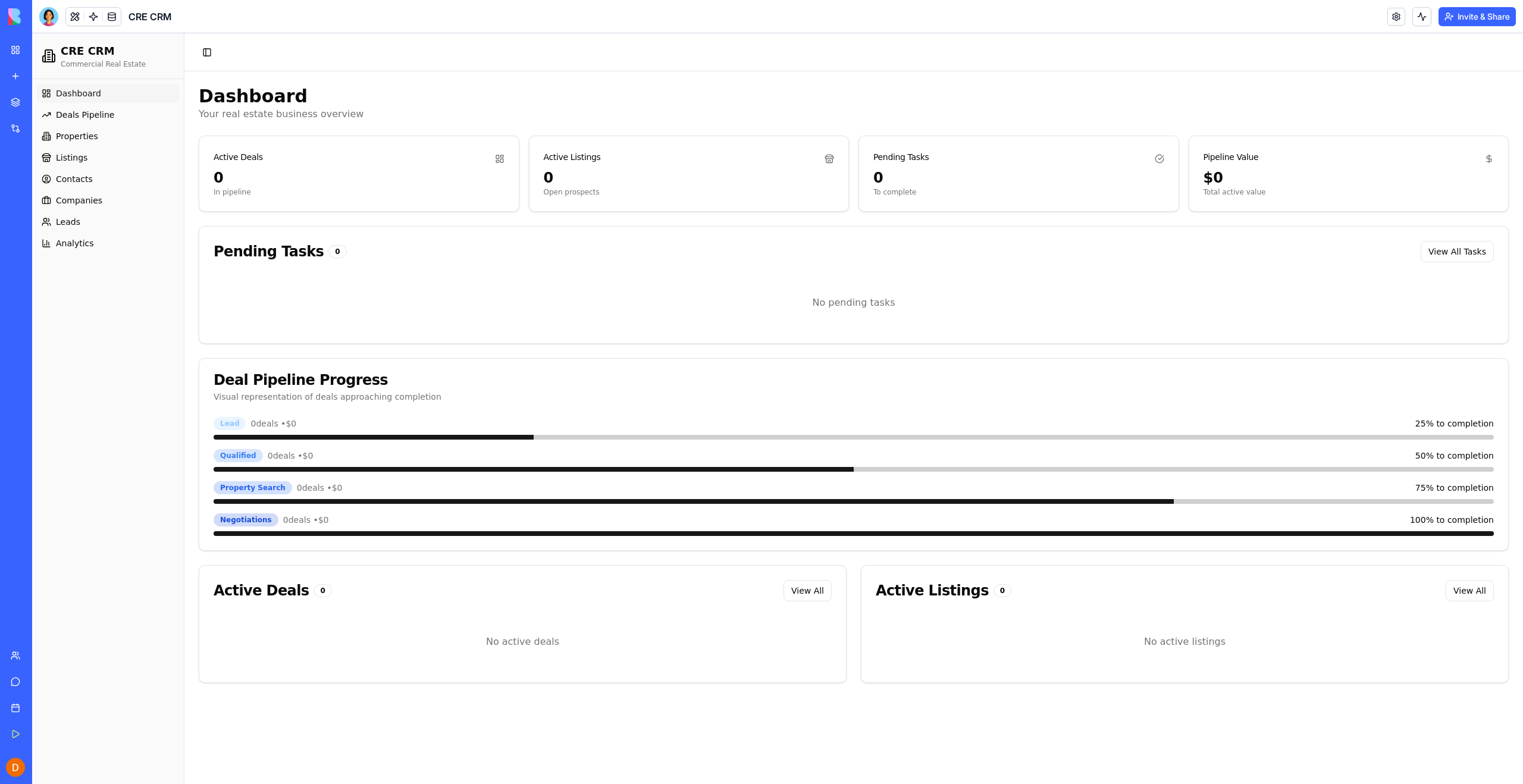
click at [118, 402] on div "Dashboard Deals Pipeline Properties Listings Contacts Companies Leads Analytics" at bounding box center [108, 431] width 152 height 705
